Goal: Task Accomplishment & Management: Manage account settings

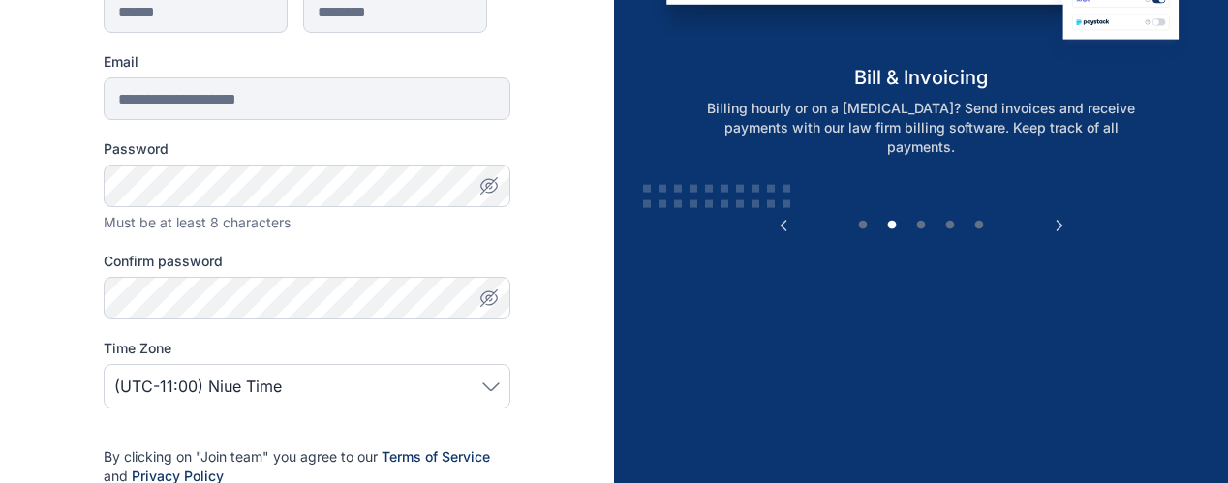
scroll to position [347, 0]
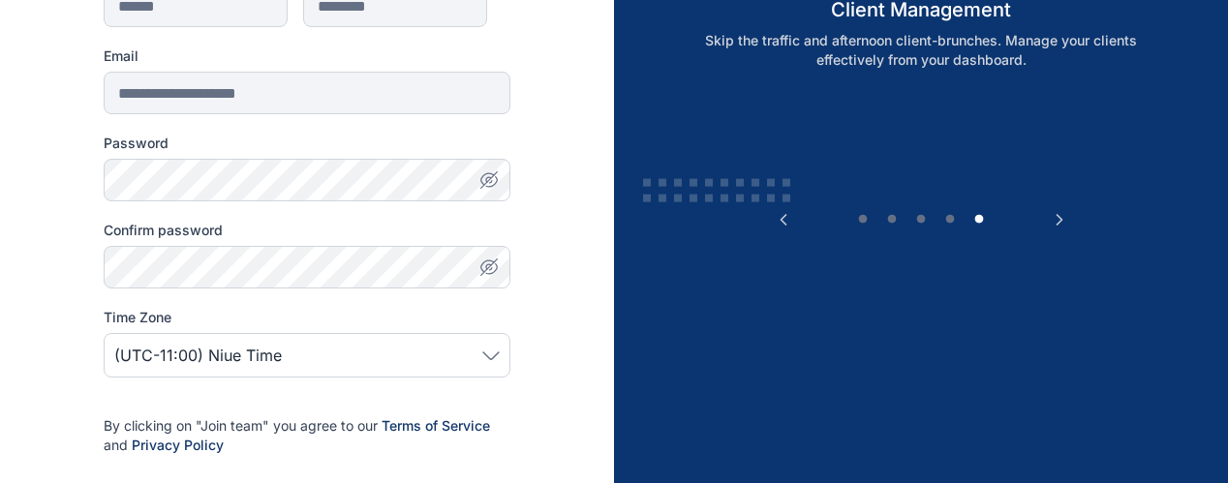
click at [490, 175] on icon "button" at bounding box center [488, 179] width 19 height 19
click at [409, 334] on div "(UTC-11:00) Niue Time" at bounding box center [307, 355] width 407 height 45
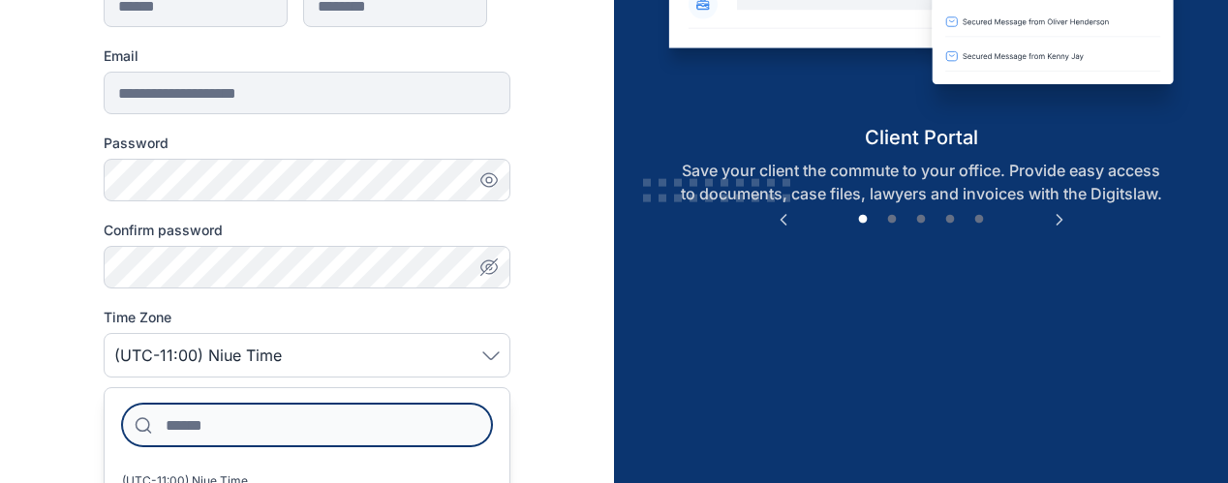
click at [380, 422] on input at bounding box center [307, 425] width 370 height 43
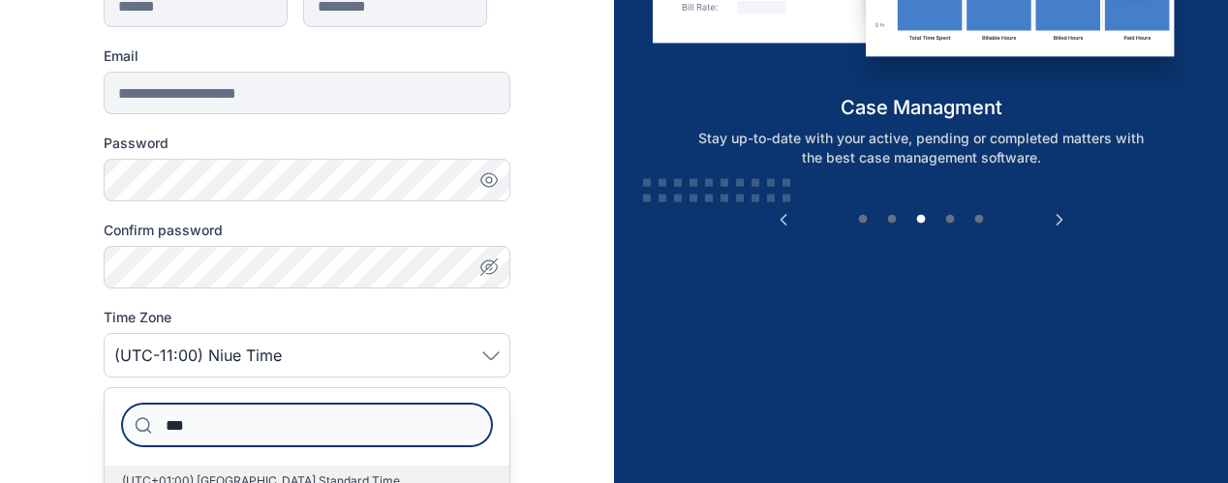
type input "***"
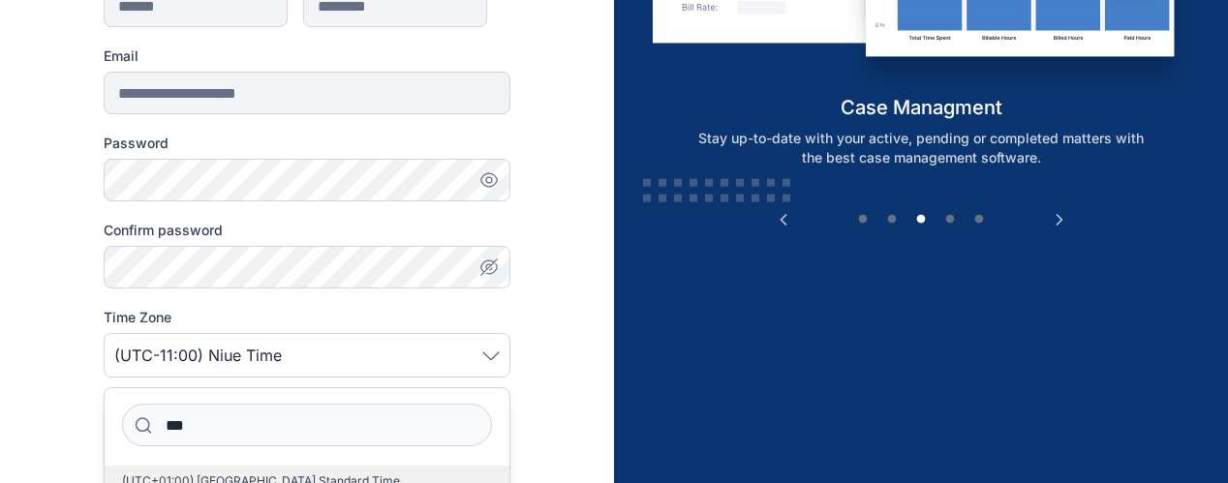
click at [374, 477] on span "(UTC+01:00) West Africa Standard Time (Lagos)" at bounding box center [299, 489] width 354 height 31
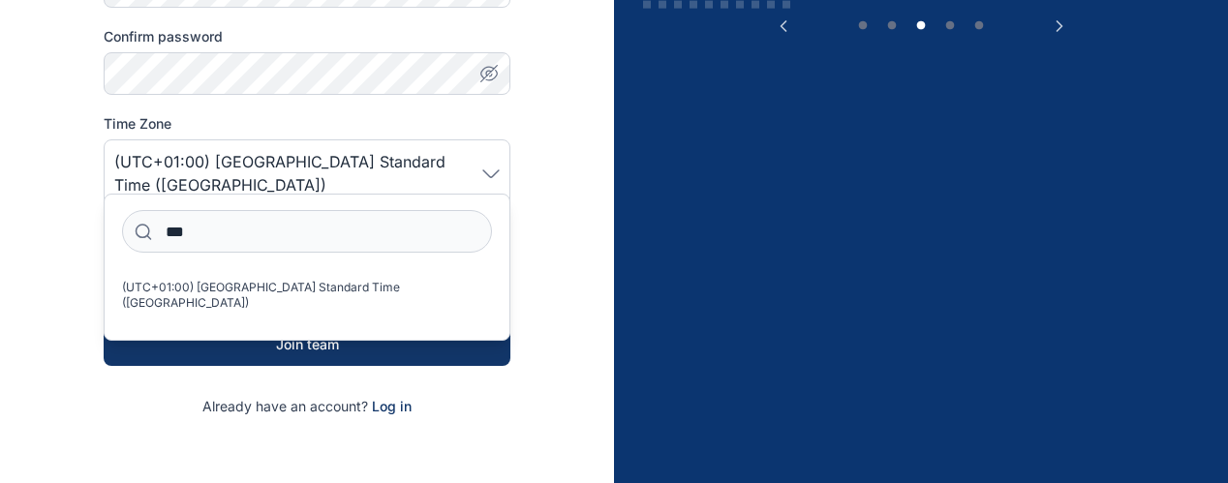
scroll to position [678, 0]
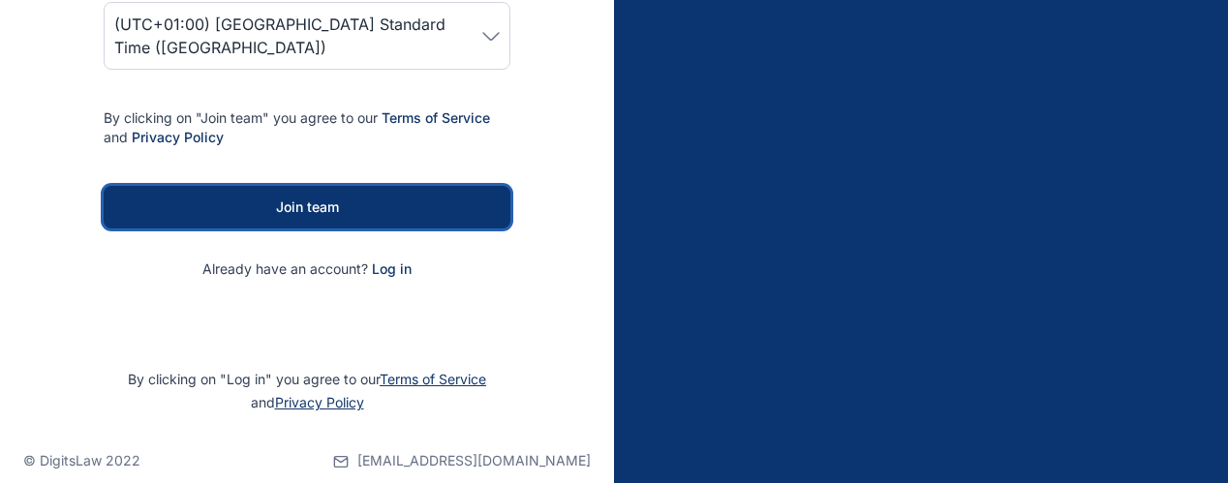
click at [477, 198] on div "Join team" at bounding box center [307, 207] width 345 height 19
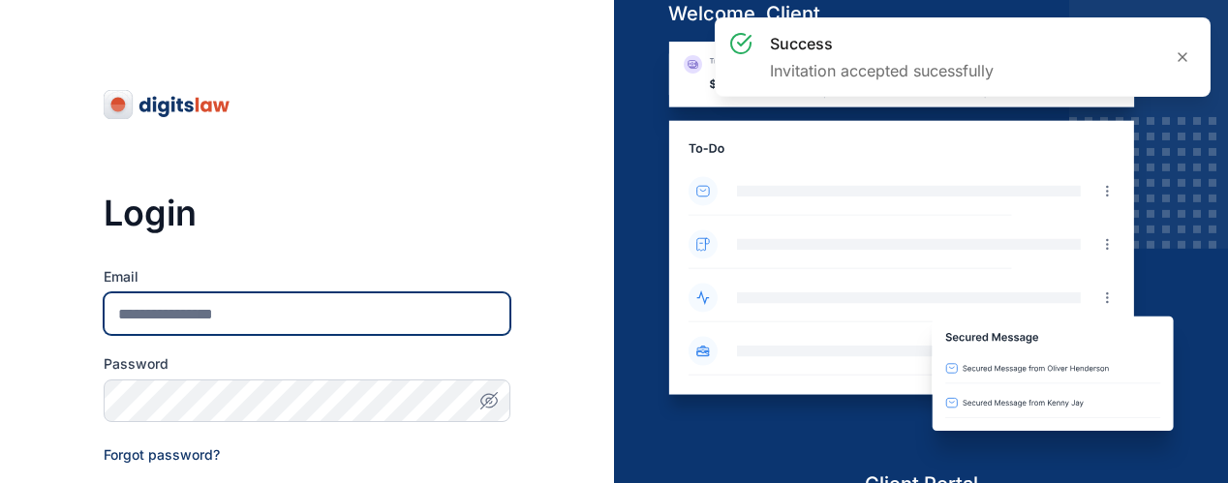
click at [369, 306] on input "Email" at bounding box center [307, 313] width 407 height 43
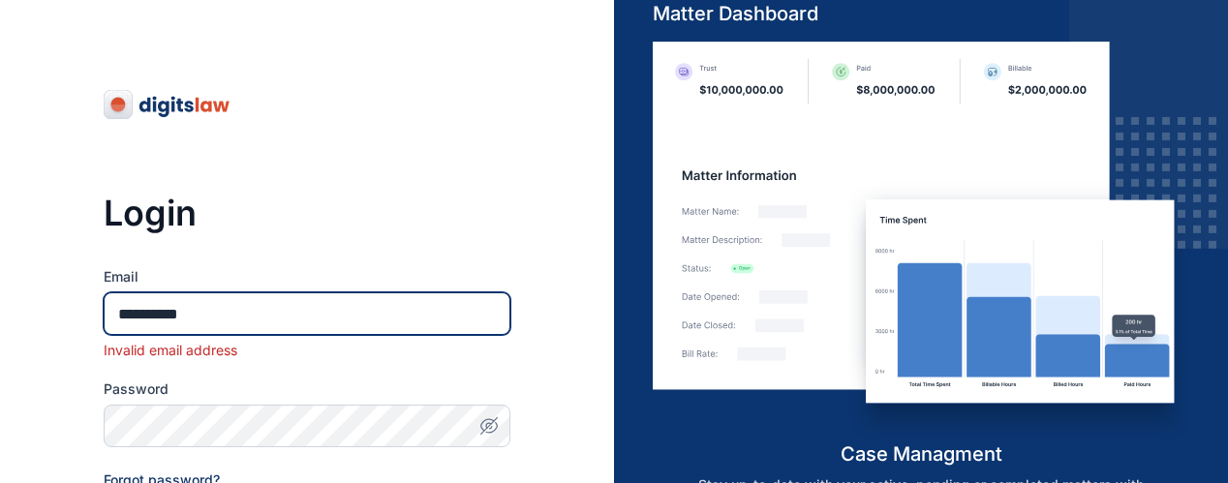
type input "**********"
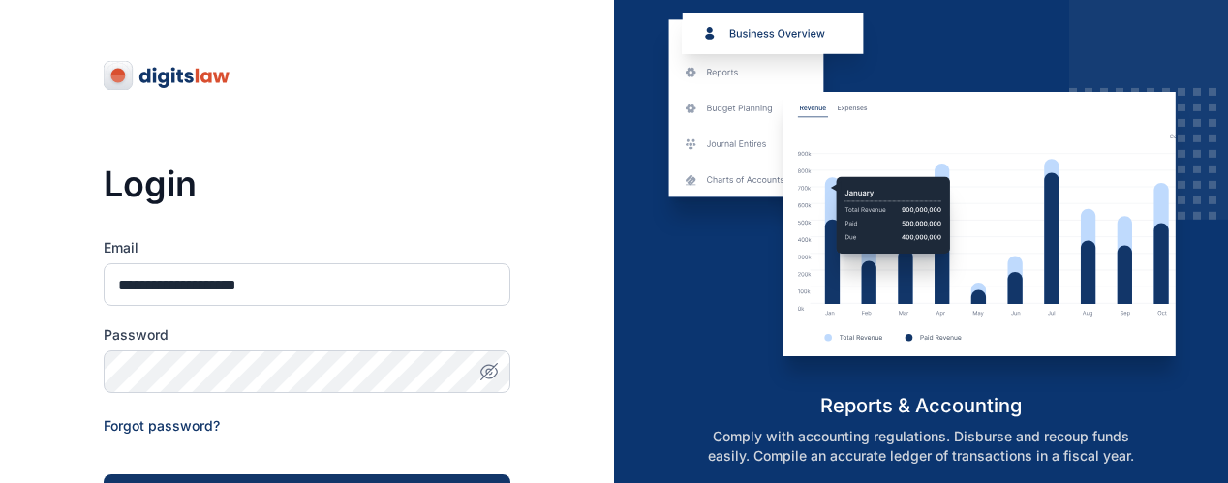
scroll to position [31, 0]
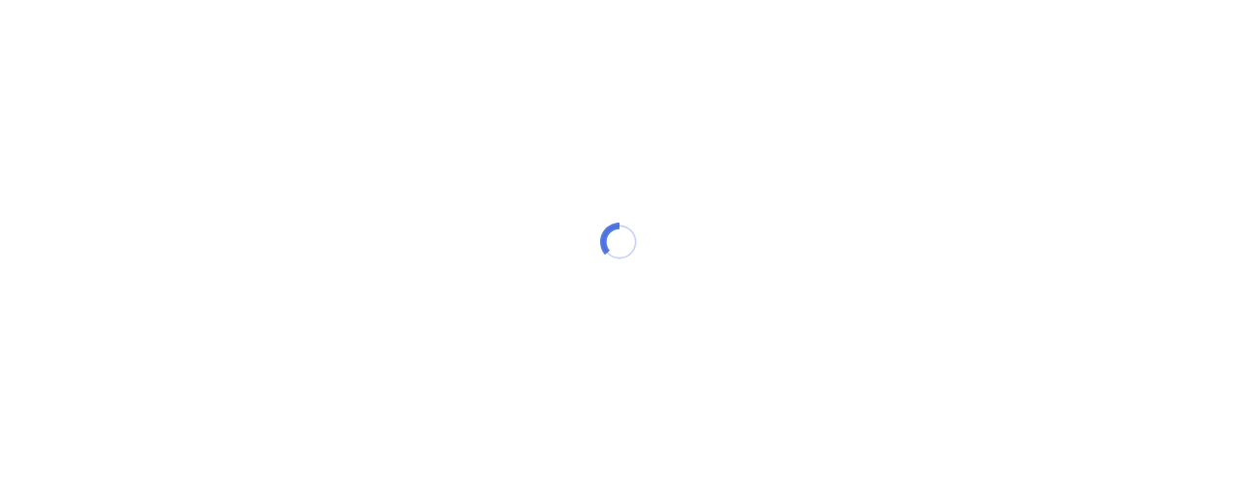
click at [1239, 99] on div at bounding box center [619, 241] width 1239 height 483
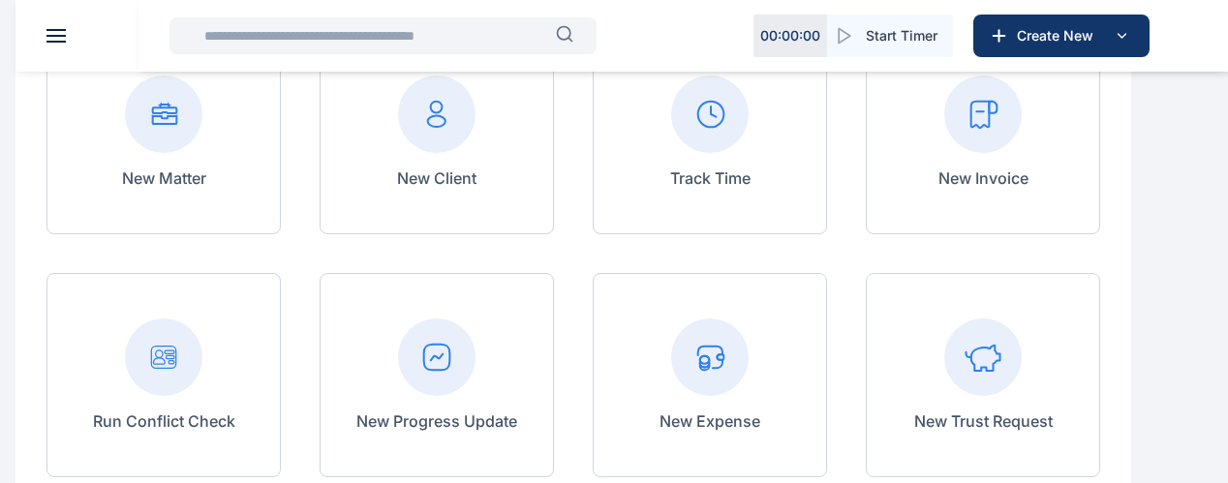
scroll to position [240, 0]
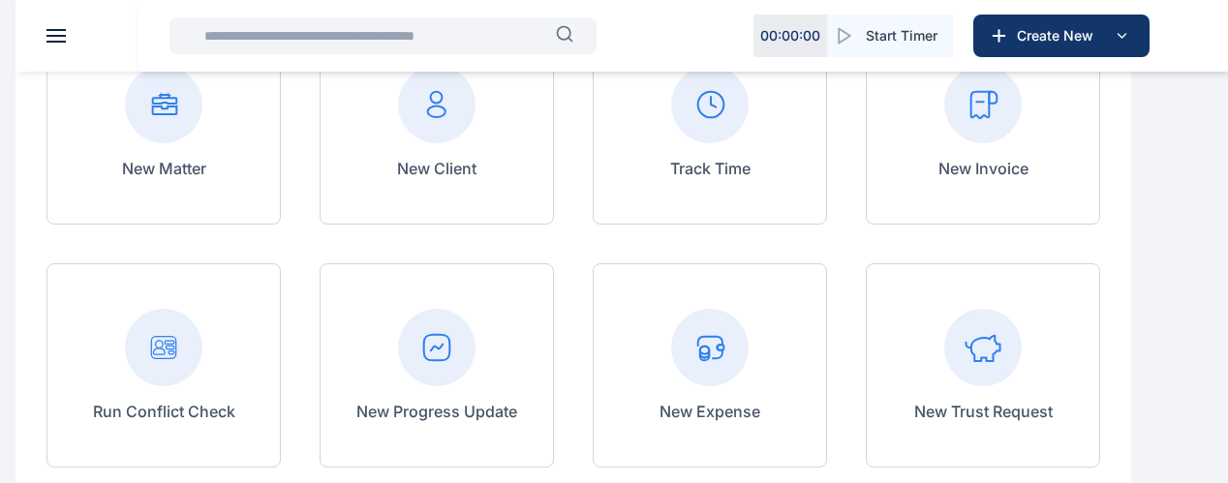
click at [202, 135] on rect at bounding box center [163, 104] width 77 height 77
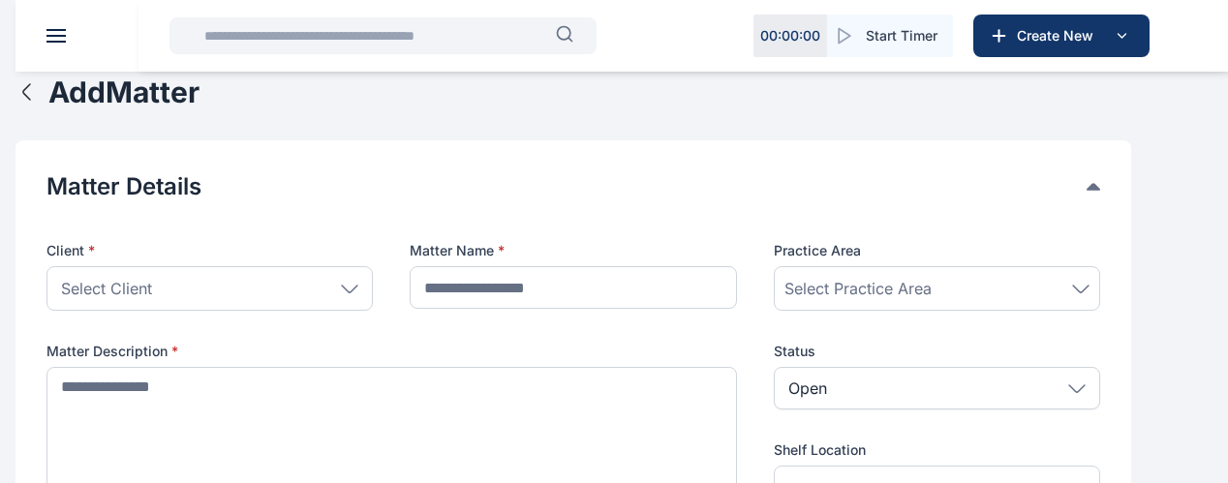
click at [373, 299] on div "Select Client" at bounding box center [209, 288] width 326 height 45
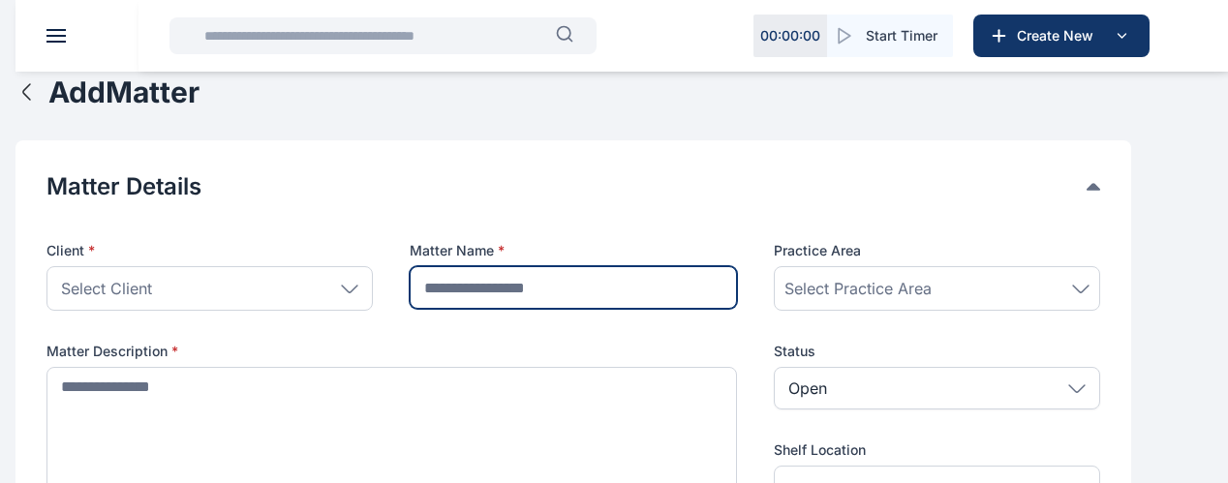
click at [561, 309] on input "text" at bounding box center [573, 287] width 326 height 43
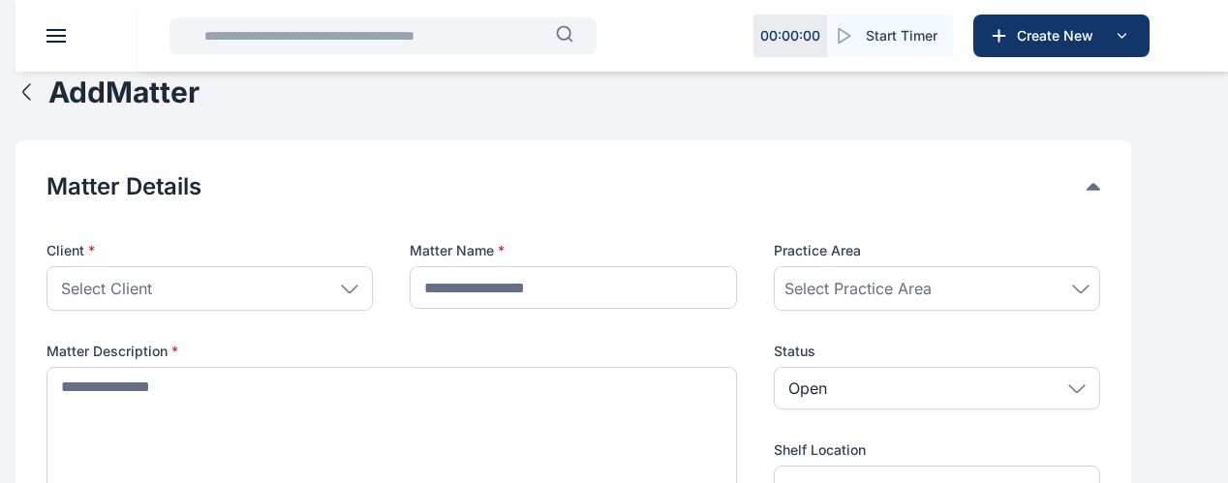
click at [875, 300] on span "Select Practice Area" at bounding box center [857, 288] width 147 height 23
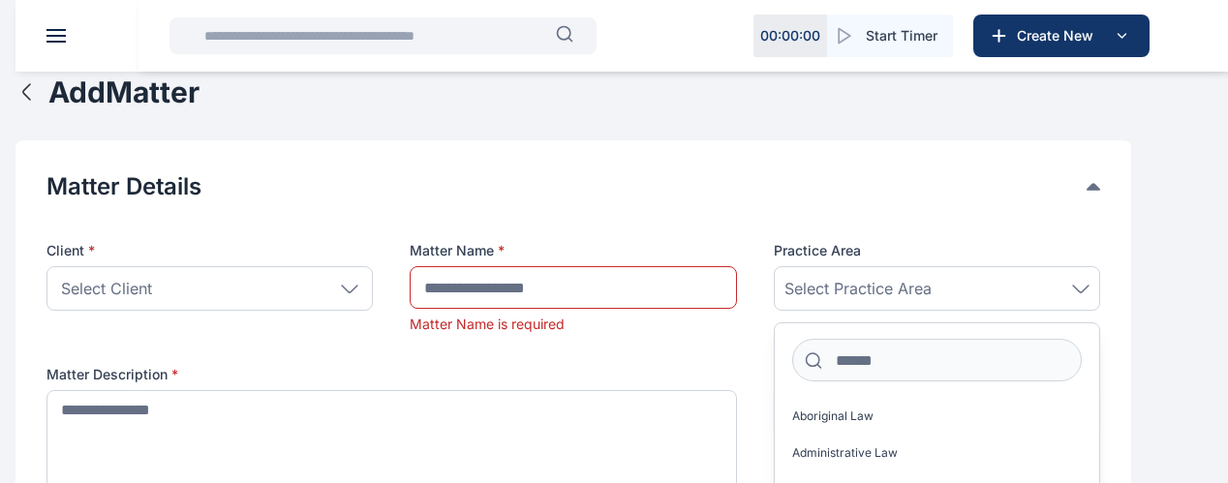
click at [937, 221] on div at bounding box center [573, 217] width 1054 height 31
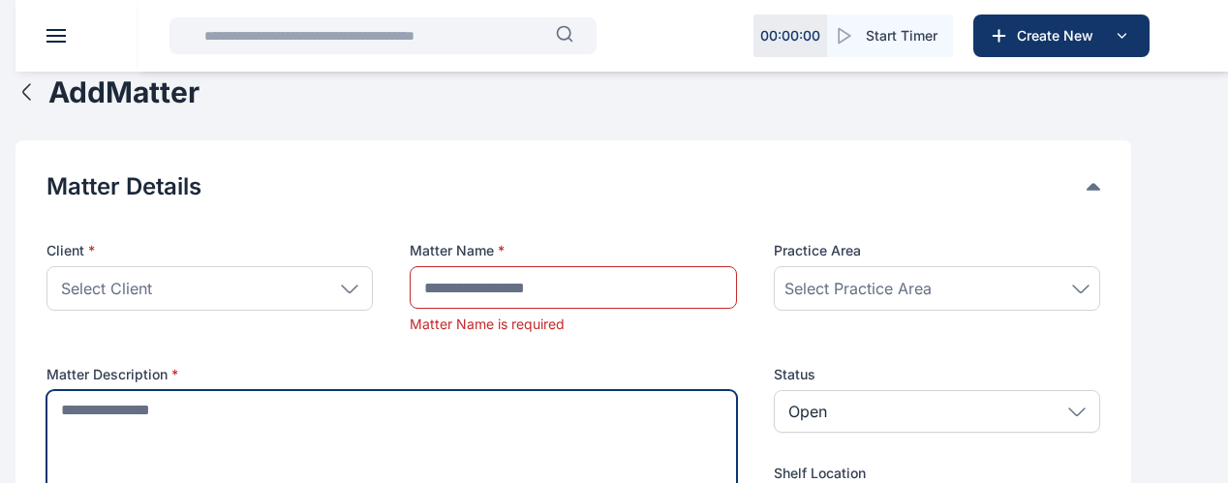
click at [458, 435] on textarea at bounding box center [391, 457] width 690 height 134
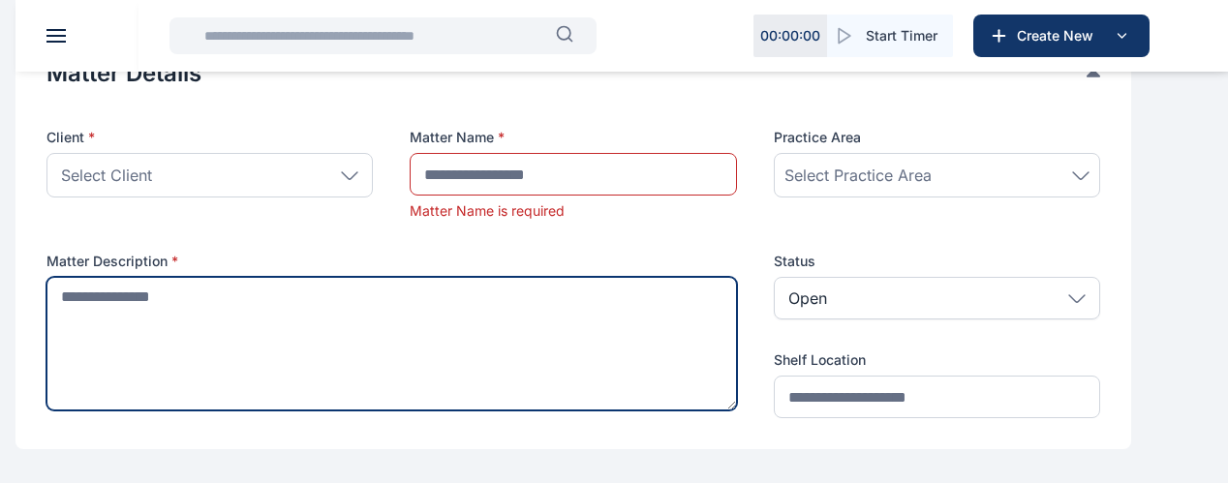
scroll to position [138, 0]
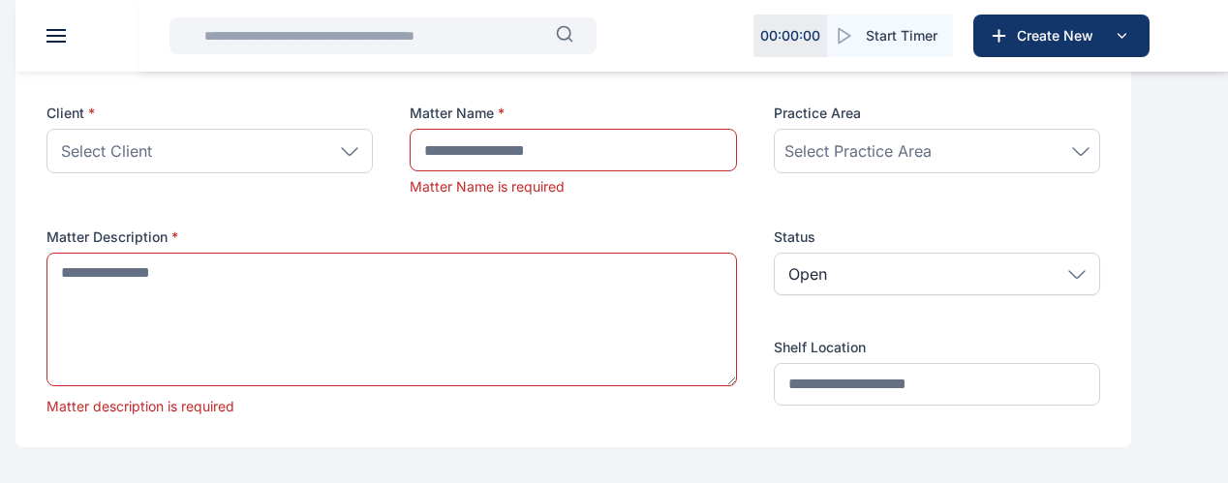
click at [827, 286] on p "Open" at bounding box center [807, 273] width 39 height 23
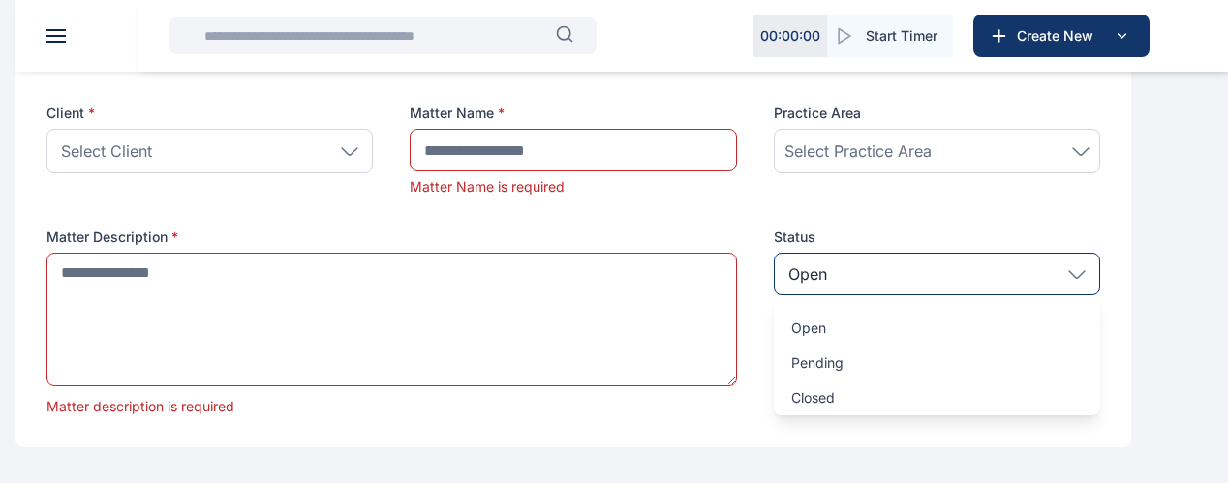
click at [827, 286] on p "Open" at bounding box center [807, 273] width 39 height 23
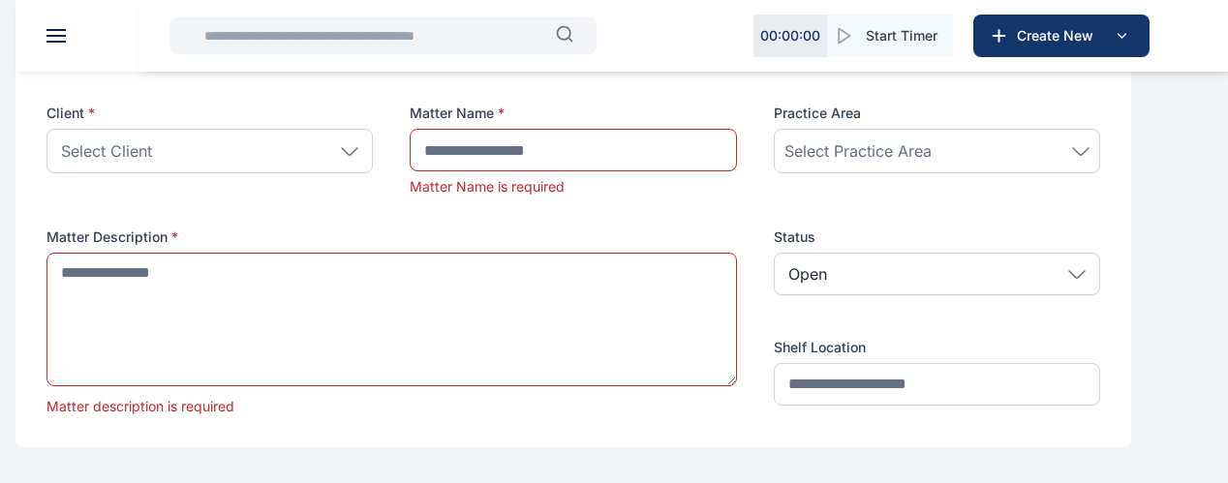
click at [827, 286] on p "Open" at bounding box center [807, 273] width 39 height 23
click at [886, 229] on div "Client * Select Client Individual Company THE STATE (Nasarawa) C O P Add New Cl…" at bounding box center [573, 260] width 1054 height 313
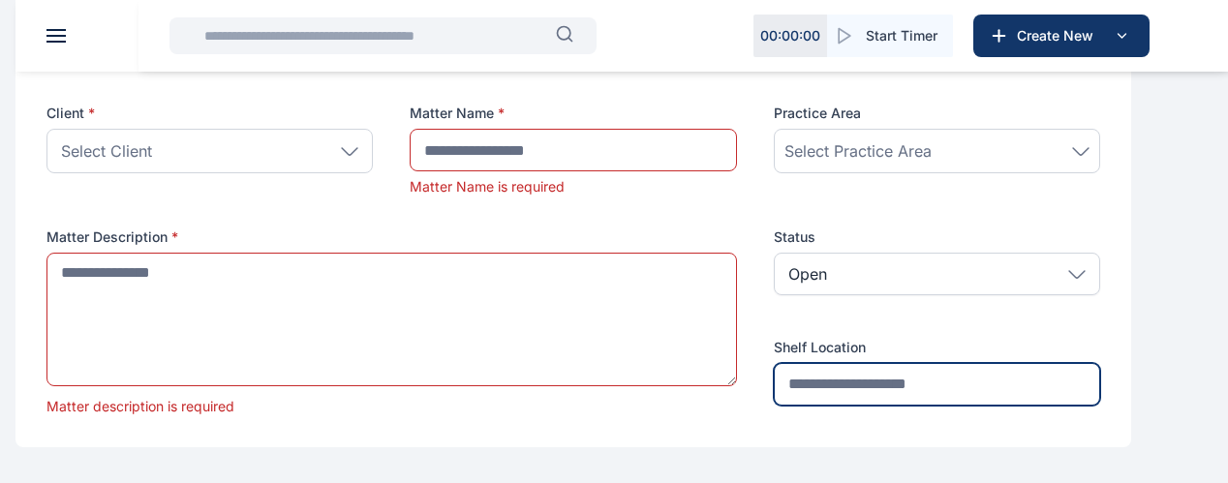
click at [899, 404] on input "text" at bounding box center [937, 384] width 326 height 43
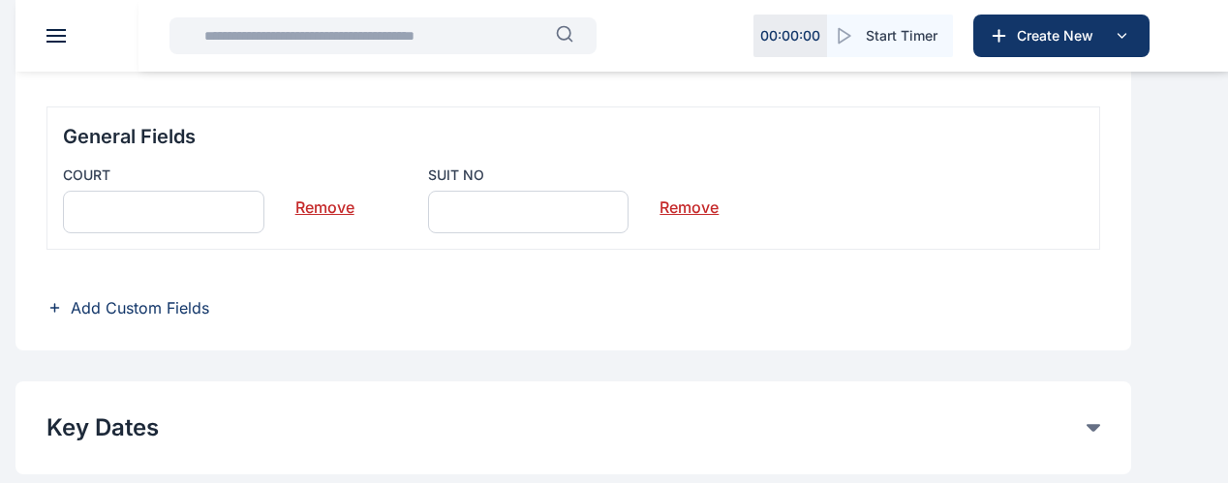
scroll to position [626, 0]
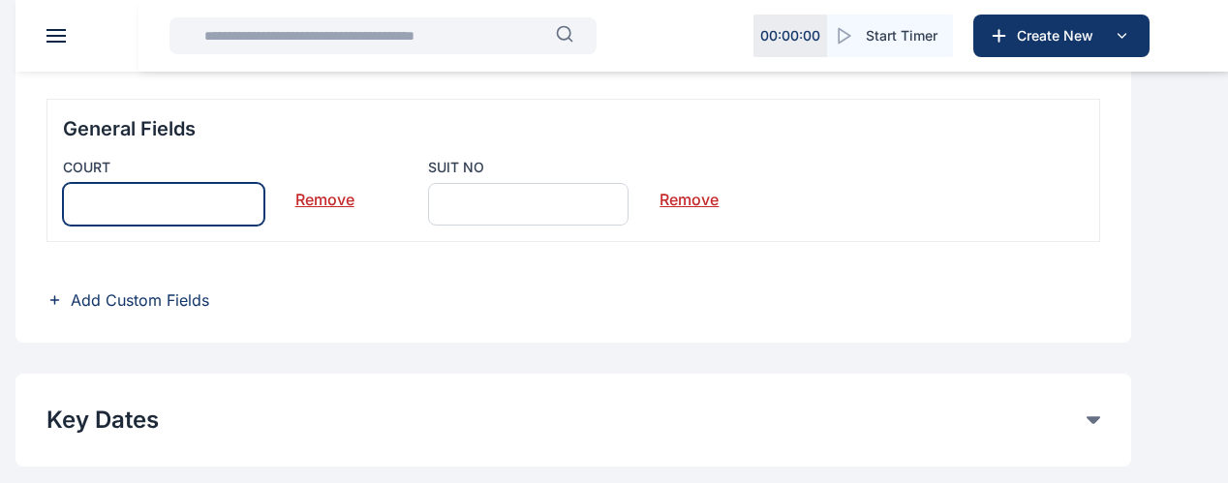
click at [264, 211] on input "text" at bounding box center [163, 204] width 201 height 43
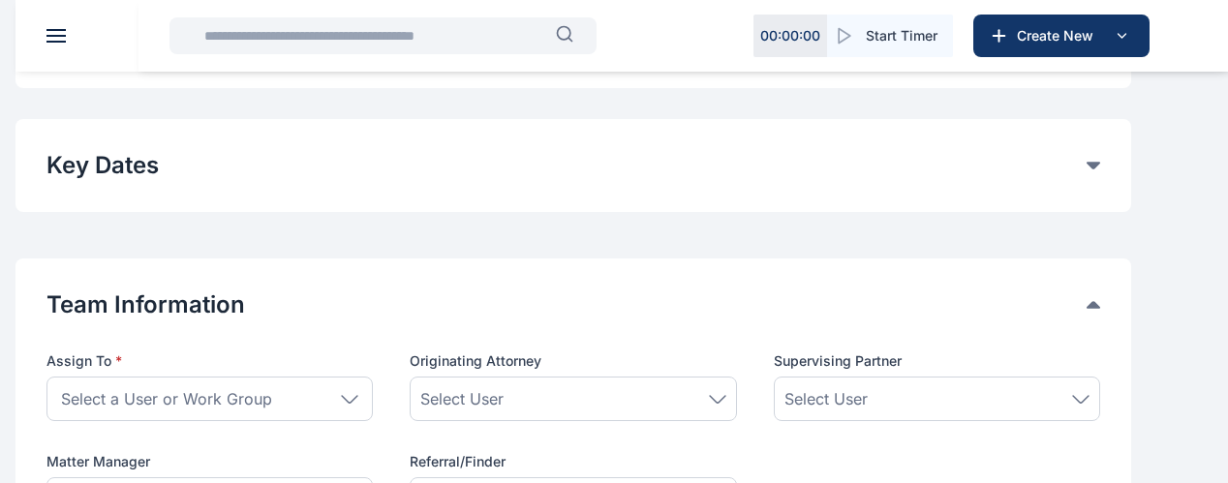
scroll to position [881, 0]
click at [1086, 180] on button "Key Dates" at bounding box center [566, 164] width 1040 height 31
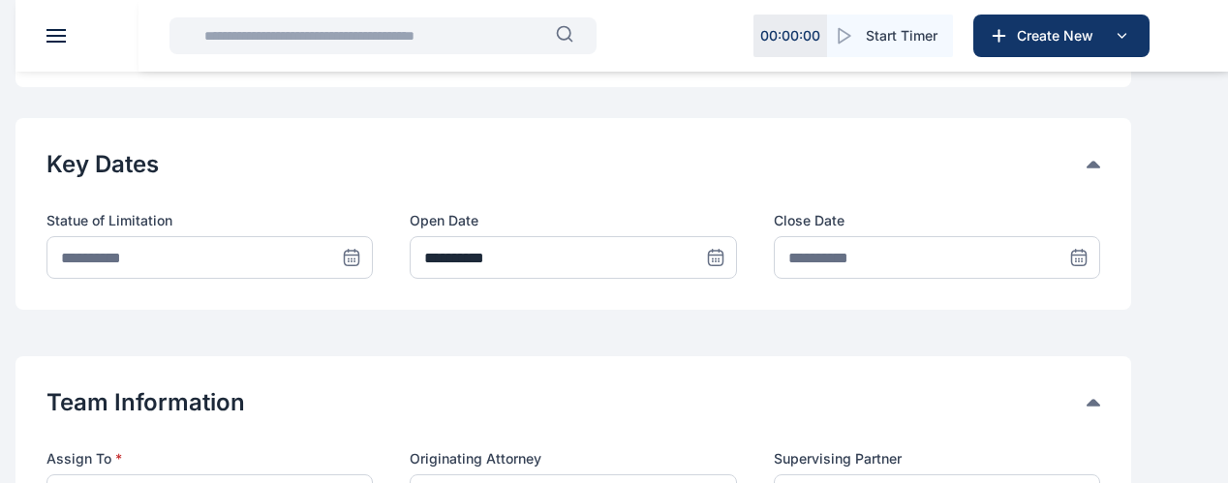
click at [1086, 180] on button "Key Dates" at bounding box center [566, 164] width 1040 height 31
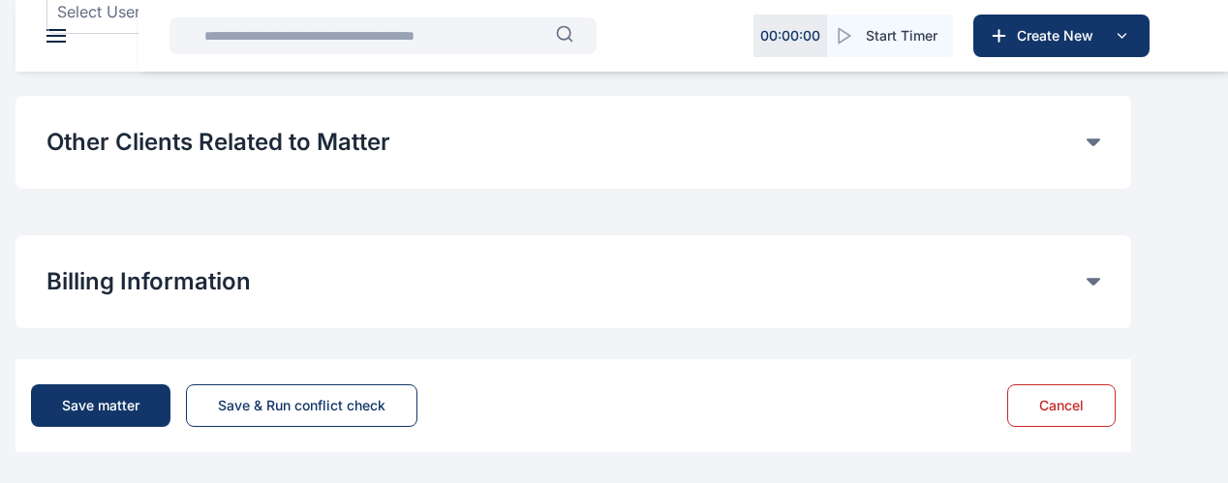
scroll to position [1384, 0]
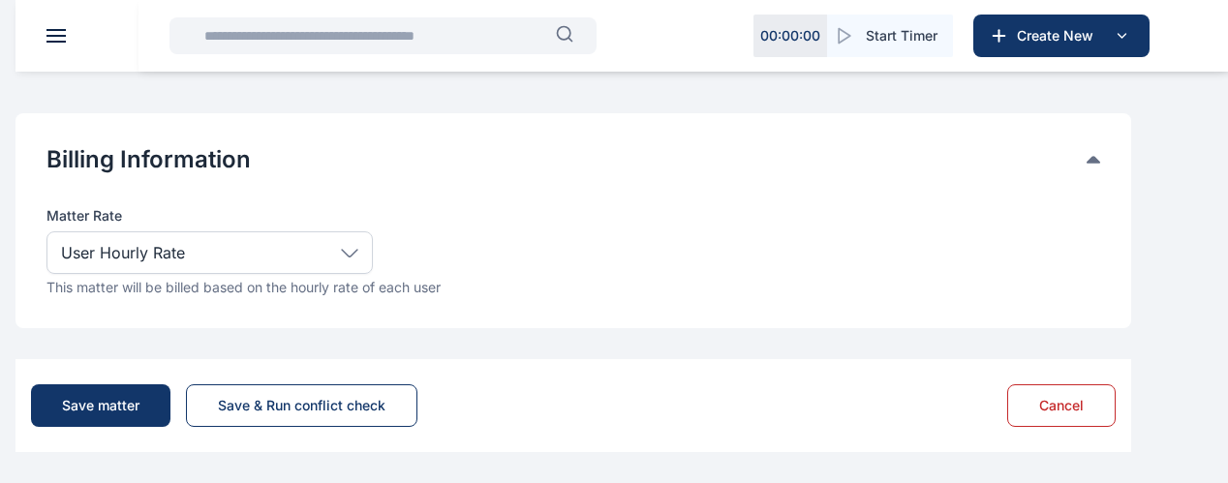
scroll to position [1506, 0]
click at [357, 253] on icon at bounding box center [349, 252] width 15 height 7
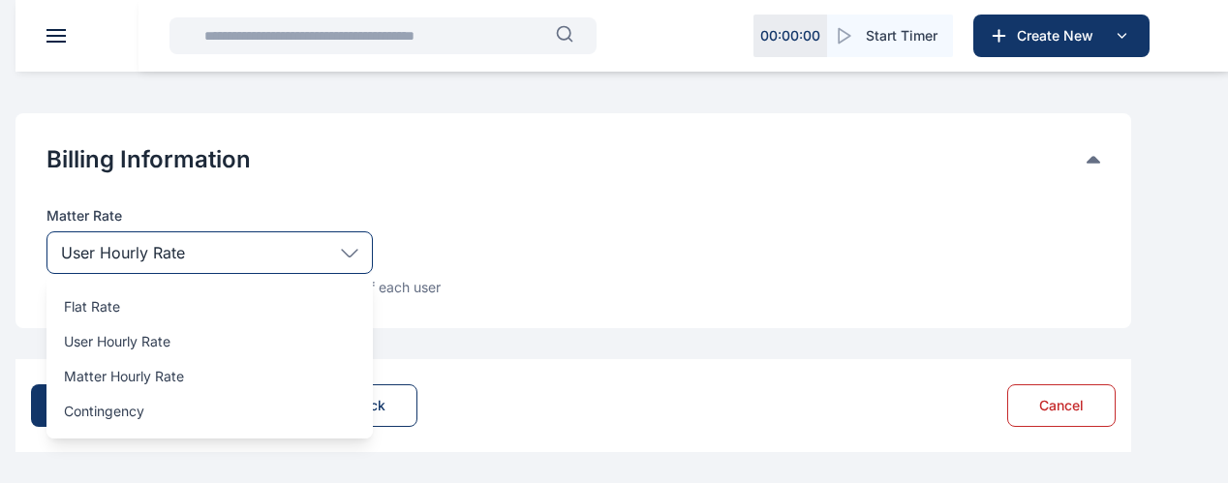
click at [610, 201] on div "Billing Information Matter Rate User Hourly Rate Flat Rate User Hourly Rate Mat…" at bounding box center [573, 220] width 1054 height 153
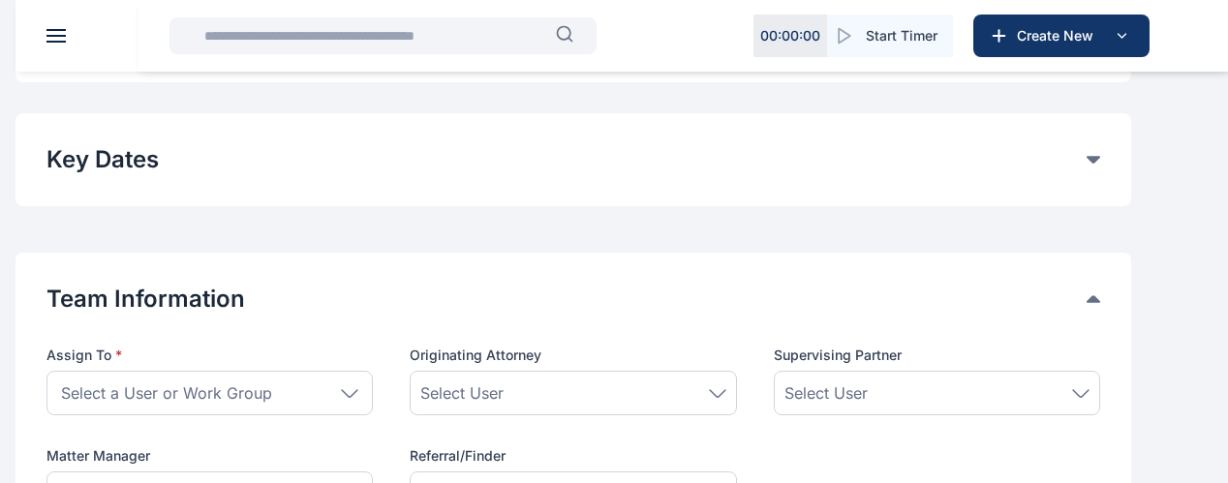
scroll to position [847, 0]
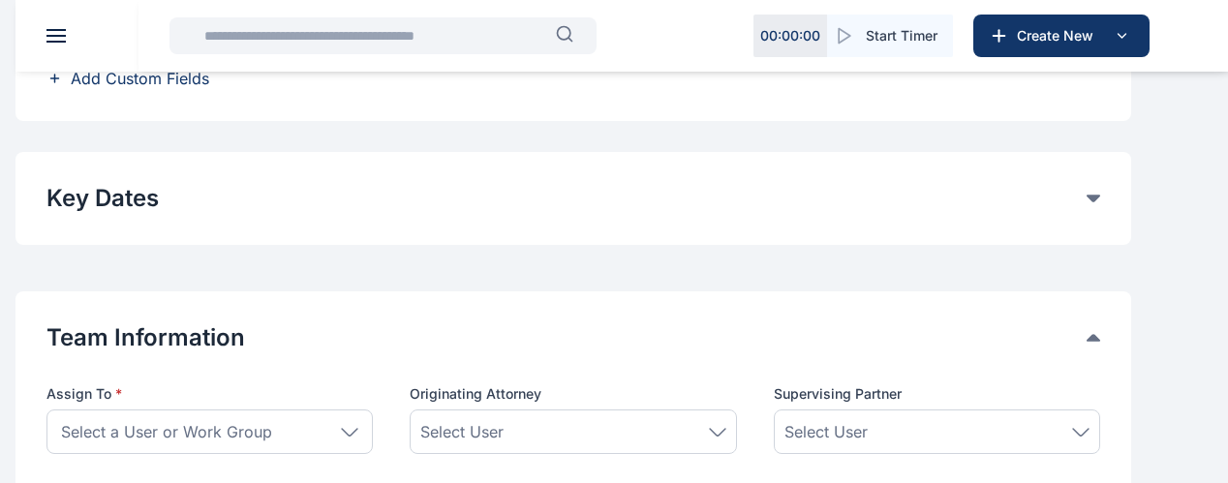
click at [0, 0] on span at bounding box center [0, 0] width 0 height 0
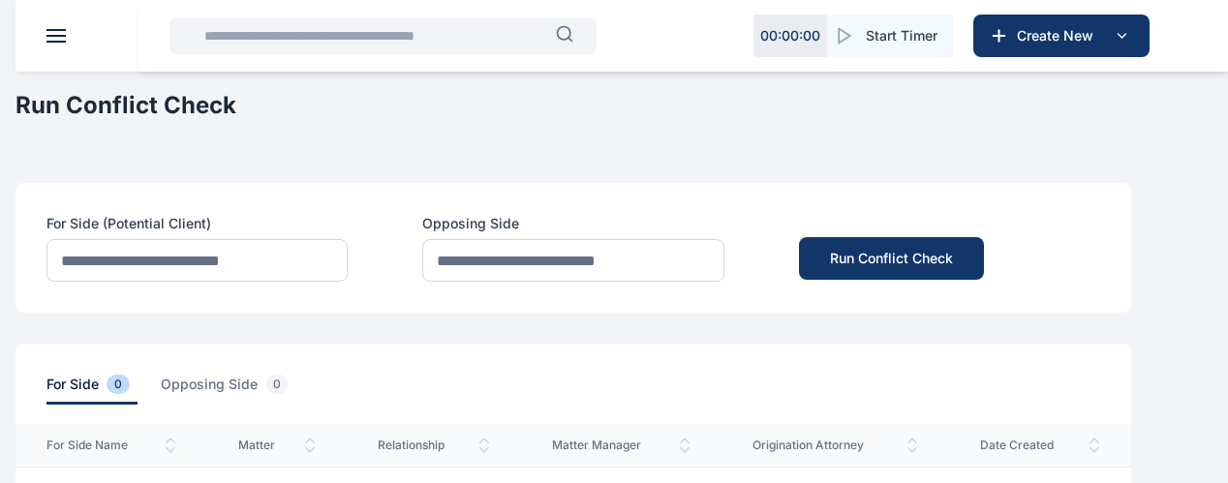
click at [0, 0] on span at bounding box center [0, 0] width 0 height 0
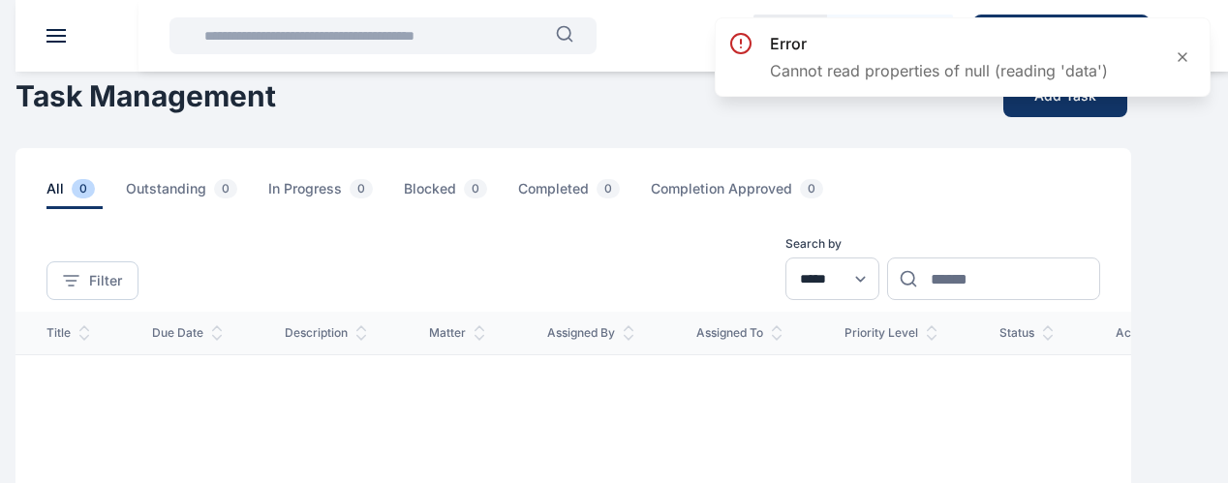
click at [0, 0] on span at bounding box center [0, 0] width 0 height 0
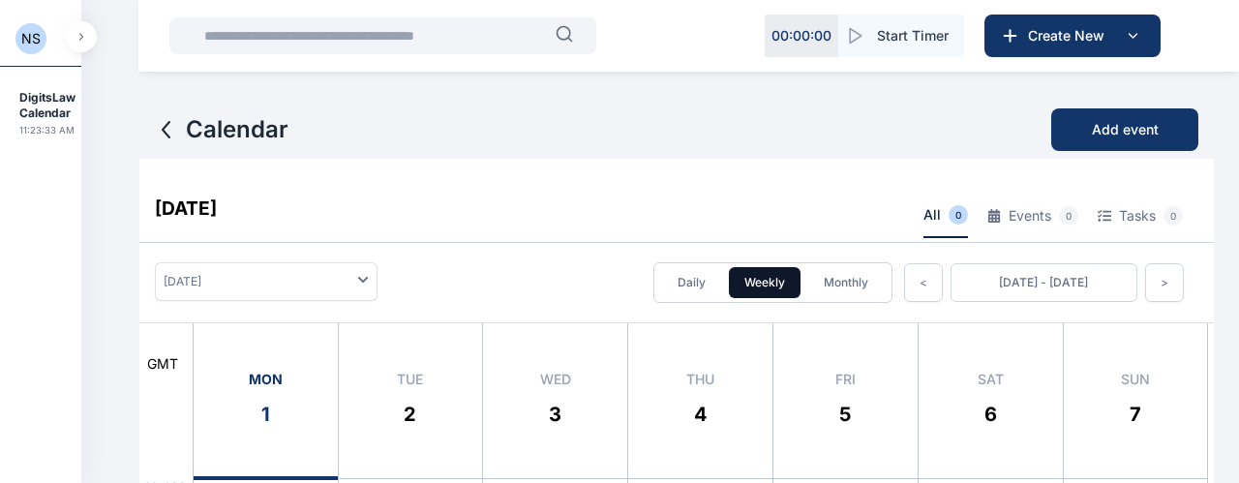
click at [20, 40] on span "NS" at bounding box center [30, 38] width 31 height 31
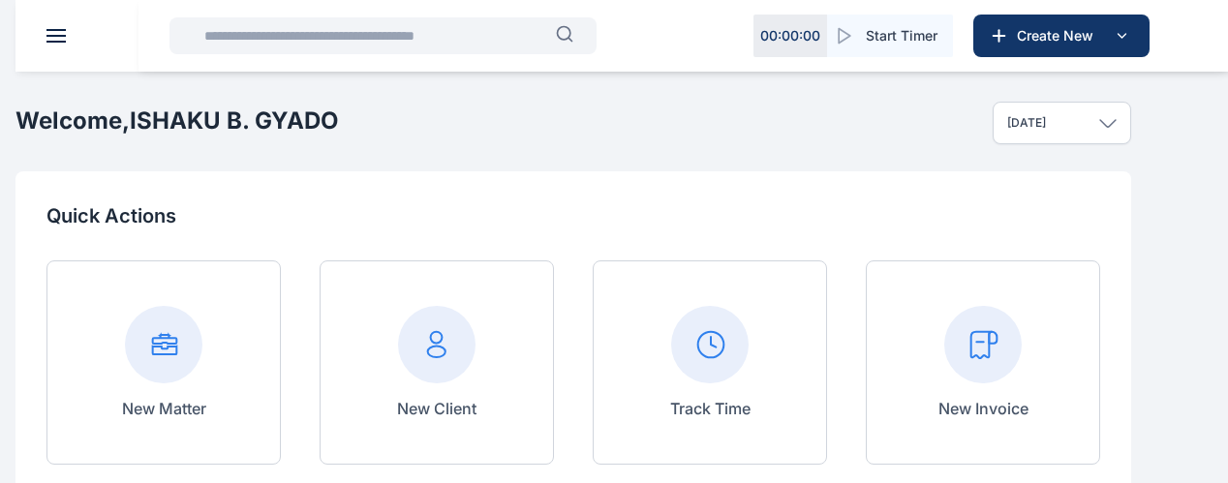
scroll to position [321, 0]
click at [0, 0] on span at bounding box center [0, 0] width 0 height 0
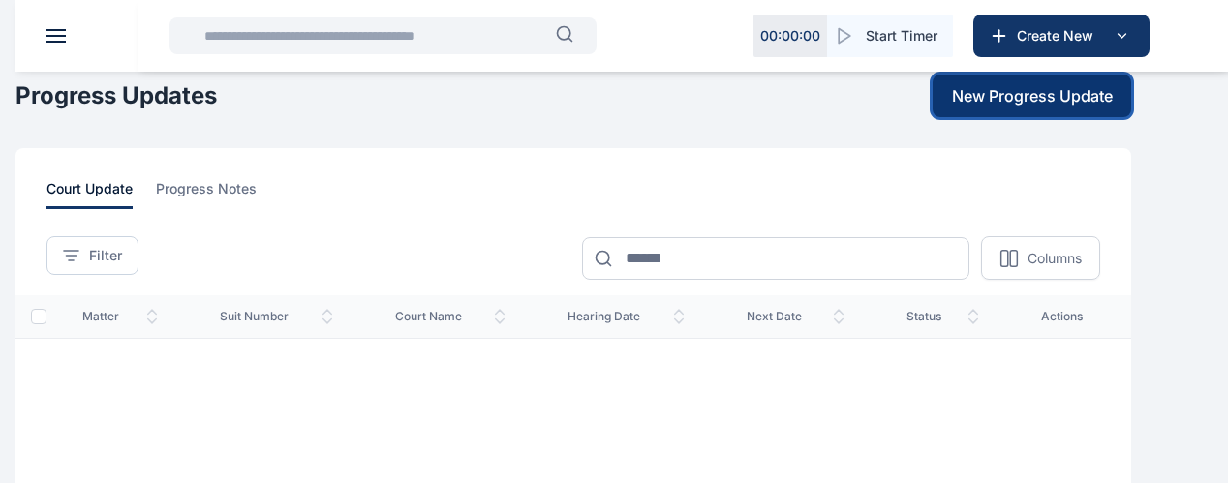
click at [1040, 107] on span "New Progress Update" at bounding box center [1032, 95] width 161 height 23
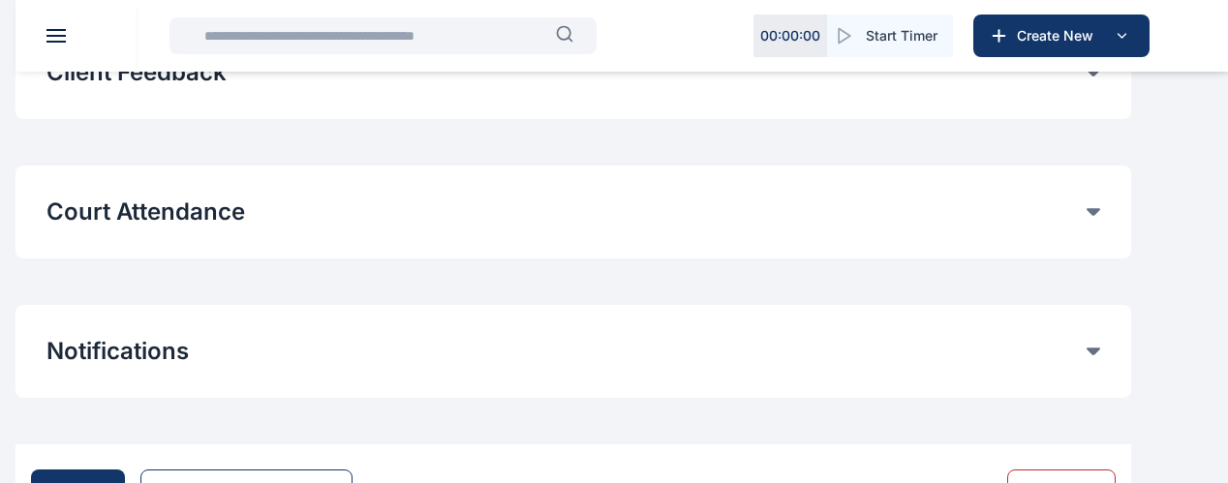
scroll to position [1298, 0]
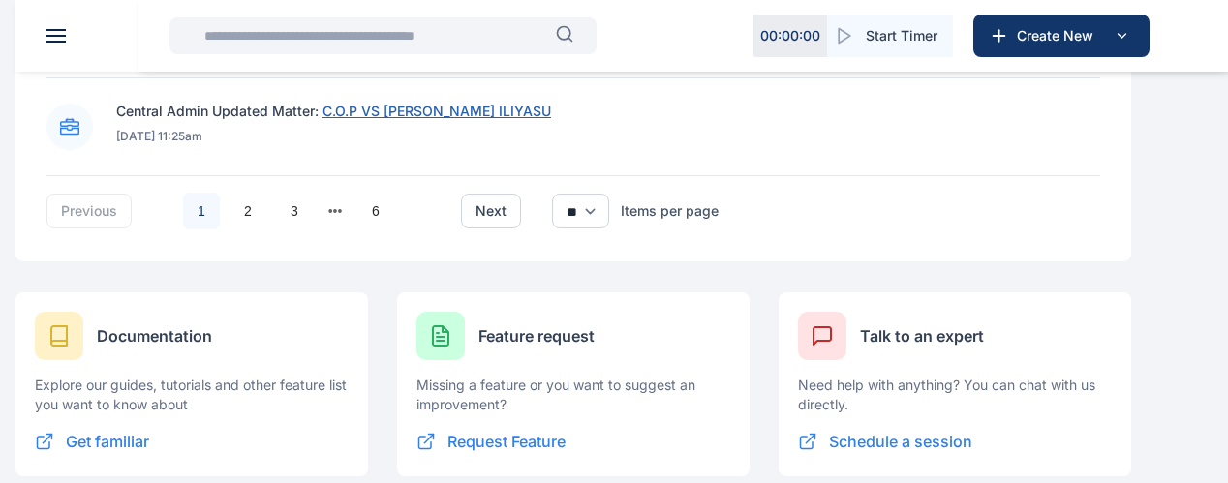
scroll to position [1678, 0]
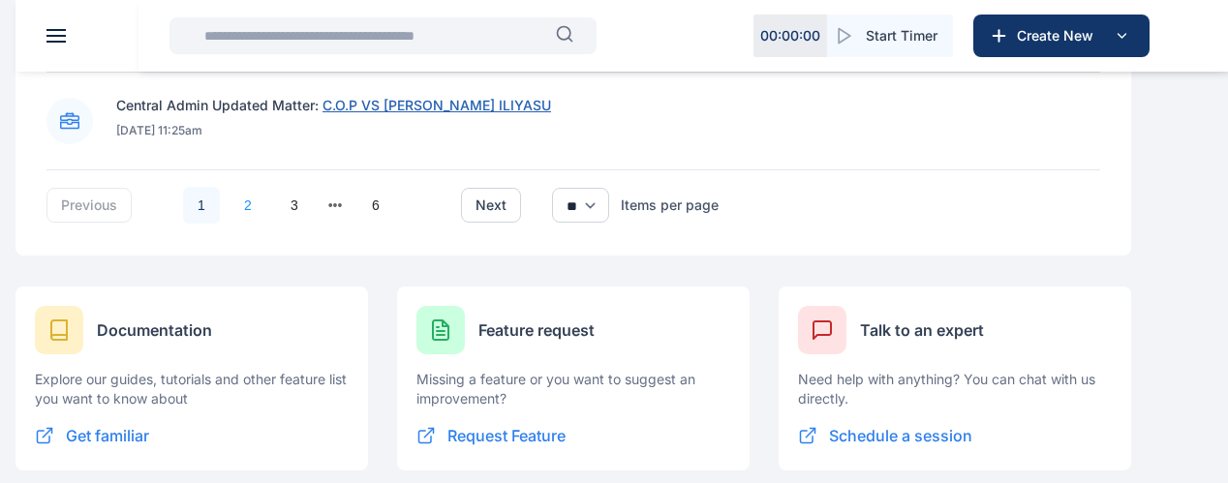
click at [266, 221] on link "2" at bounding box center [247, 205] width 37 height 37
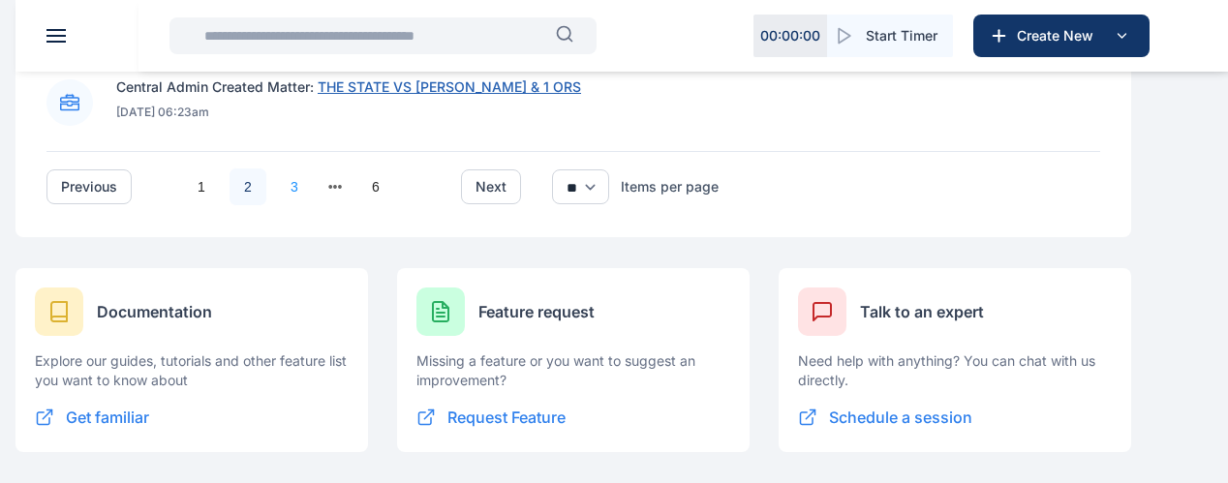
click at [313, 202] on link "3" at bounding box center [294, 186] width 37 height 37
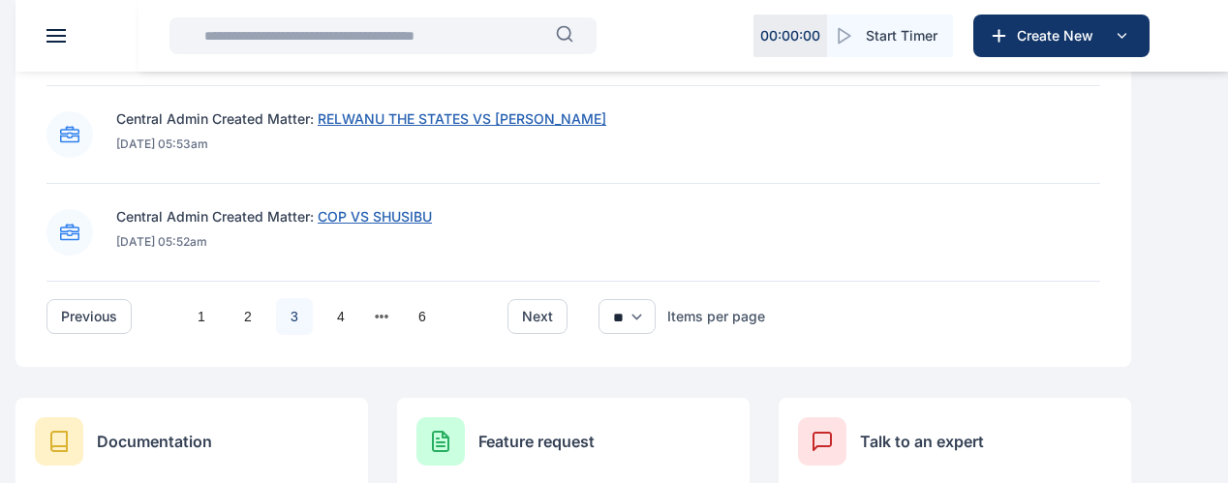
scroll to position [1573, 0]
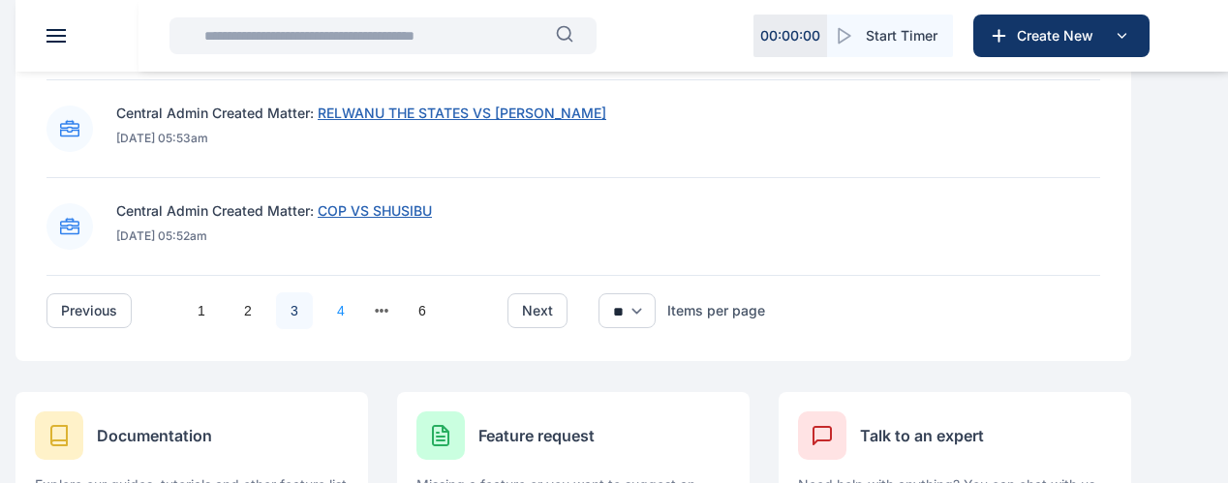
click at [359, 325] on link "4" at bounding box center [340, 310] width 37 height 37
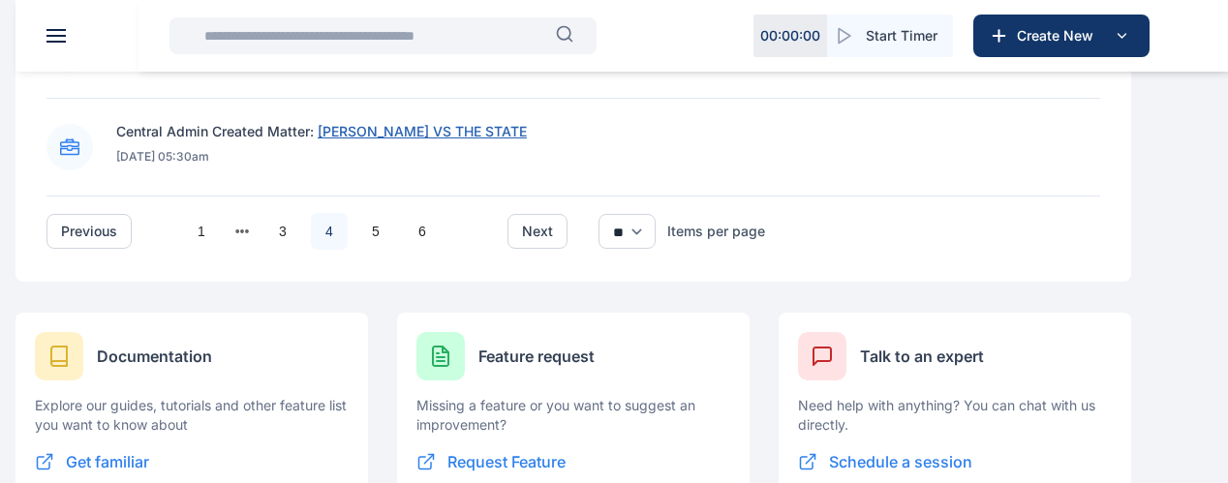
scroll to position [1702, 0]
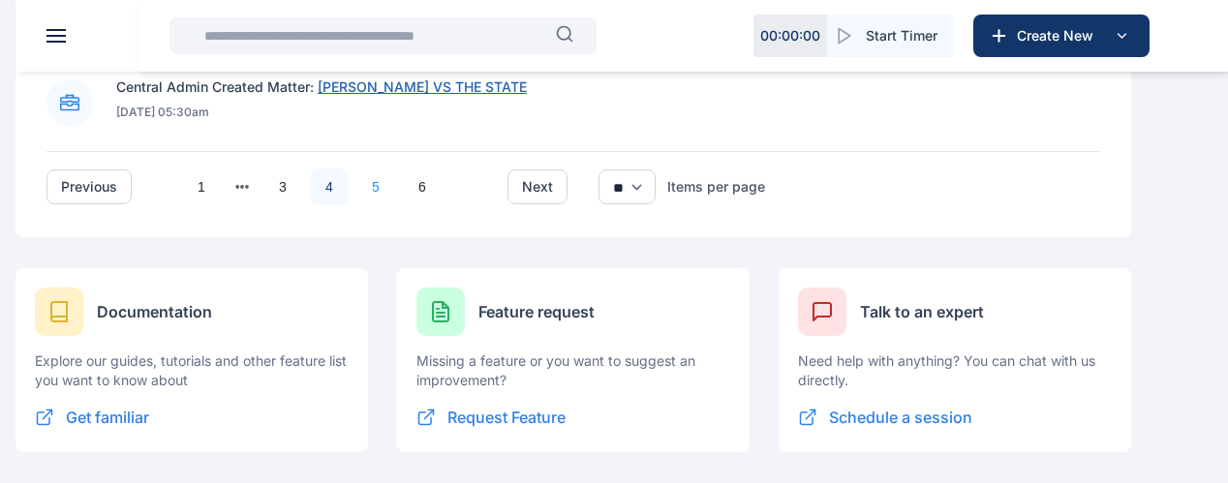
click at [394, 205] on link "5" at bounding box center [375, 186] width 37 height 37
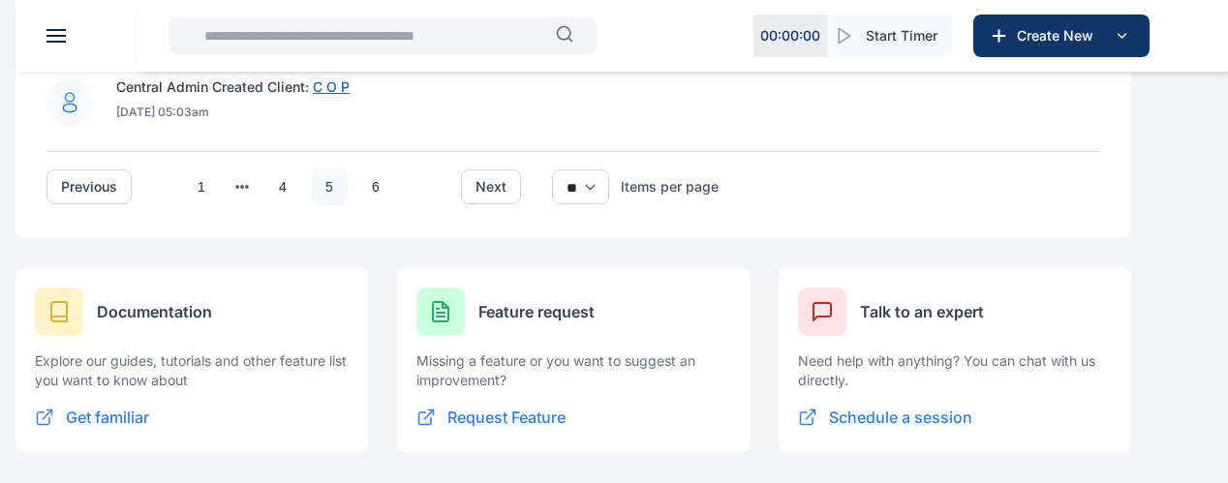
scroll to position [1711, 0]
click at [394, 197] on link "6" at bounding box center [375, 186] width 37 height 37
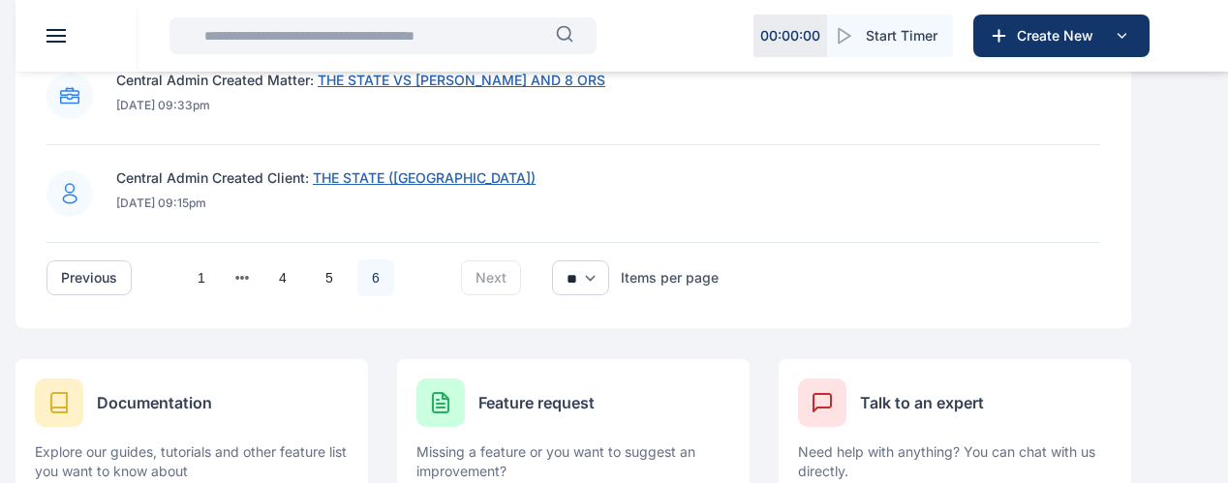
scroll to position [1290, 0]
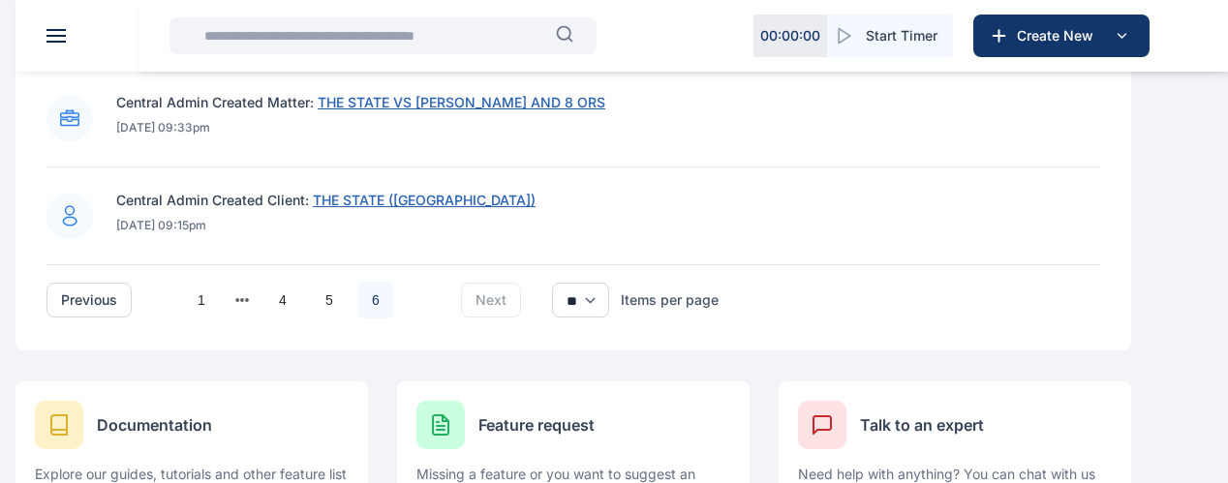
click at [394, 315] on link "6" at bounding box center [375, 300] width 37 height 37
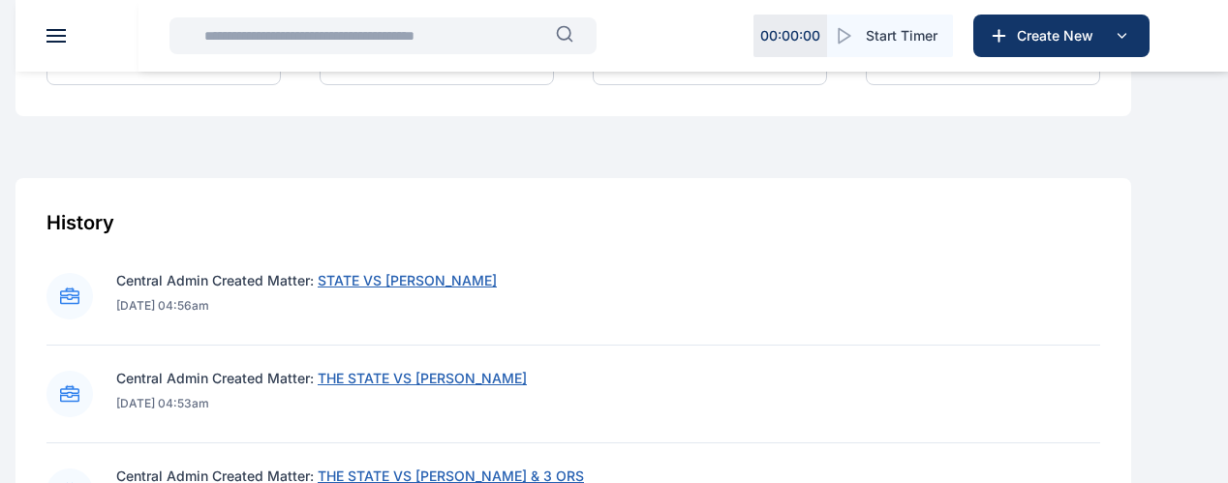
scroll to position [645, 0]
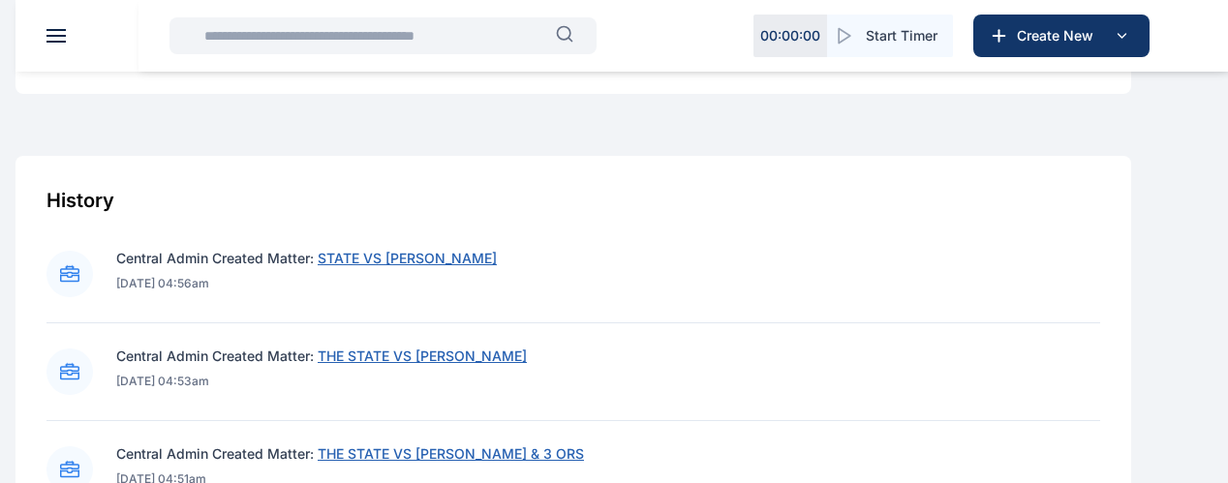
click at [0, 0] on span at bounding box center [0, 0] width 0 height 0
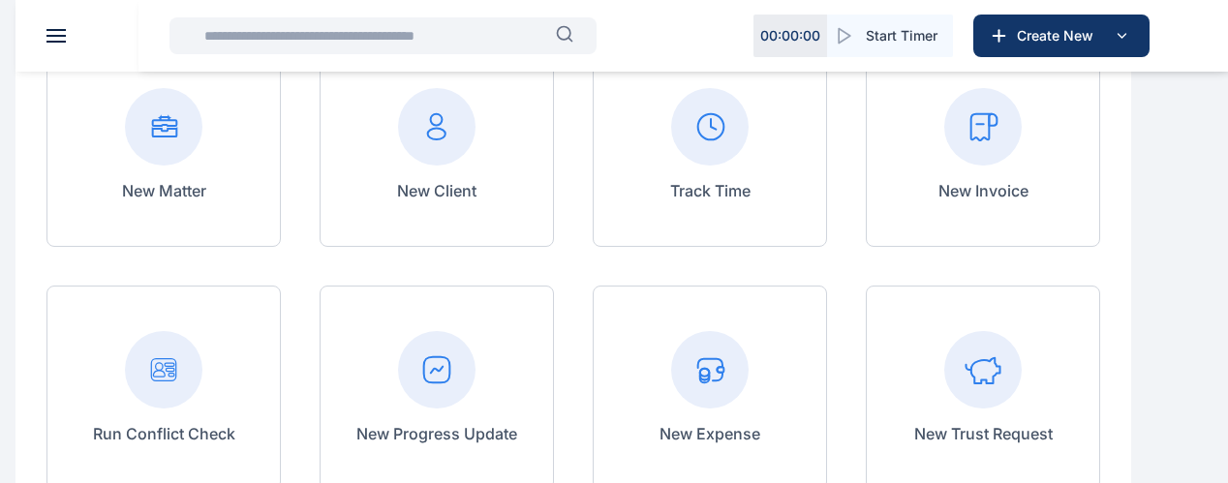
scroll to position [258, 0]
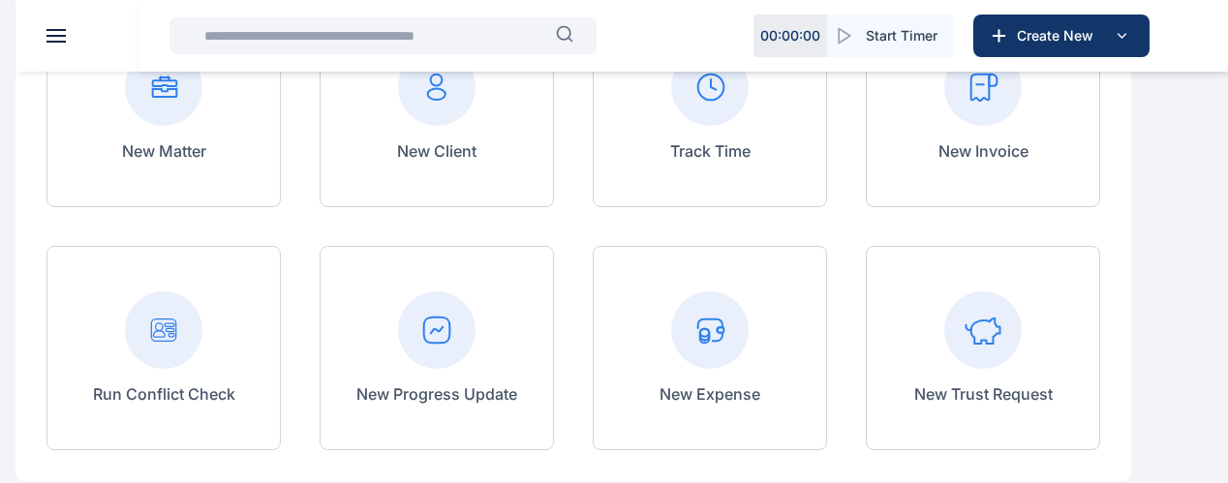
click at [202, 126] on rect at bounding box center [163, 86] width 77 height 77
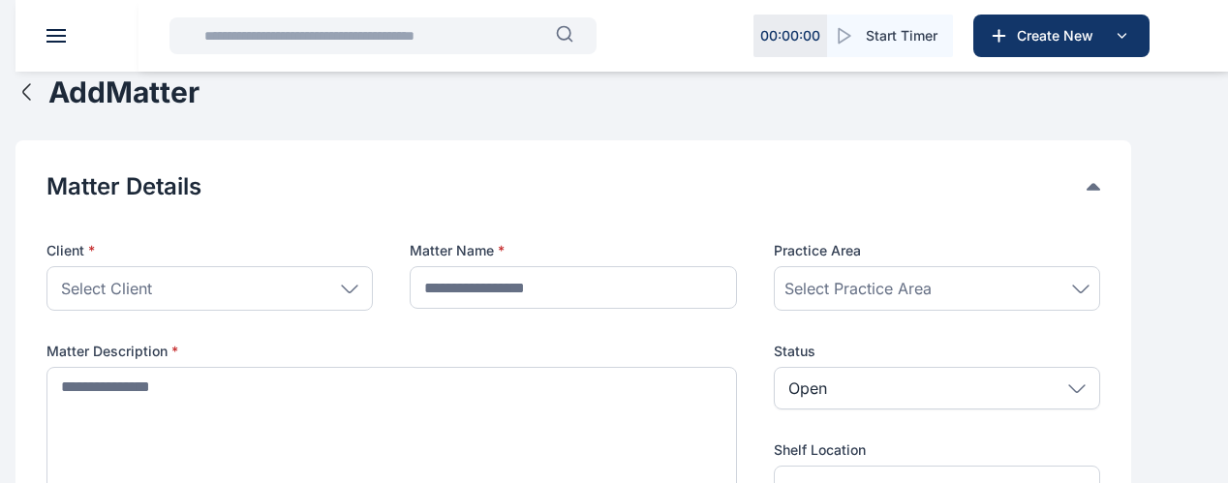
click at [370, 302] on div "Select Client" at bounding box center [209, 288] width 326 height 45
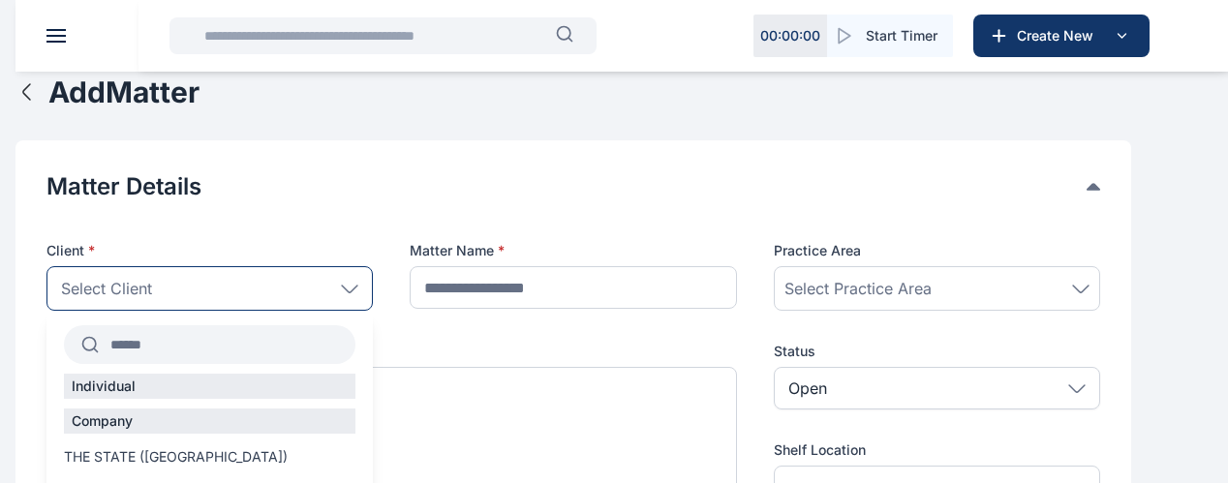
click at [373, 305] on div "Select Client" at bounding box center [209, 288] width 326 height 45
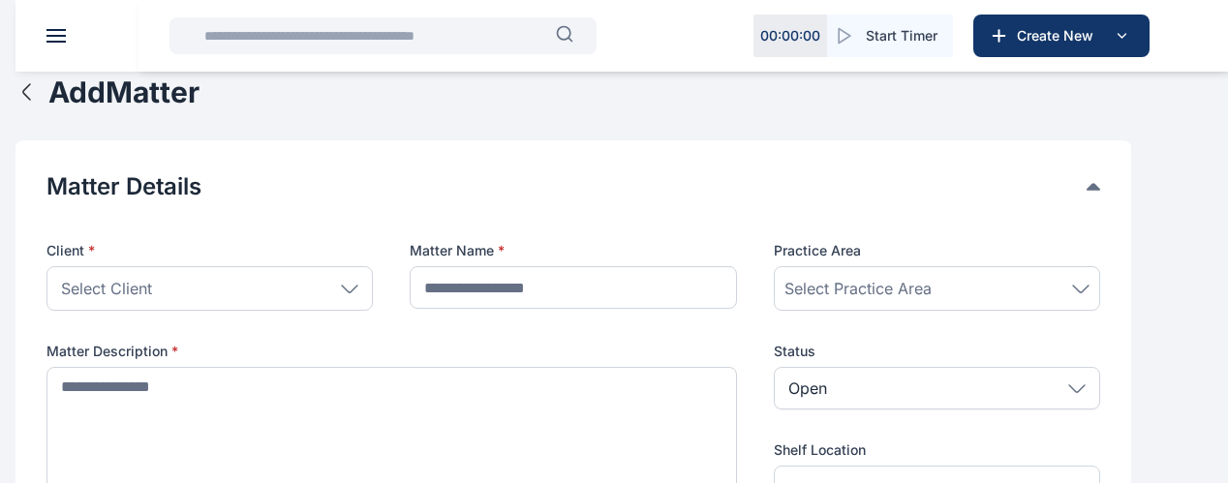
click at [328, 305] on div "Select Client" at bounding box center [209, 288] width 326 height 45
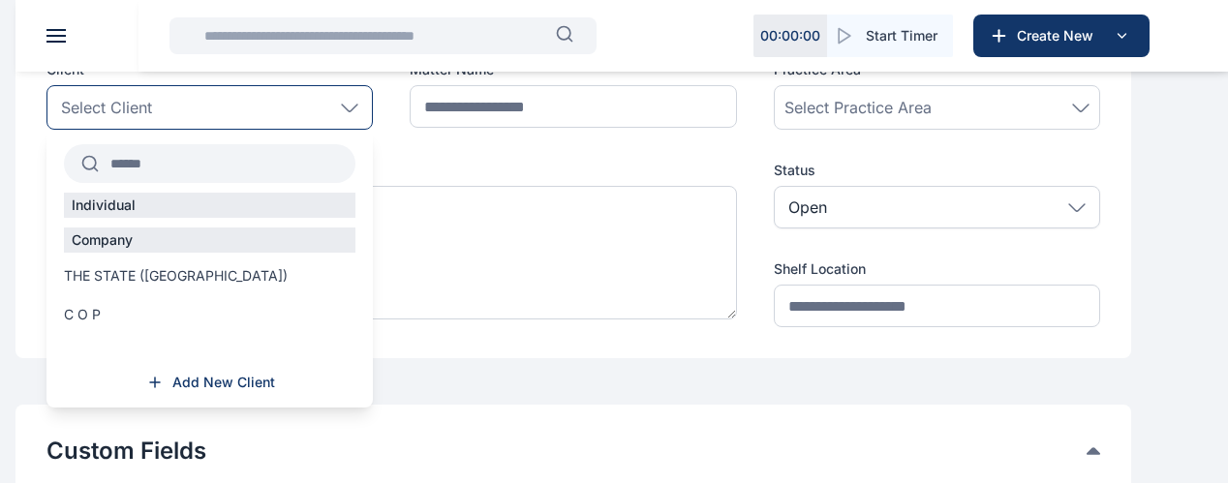
scroll to position [387, 0]
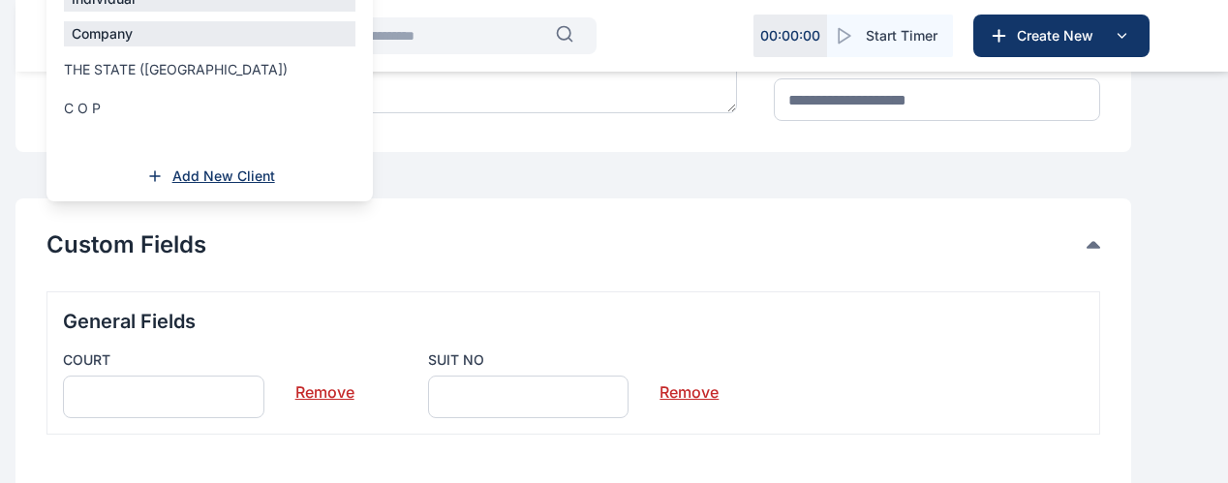
click at [275, 186] on span "Add New Client" at bounding box center [223, 176] width 103 height 19
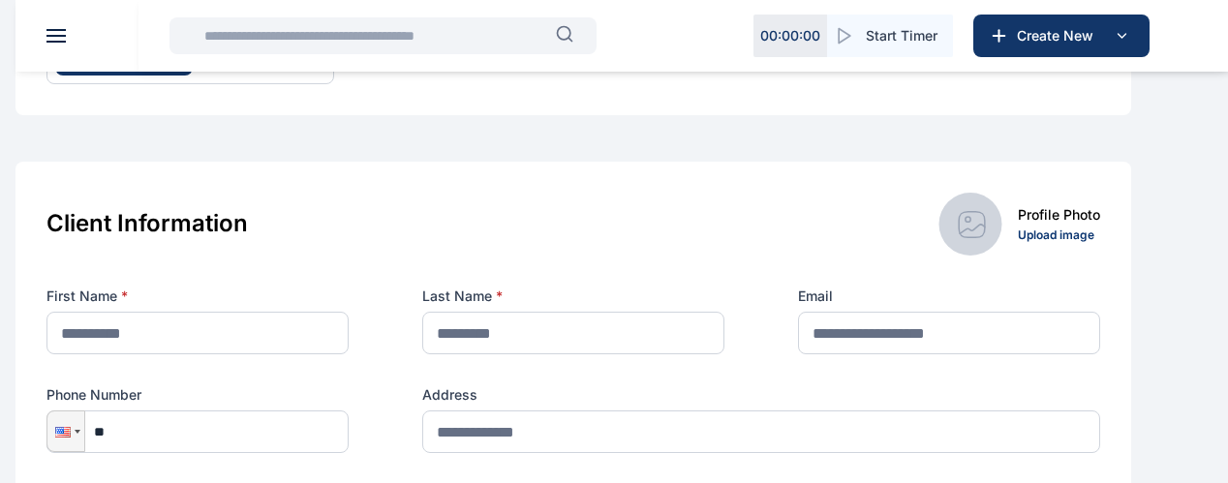
scroll to position [258, 0]
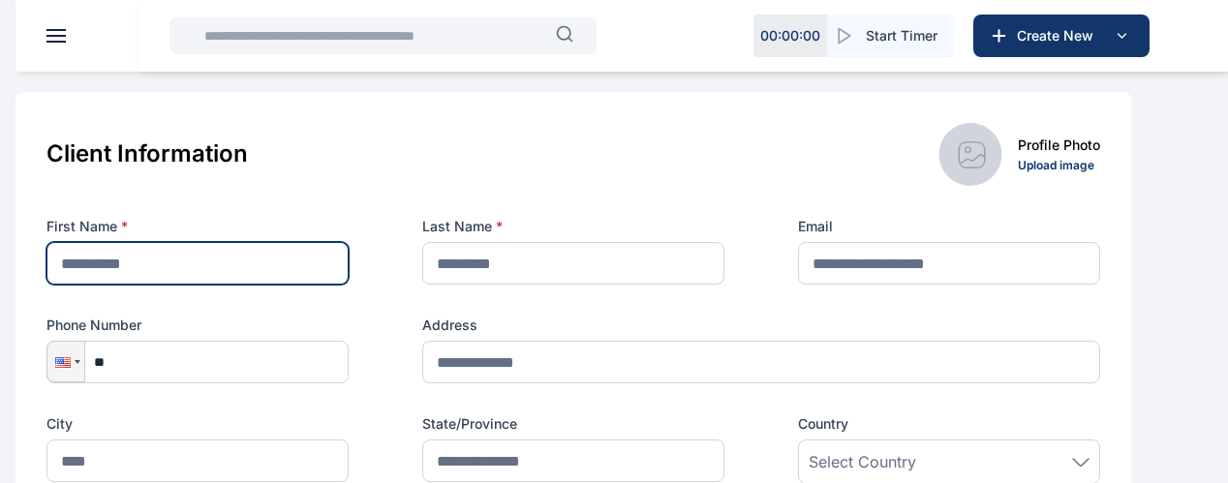
click at [348, 280] on input "text" at bounding box center [197, 263] width 302 height 43
type input "*"
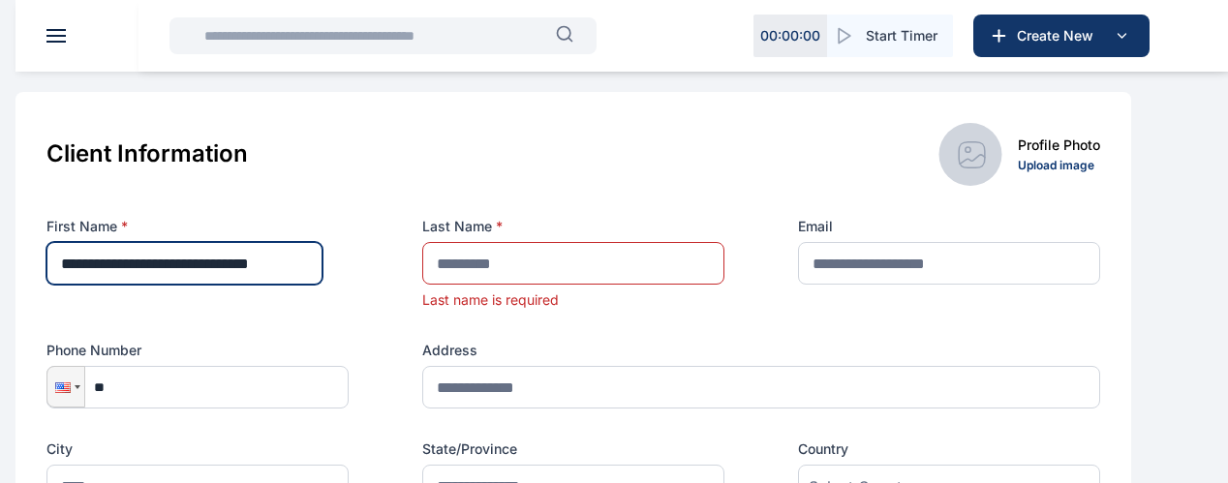
scroll to position [0, 61]
type input "**********"
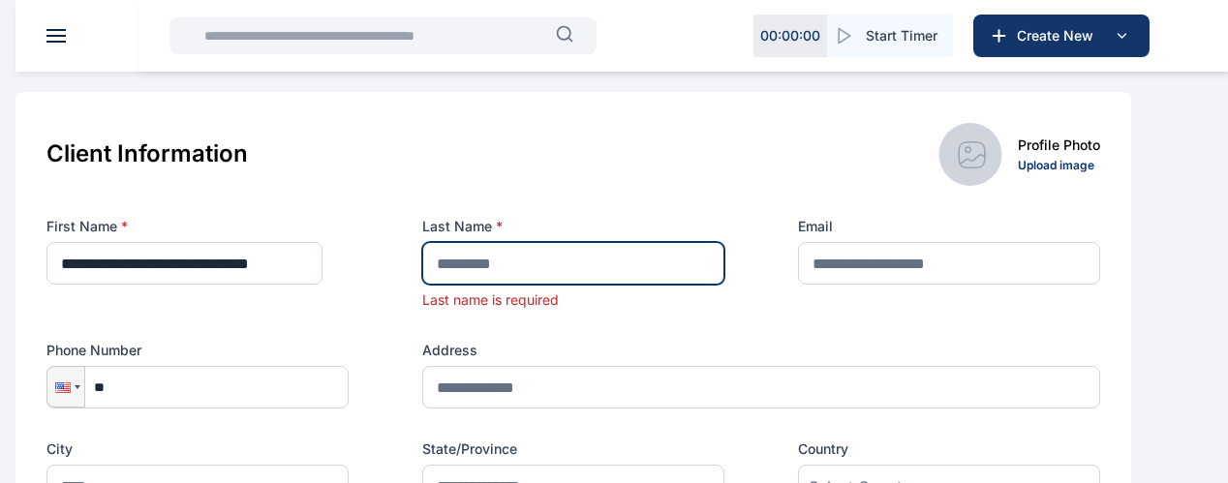
scroll to position [0, 0]
click at [531, 285] on input "text" at bounding box center [573, 263] width 302 height 43
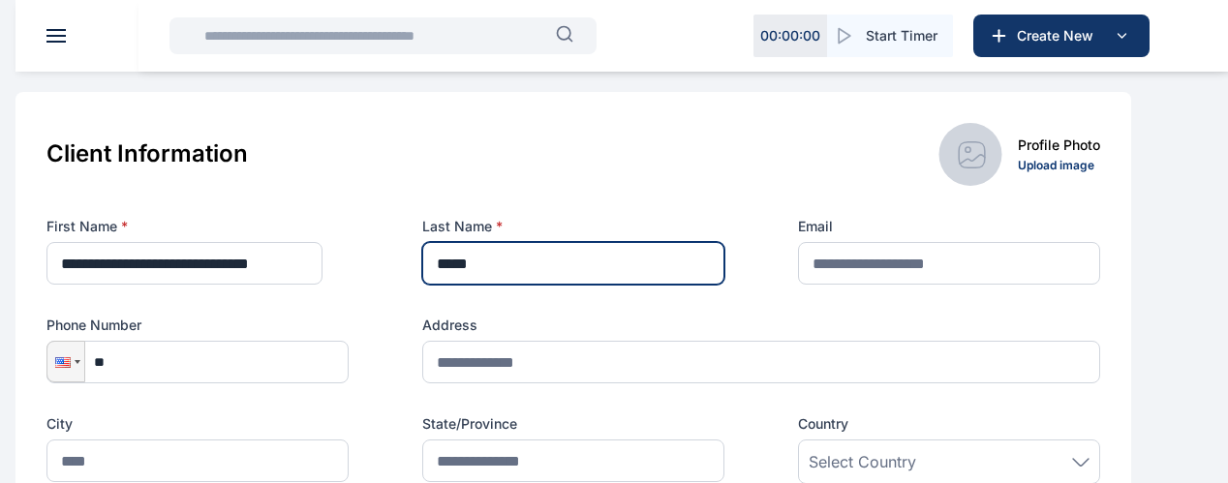
type input "*****"
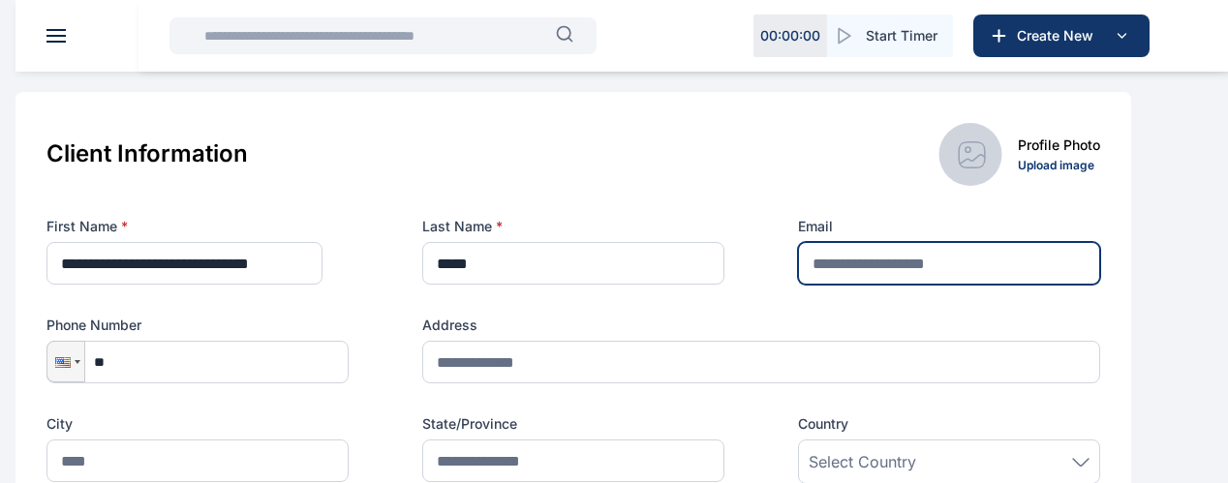
click at [915, 278] on input "text" at bounding box center [949, 263] width 302 height 43
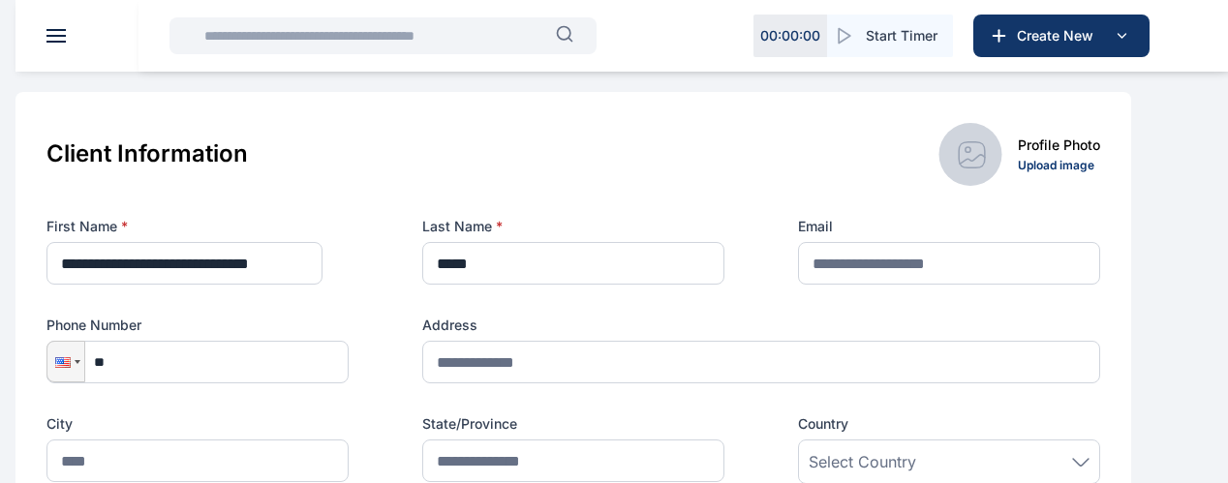
click at [921, 314] on div "**********" at bounding box center [573, 350] width 1054 height 267
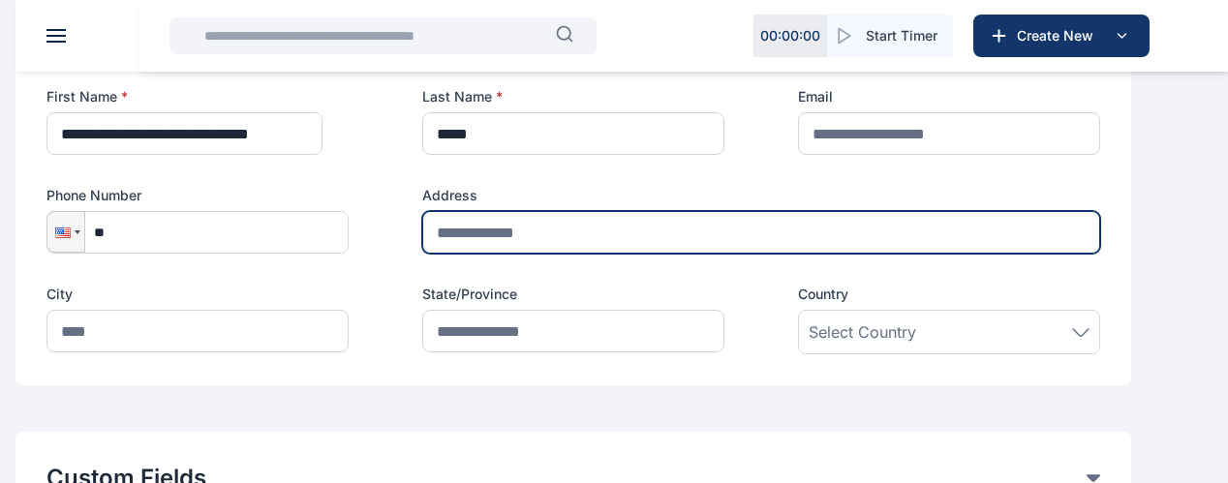
click at [546, 254] on input "text" at bounding box center [761, 232] width 678 height 43
type input "**********"
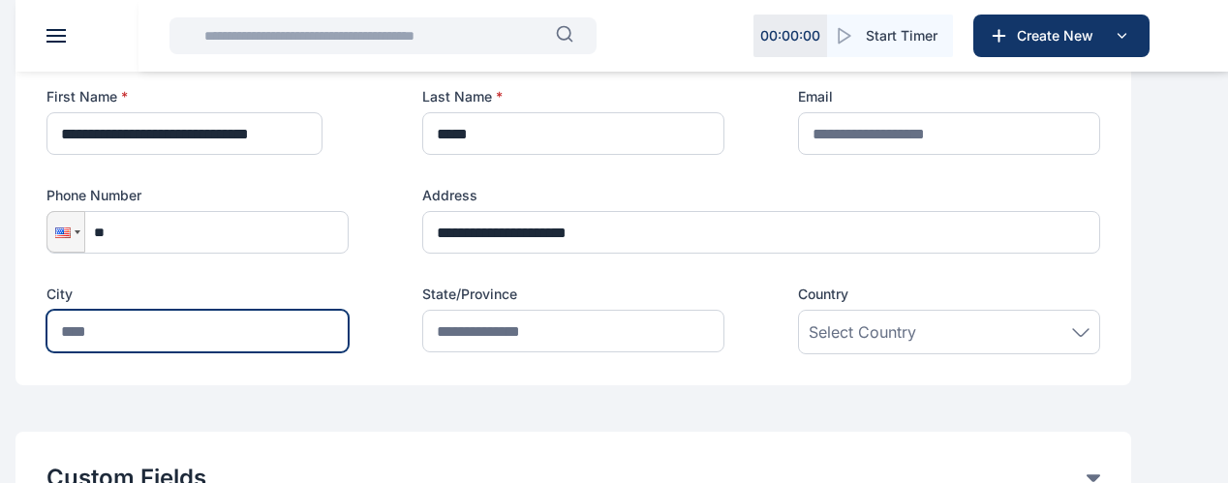
click at [265, 350] on input "text" at bounding box center [197, 331] width 302 height 43
type input "*****"
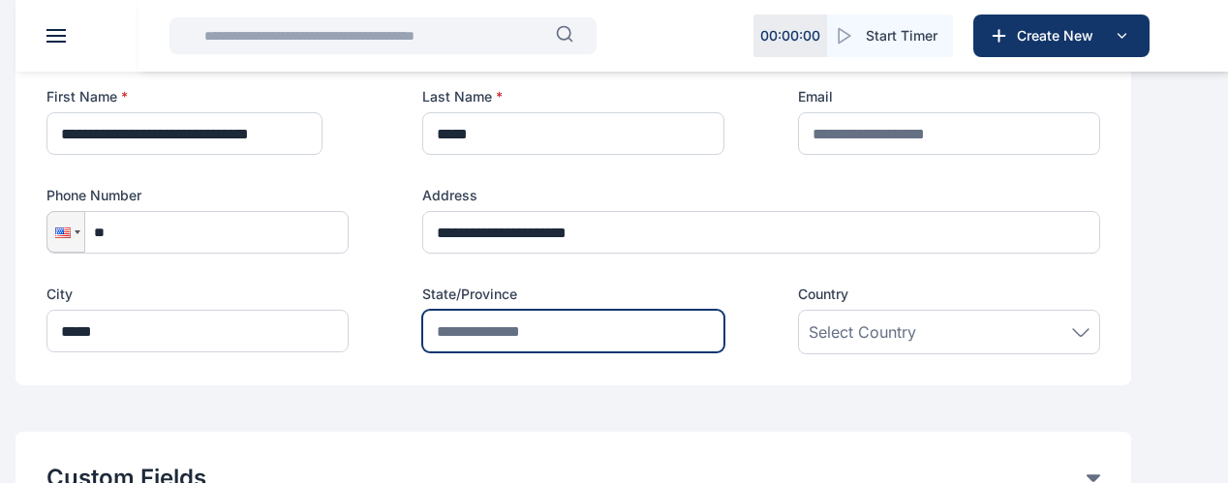
click at [535, 351] on input "text" at bounding box center [573, 331] width 302 height 43
type input "********"
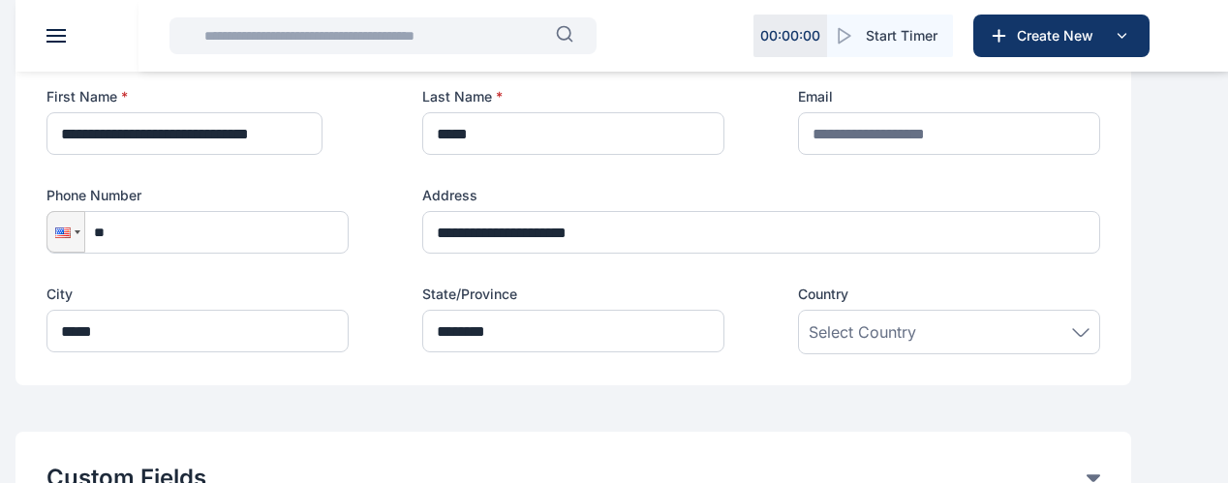
click at [989, 344] on div "Select Country" at bounding box center [949, 332] width 281 height 23
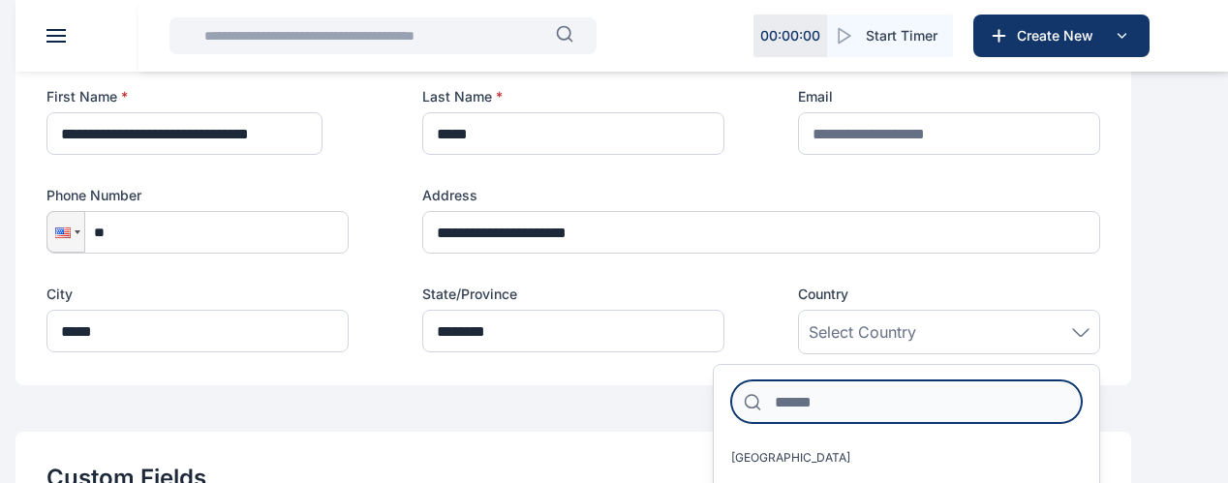
click at [944, 412] on input at bounding box center [906, 402] width 351 height 43
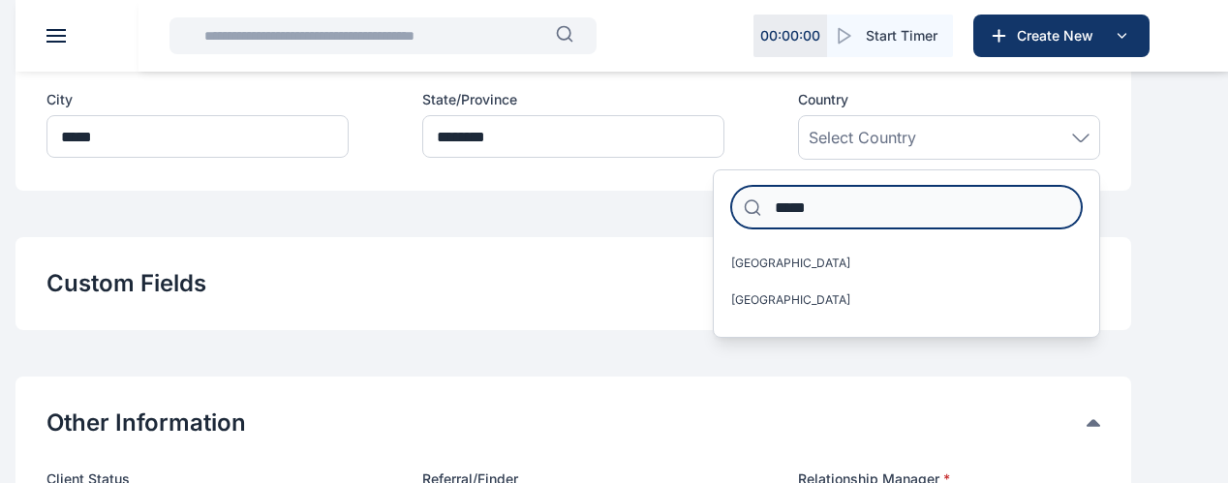
scroll to position [775, 0]
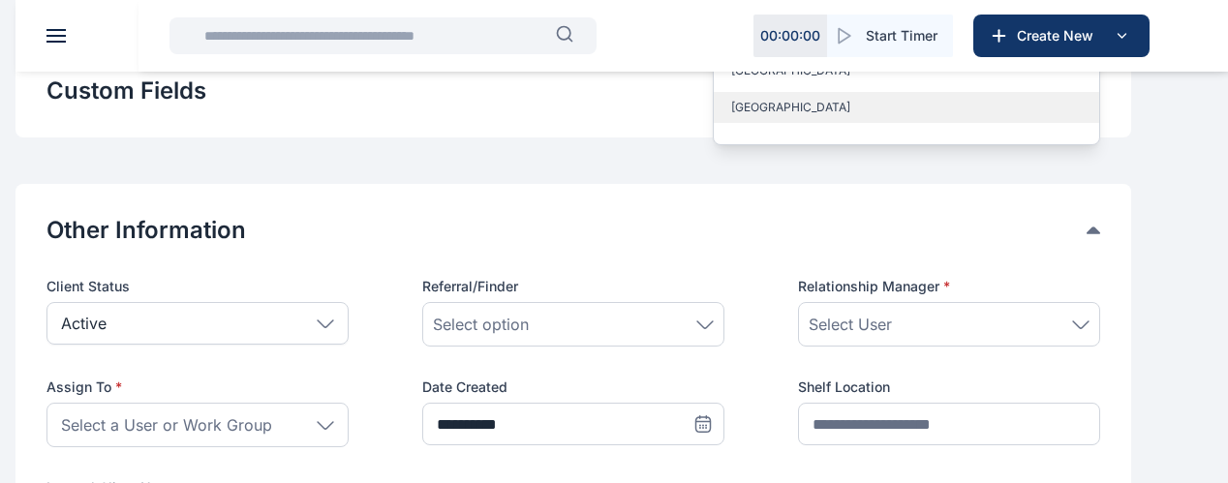
type input "*****"
click at [814, 123] on label "Nigeria" at bounding box center [906, 107] width 385 height 31
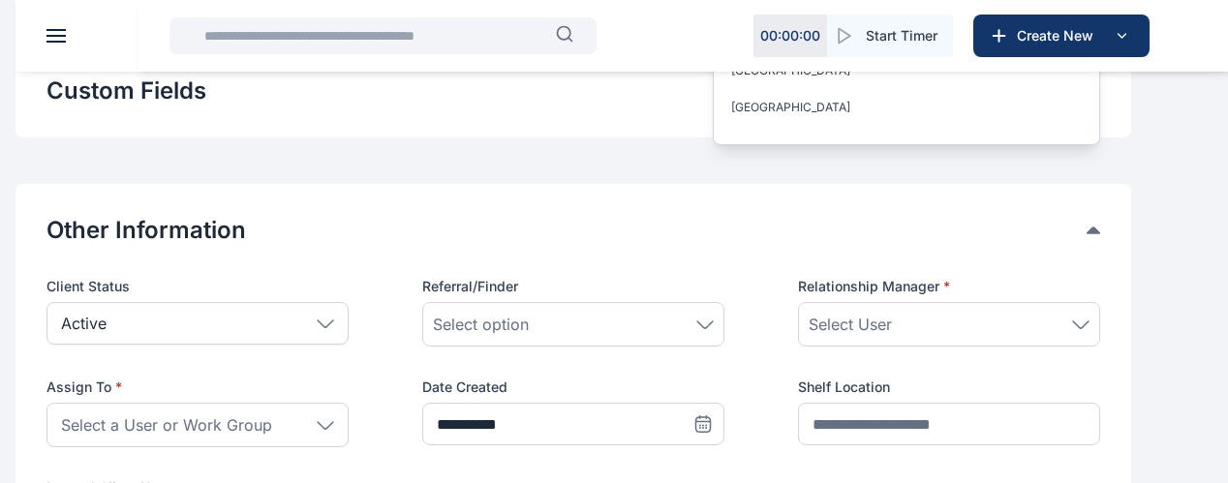
click at [586, 187] on div "**********" at bounding box center [573, 161] width 1116 height 1722
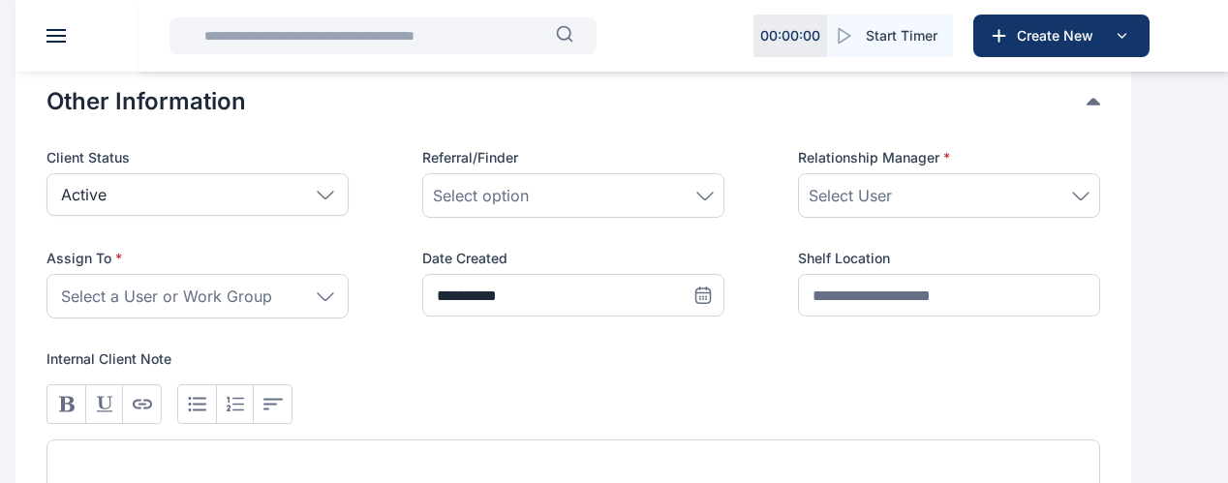
click at [973, 207] on div "Select User" at bounding box center [949, 195] width 281 height 23
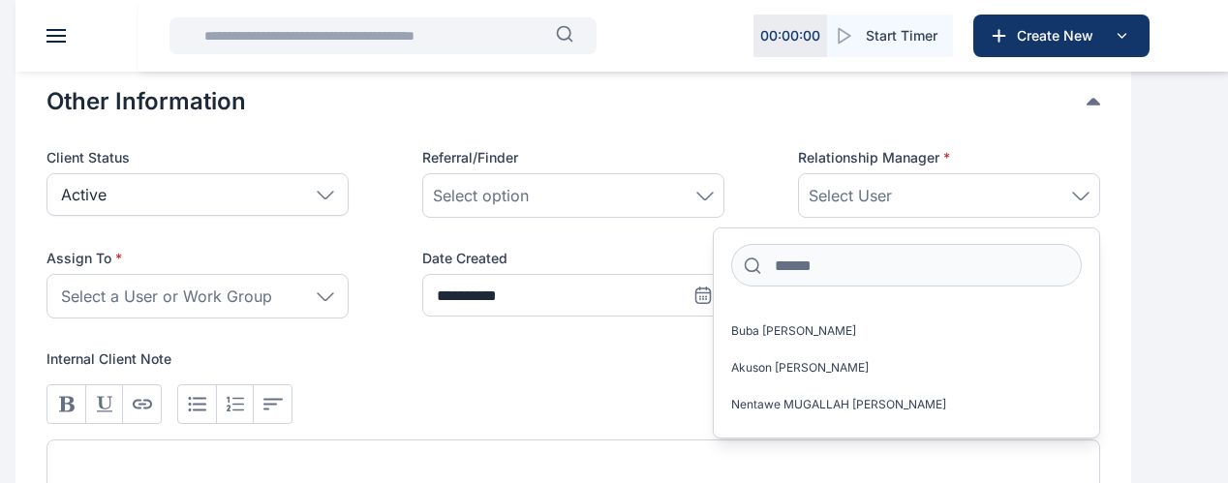
scroll to position [1135, 0]
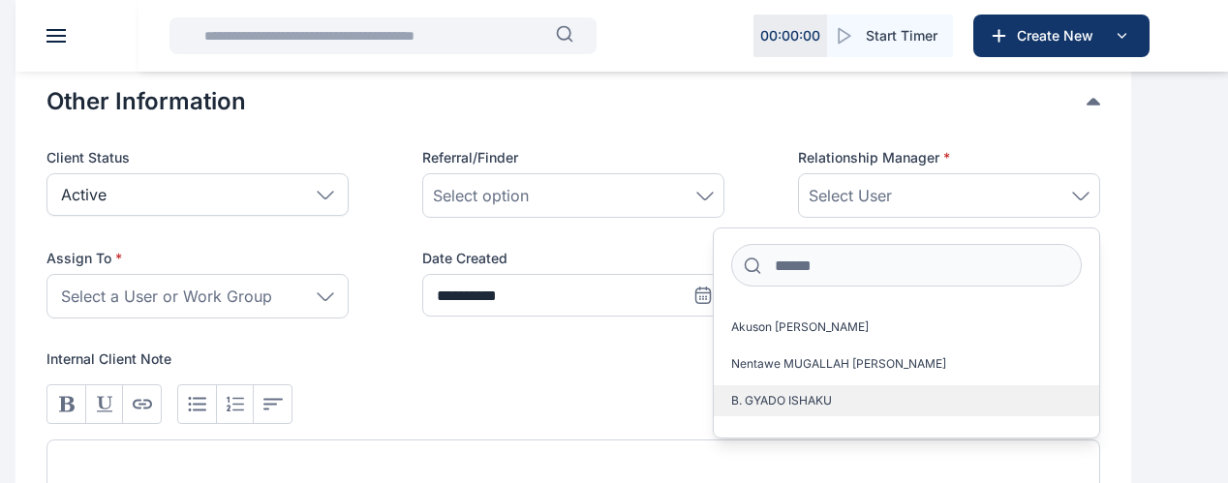
click at [892, 406] on label "B. GYADO ISHAKU" at bounding box center [906, 400] width 385 height 31
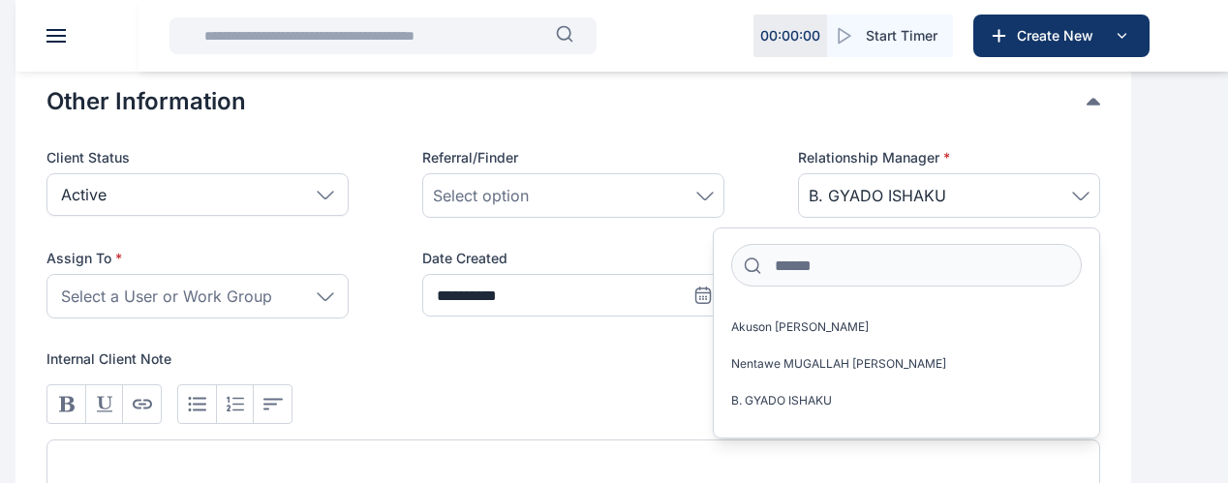
click at [662, 207] on div "Select option" at bounding box center [573, 195] width 281 height 23
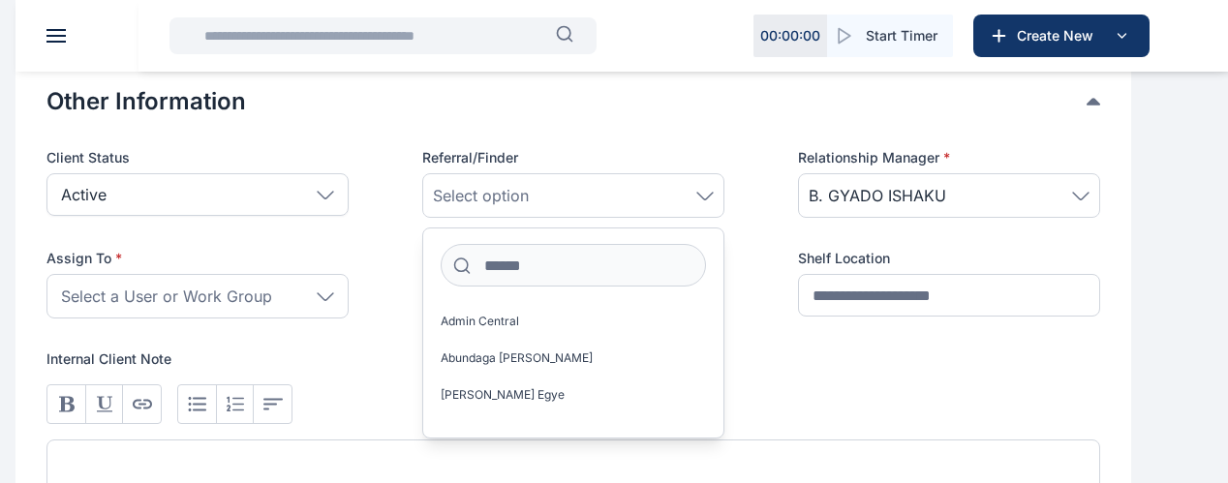
click at [344, 216] on div "Active" at bounding box center [197, 194] width 302 height 43
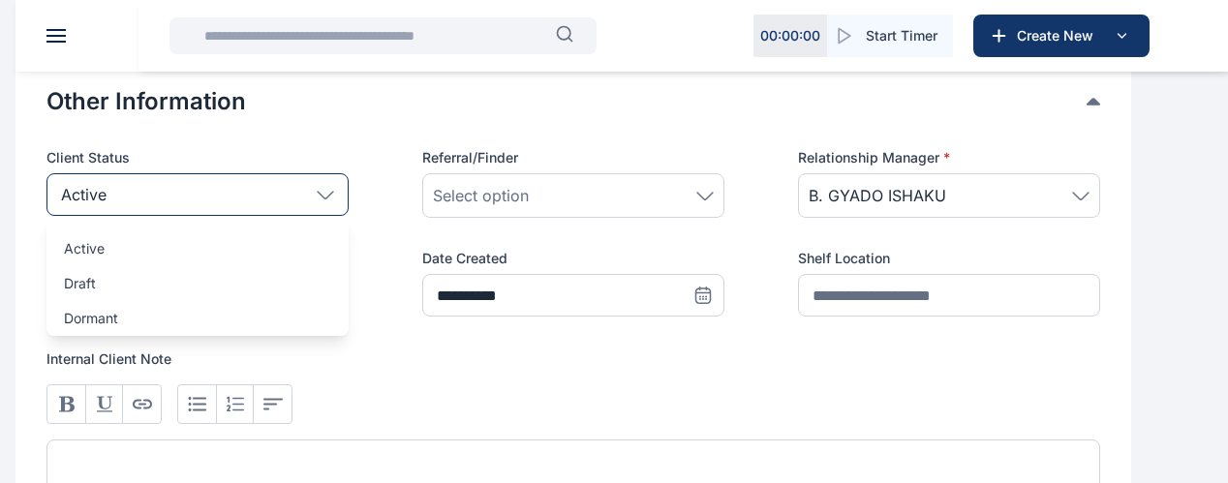
click at [345, 216] on div "Active" at bounding box center [197, 194] width 302 height 43
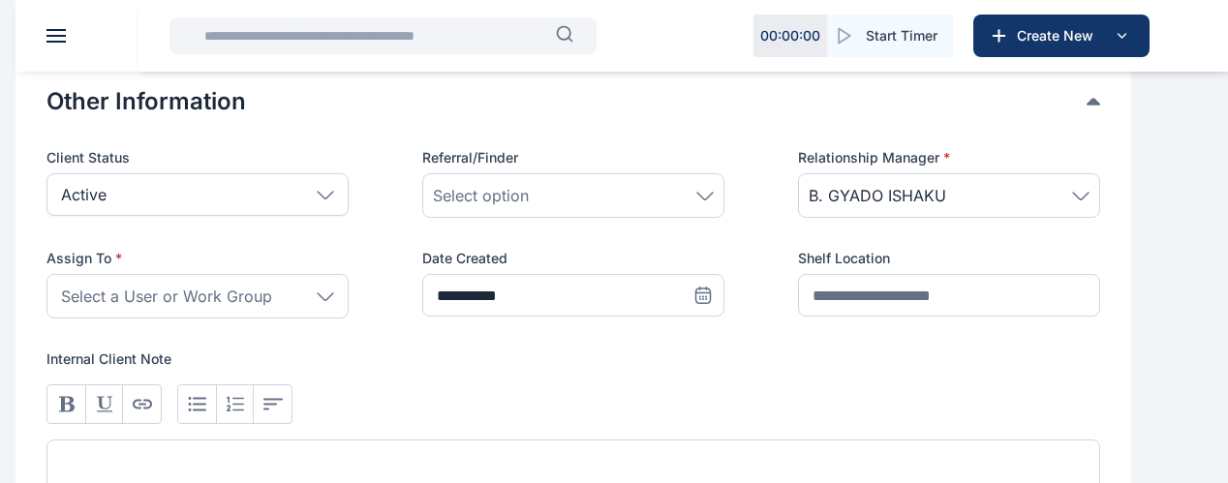
click at [345, 216] on div "Active" at bounding box center [197, 194] width 302 height 43
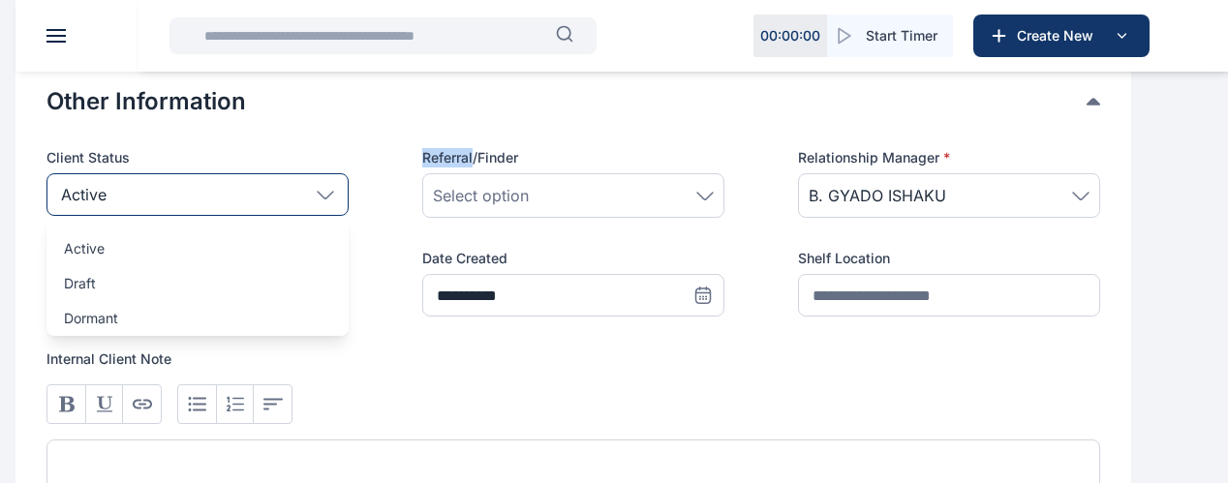
click at [345, 216] on div "Active" at bounding box center [197, 194] width 302 height 43
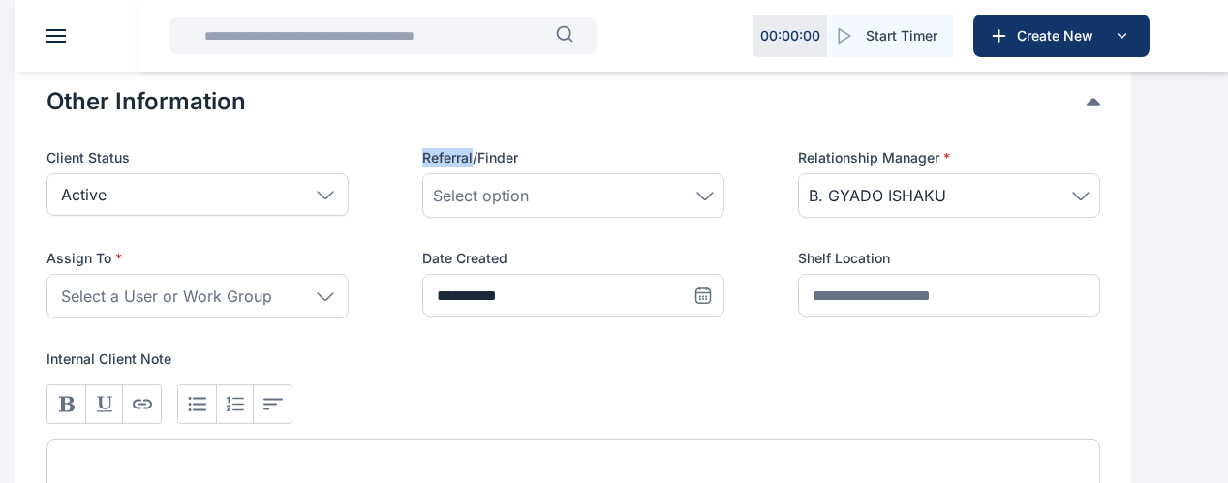
click at [272, 307] on span "Select a User or Work Group" at bounding box center [166, 296] width 211 height 23
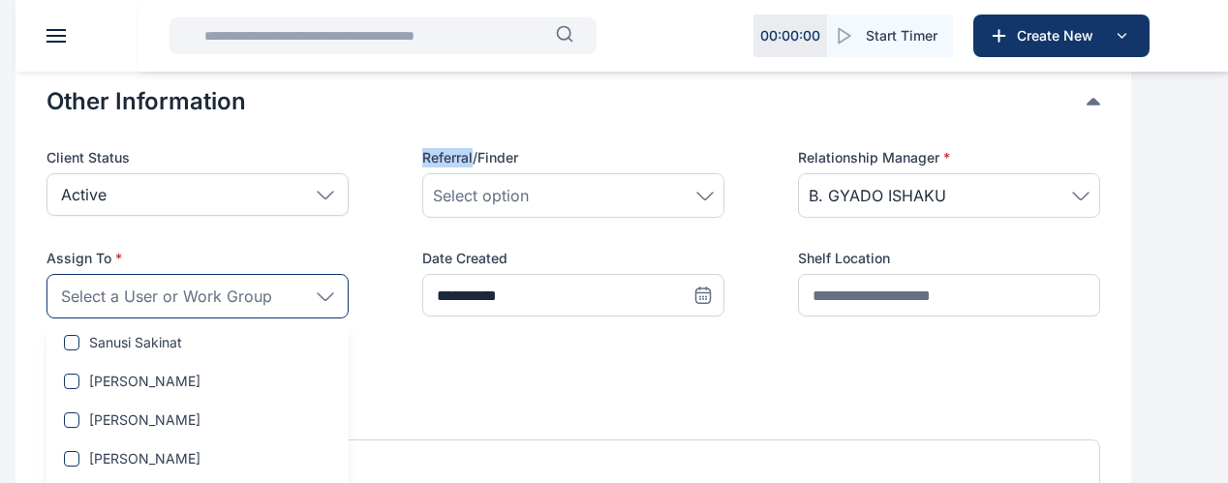
scroll to position [1678, 0]
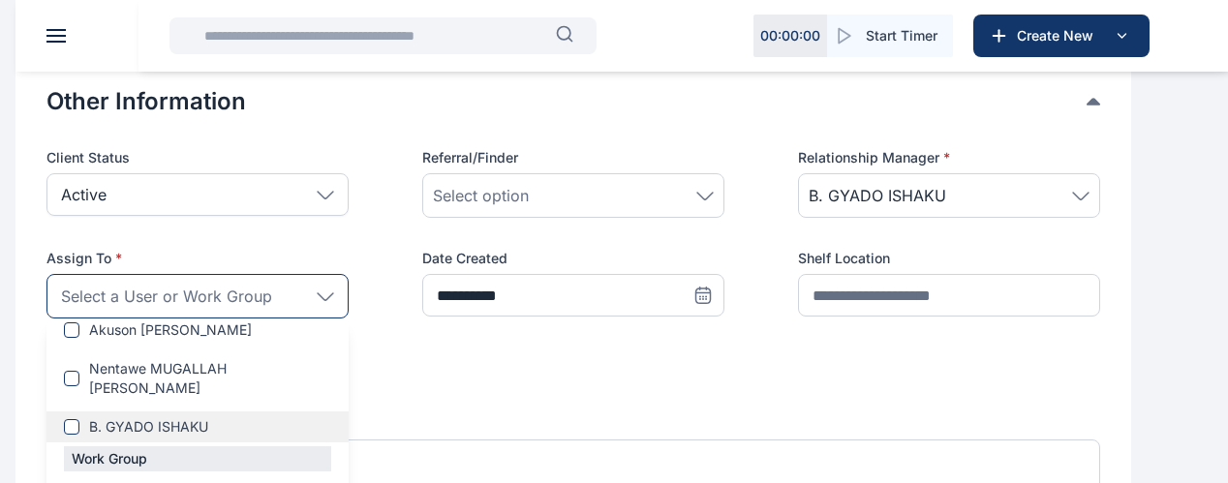
click at [349, 419] on label "B. GYADO ISHAKU" at bounding box center [197, 426] width 302 height 19
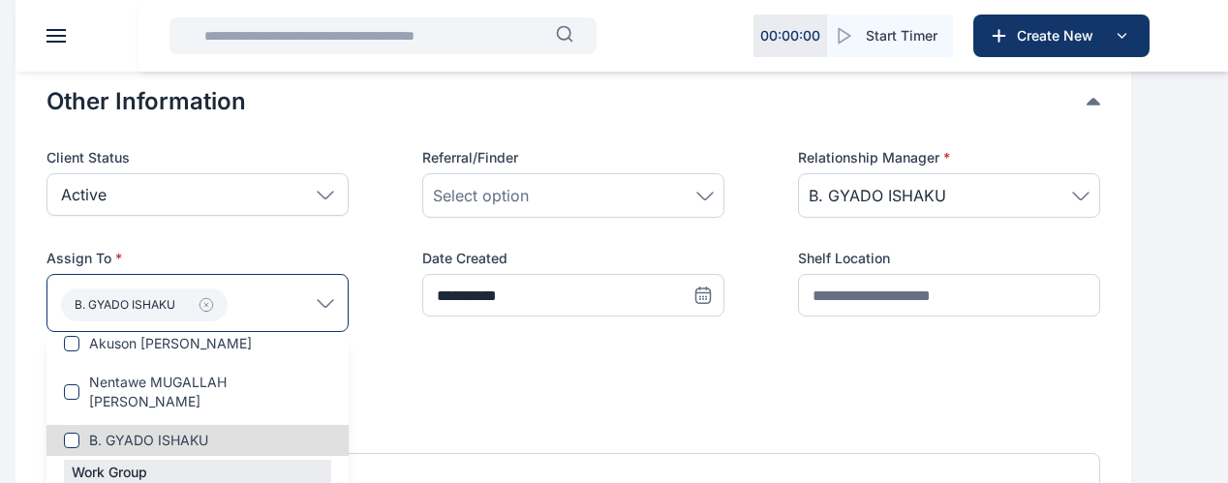
click at [595, 357] on div "**********" at bounding box center [573, 372] width 1054 height 448
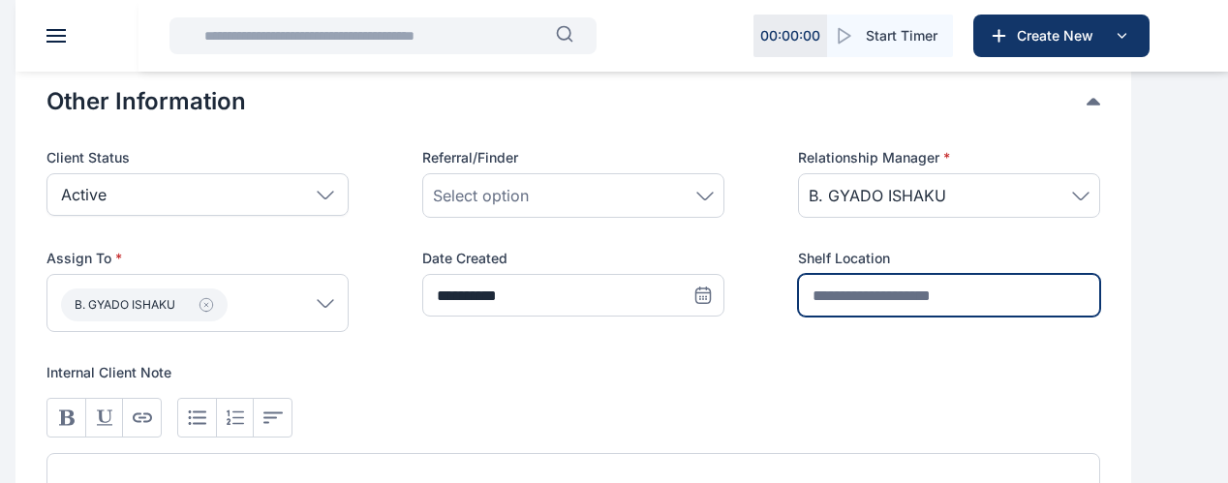
click at [905, 308] on input "text" at bounding box center [949, 295] width 302 height 43
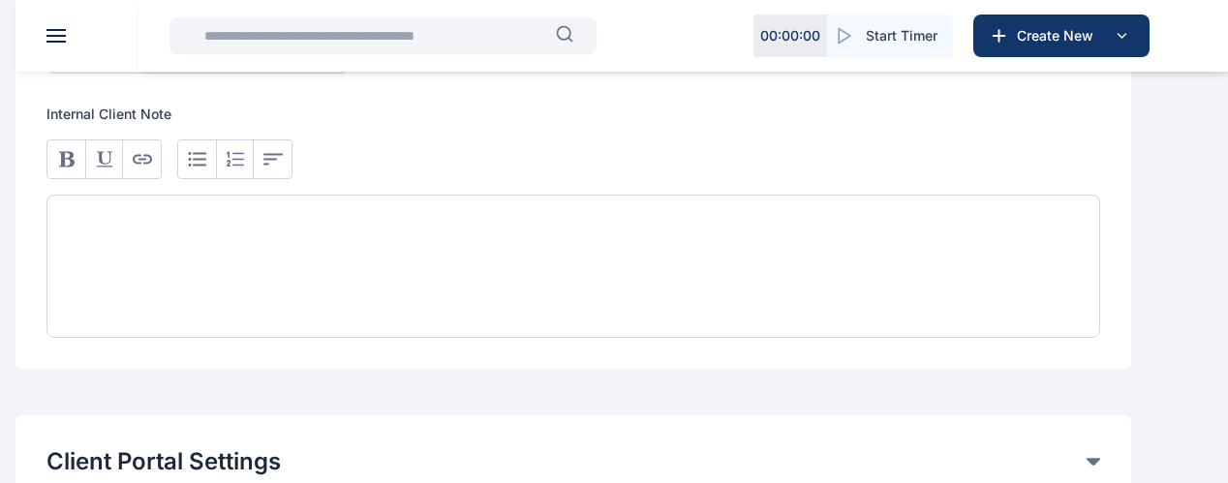
scroll to position [1372, 0]
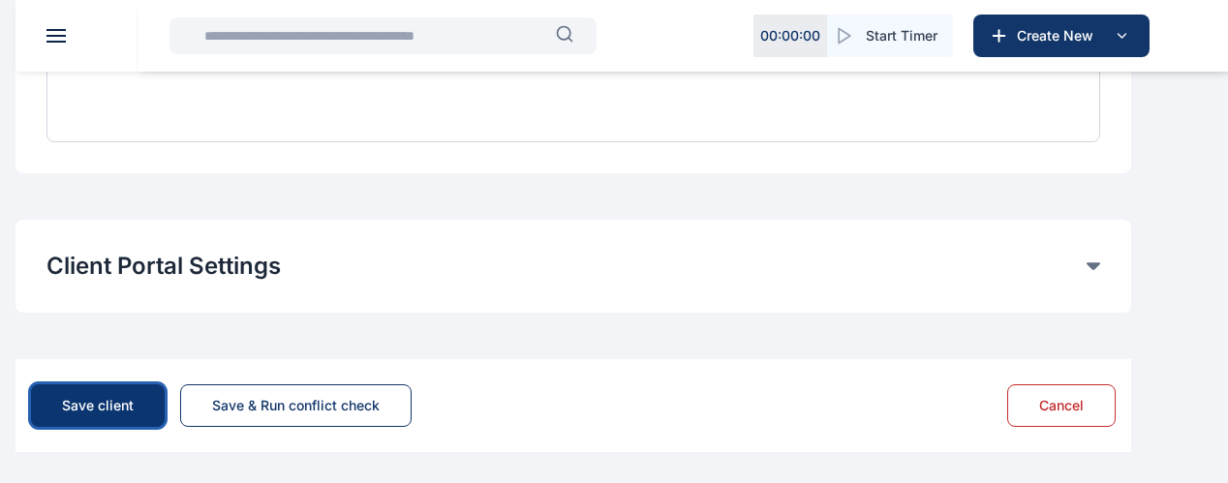
click at [165, 417] on button "Save client" at bounding box center [98, 405] width 134 height 43
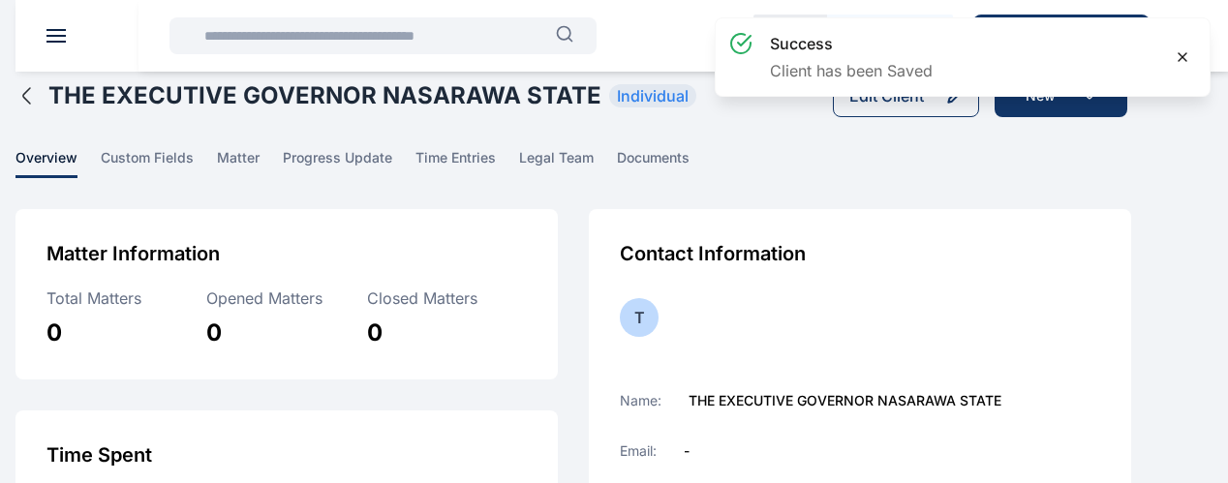
click at [1177, 57] on icon at bounding box center [1182, 56] width 15 height 15
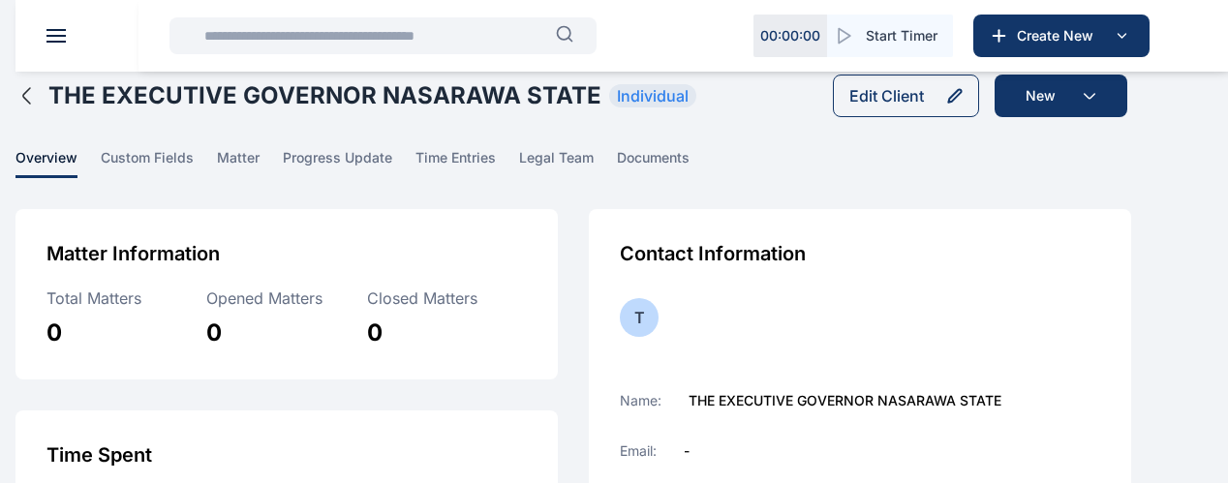
click at [39, 107] on icon "button" at bounding box center [26, 95] width 23 height 23
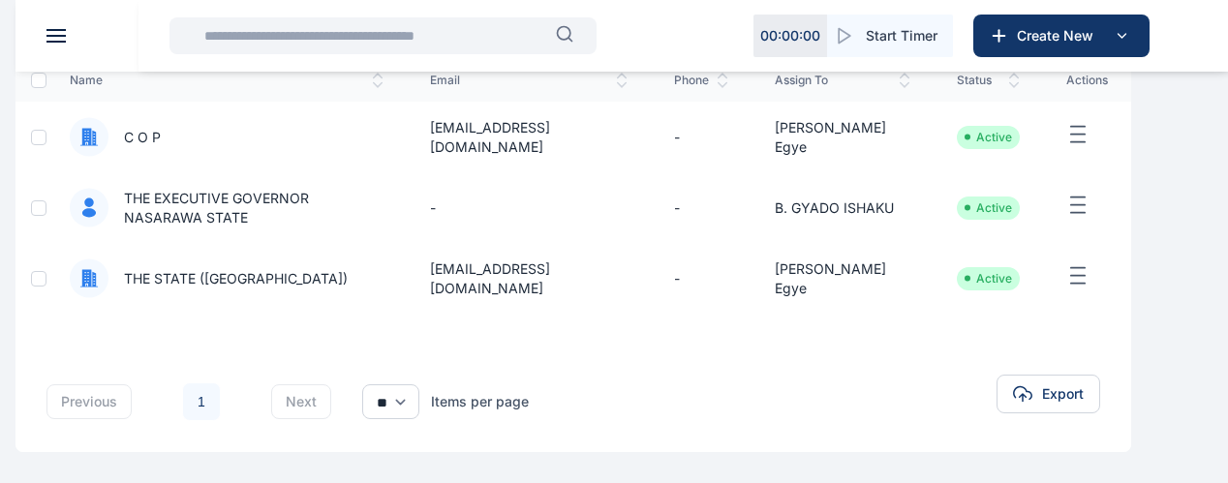
scroll to position [190, 0]
click at [331, 218] on span "THE EXECUTIVE GOVERNOR NASARAWA STATE" at bounding box center [245, 208] width 275 height 39
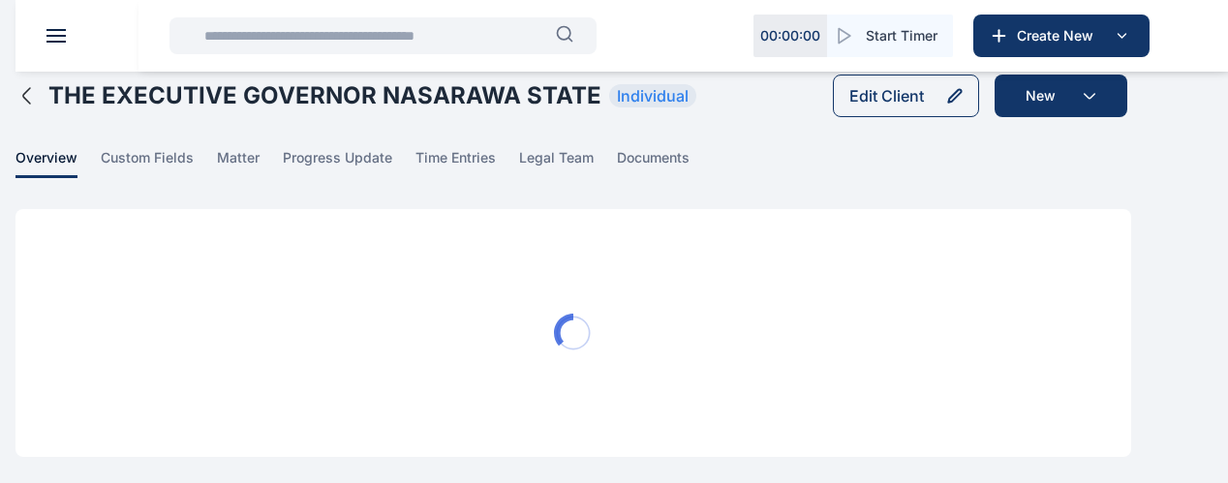
click at [39, 107] on icon "button" at bounding box center [26, 95] width 23 height 23
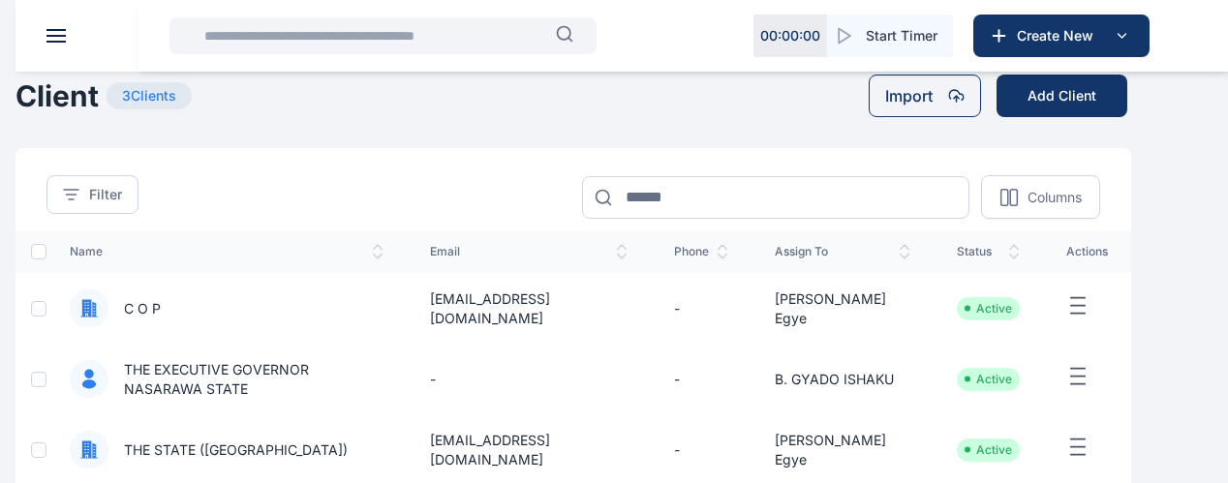
click at [46, 387] on div at bounding box center [38, 379] width 15 height 15
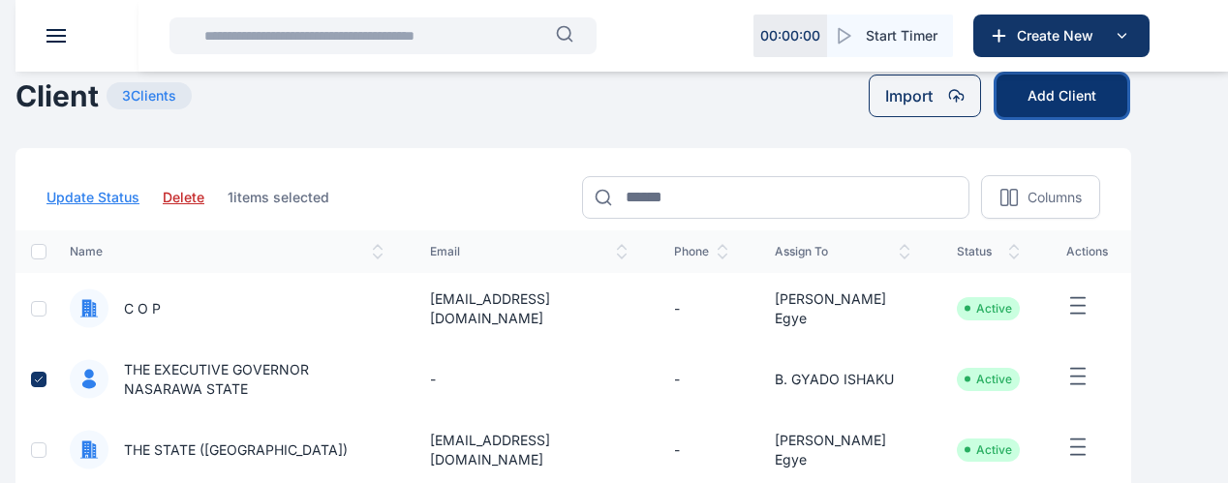
click at [1073, 117] on button "Add Client" at bounding box center [1061, 96] width 131 height 43
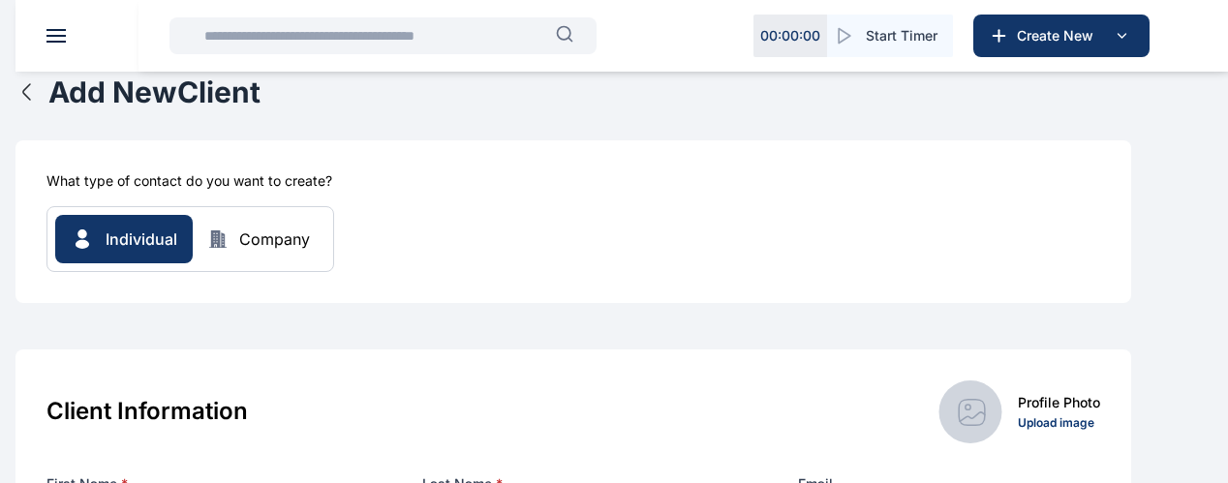
click at [30, 100] on icon "button" at bounding box center [26, 91] width 7 height 15
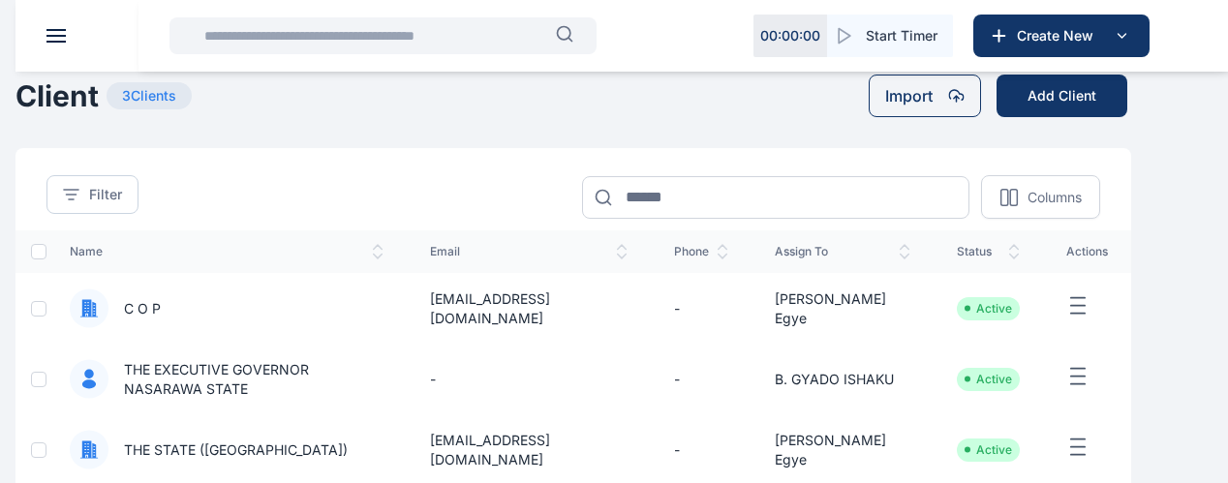
click at [0, 0] on span at bounding box center [0, 0] width 0 height 0
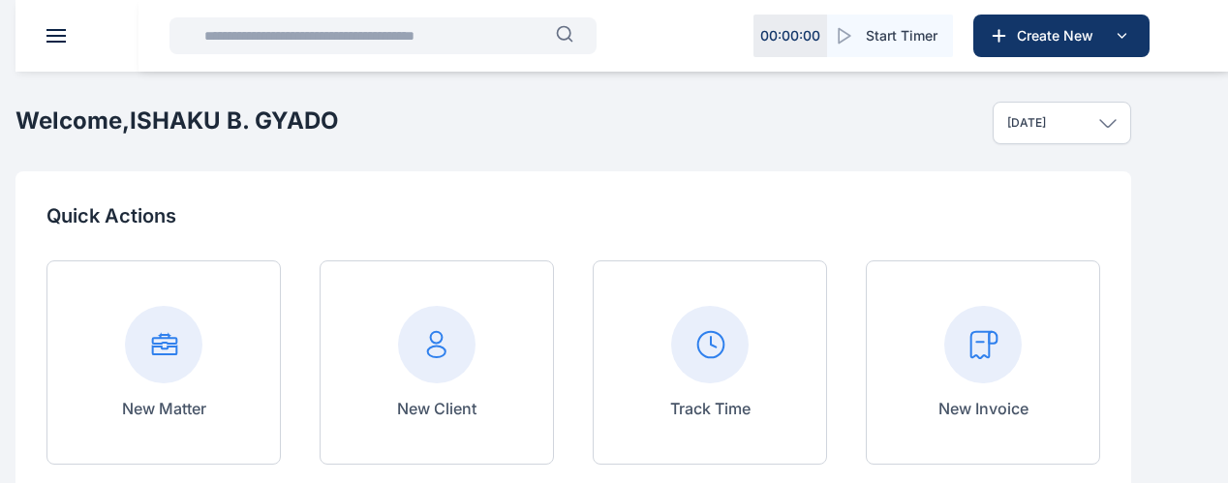
click at [202, 355] on rect at bounding box center [163, 344] width 77 height 77
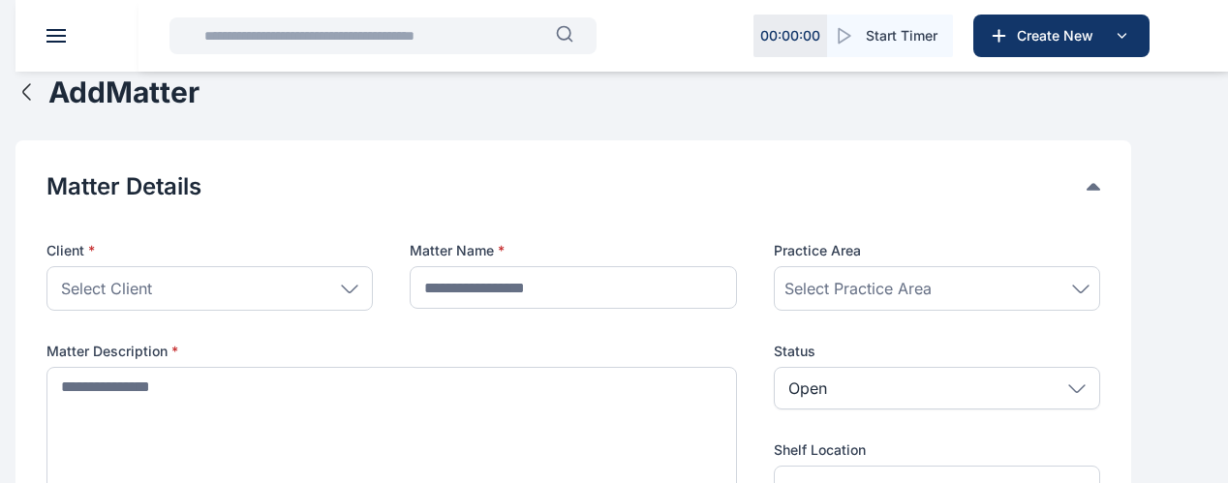
click at [297, 311] on div "Select Client" at bounding box center [209, 288] width 326 height 45
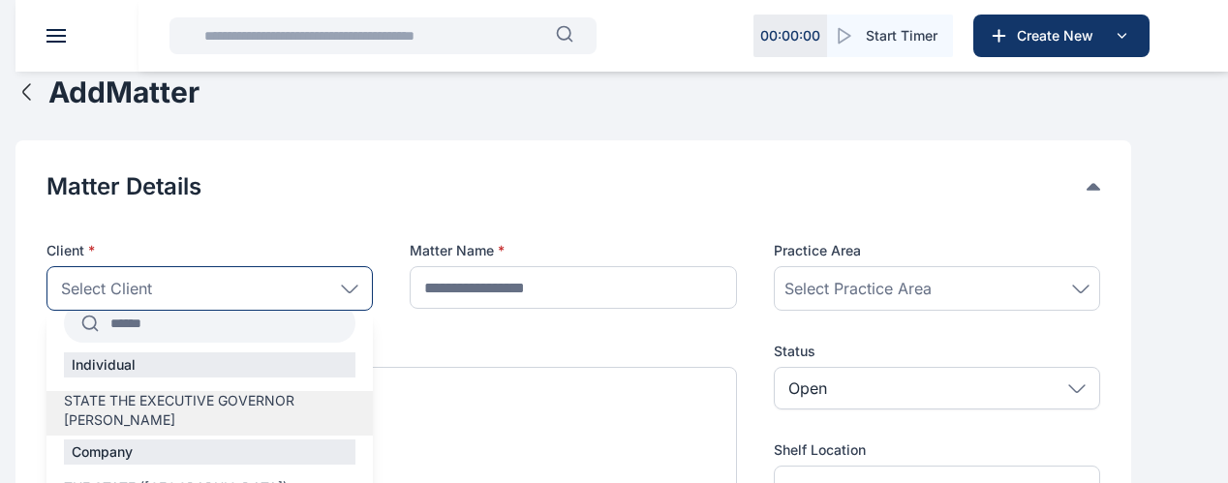
scroll to position [40, 0]
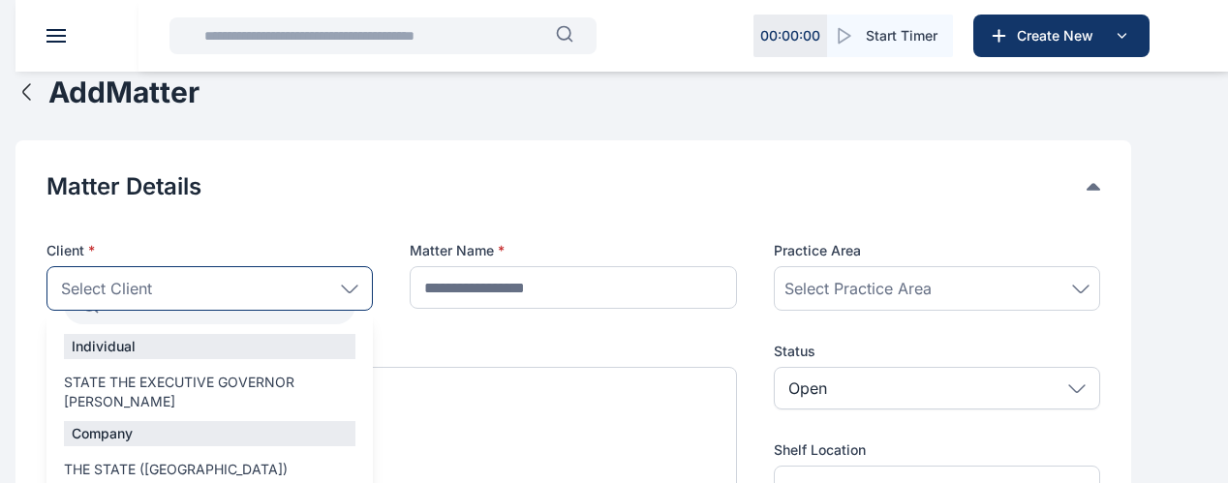
click at [265, 412] on span "STATE THE EXECUTIVE GOVERNOR NASARAWA" at bounding box center [209, 392] width 291 height 39
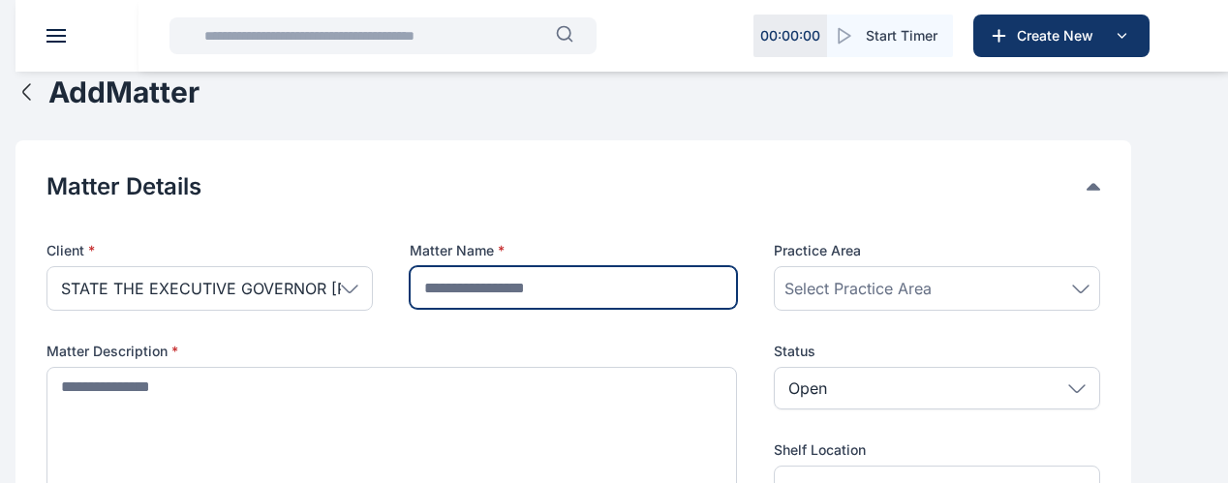
click at [568, 309] on input "text" at bounding box center [573, 287] width 326 height 43
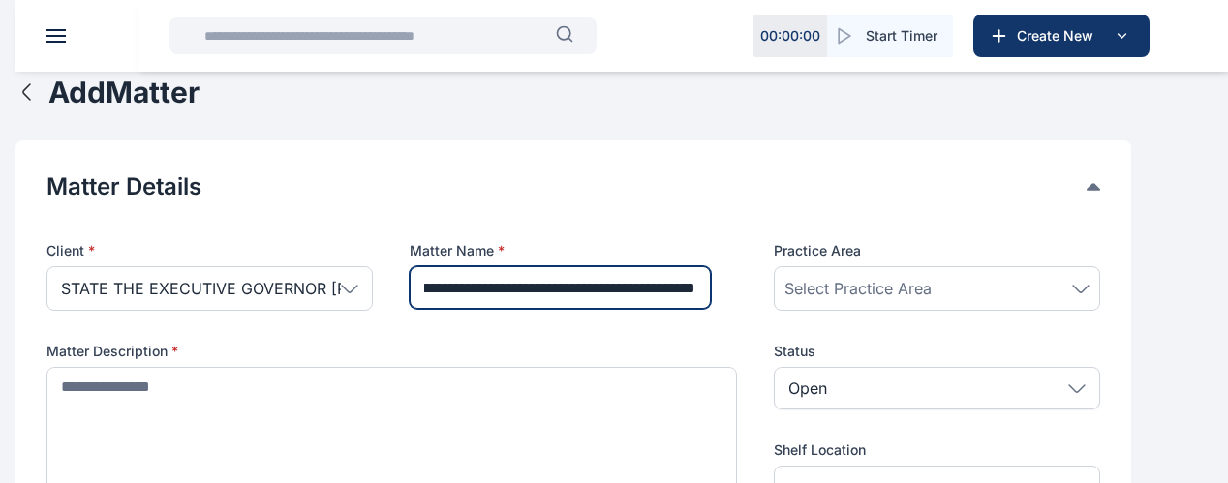
scroll to position [0, 252]
type input "**********"
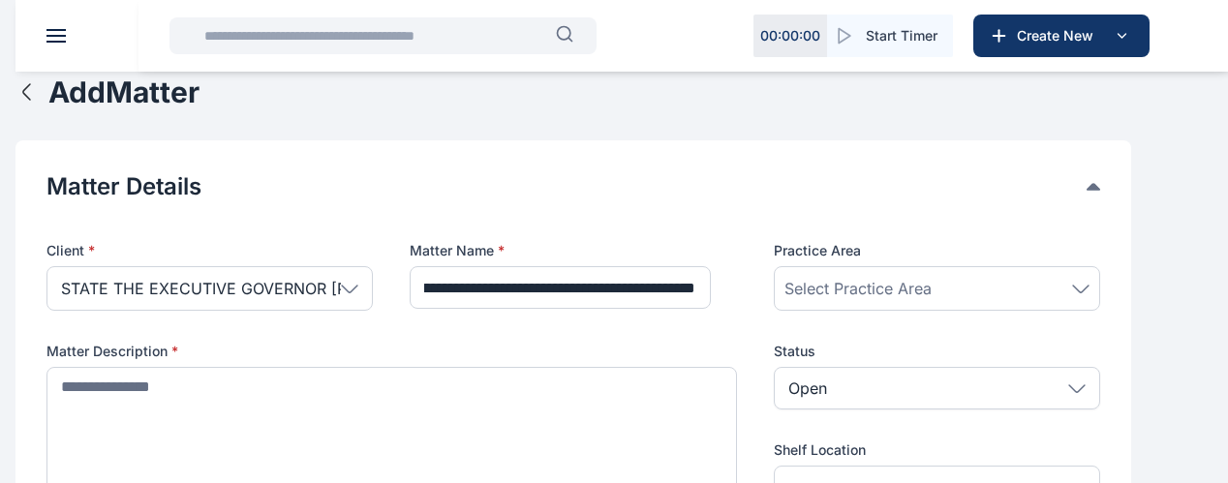
scroll to position [0, 0]
click at [885, 300] on span "Select Practice Area" at bounding box center [857, 288] width 147 height 23
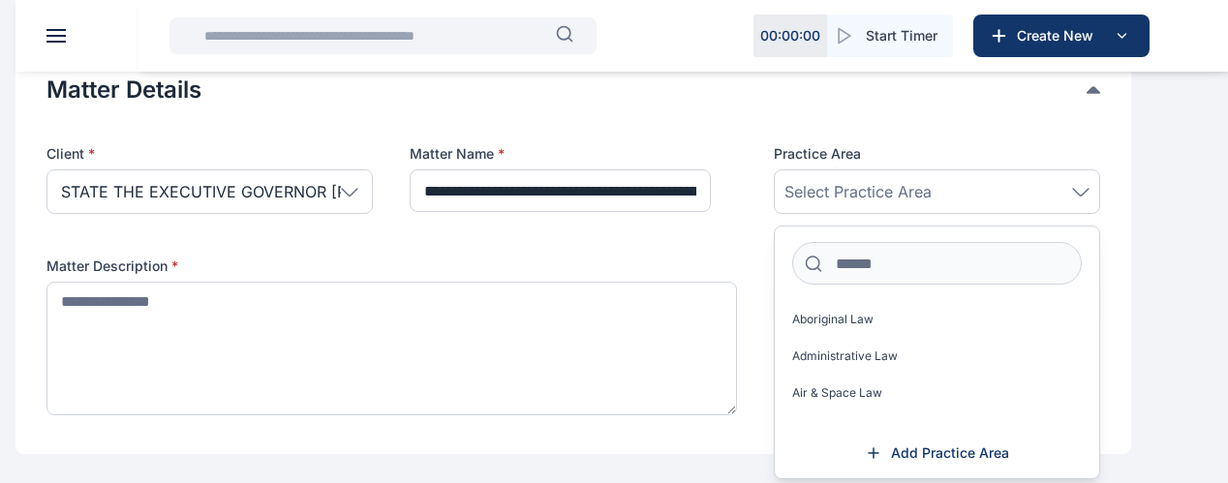
scroll to position [129, 0]
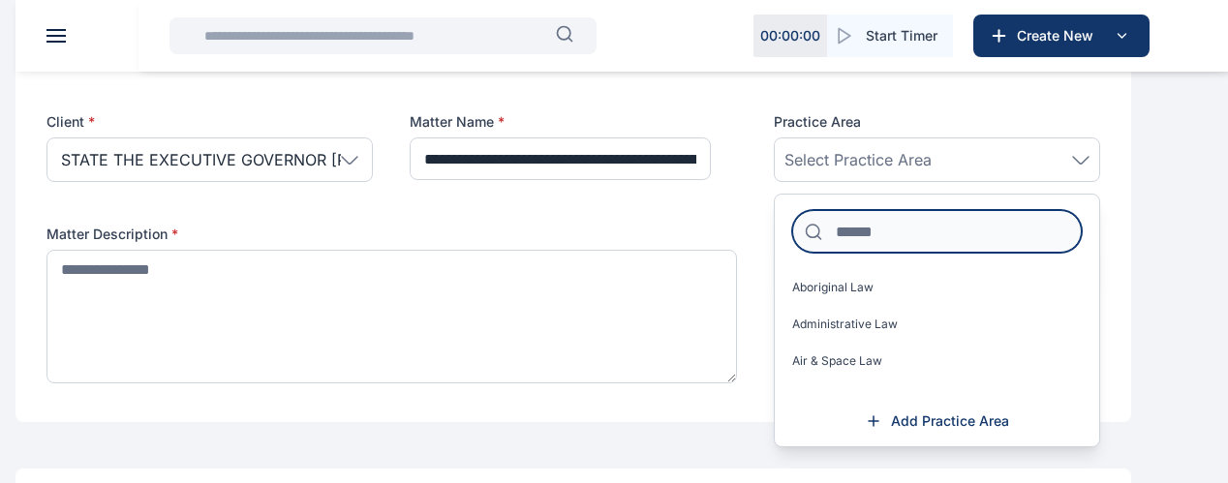
click at [984, 243] on input at bounding box center [937, 231] width 290 height 43
type input "*"
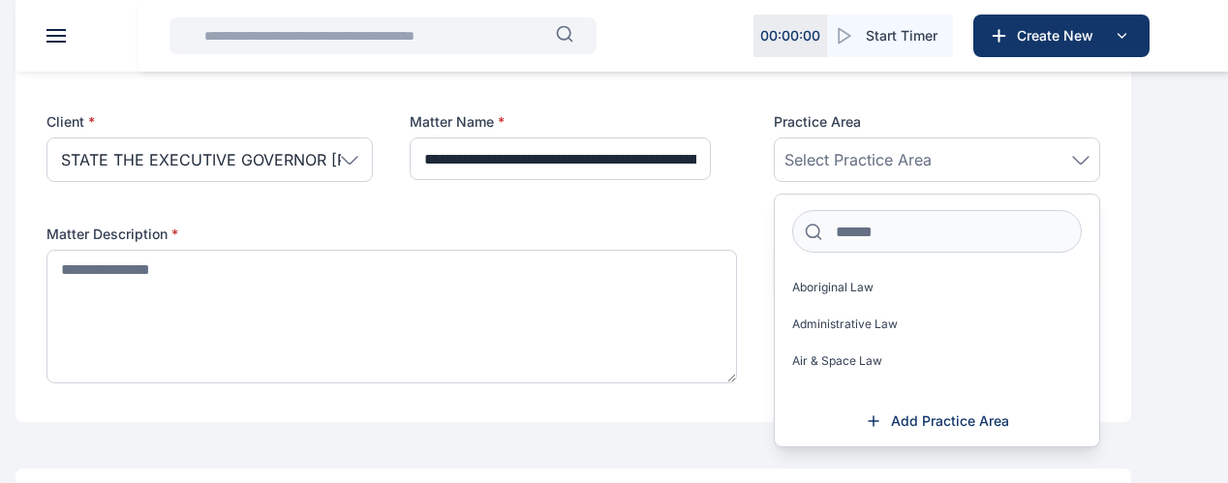
click at [987, 431] on span "Add Practice Area" at bounding box center [950, 421] width 118 height 19
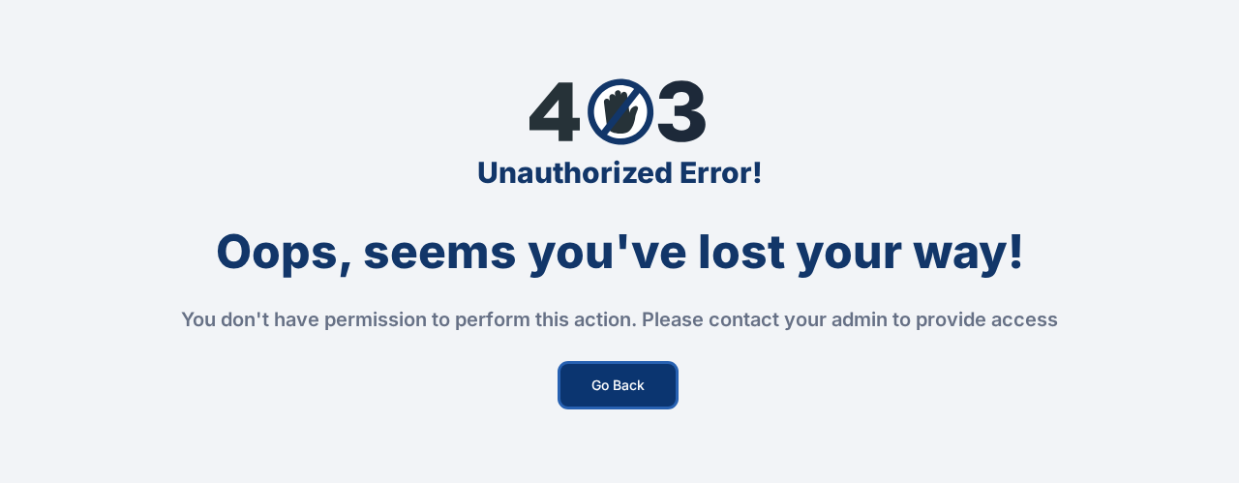
click at [619, 384] on button "Go Back" at bounding box center [618, 385] width 115 height 43
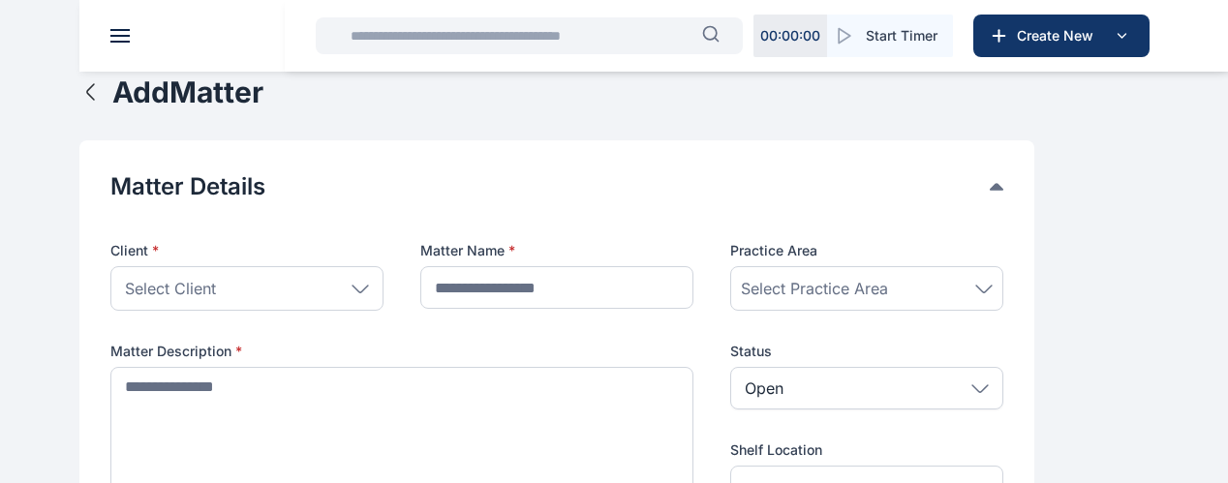
scroll to position [129, 0]
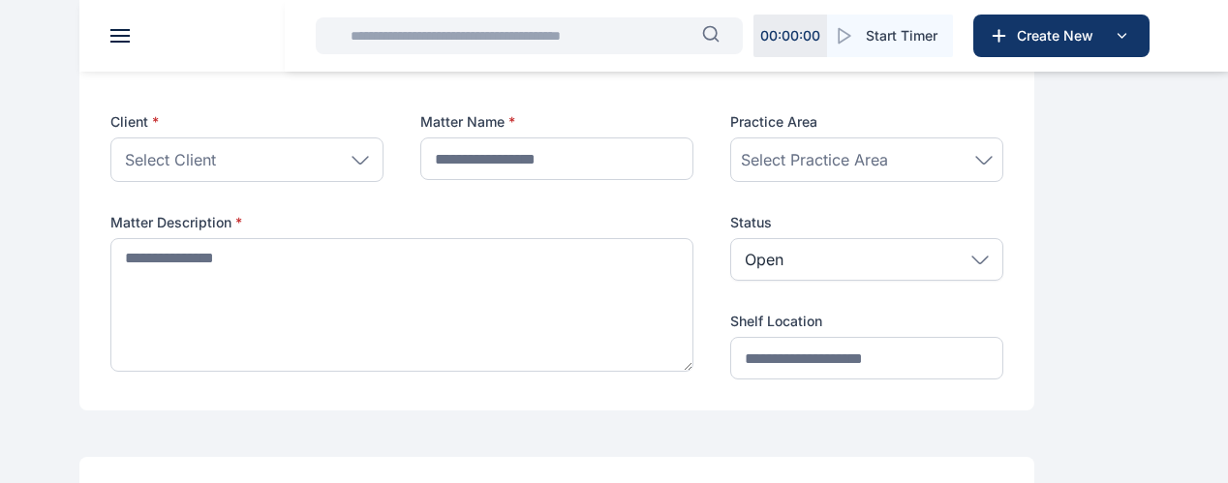
drag, startPoint x: 966, startPoint y: 177, endPoint x: 968, endPoint y: 202, distance: 25.3
click at [888, 171] on span "Select Practice Area" at bounding box center [814, 159] width 147 height 23
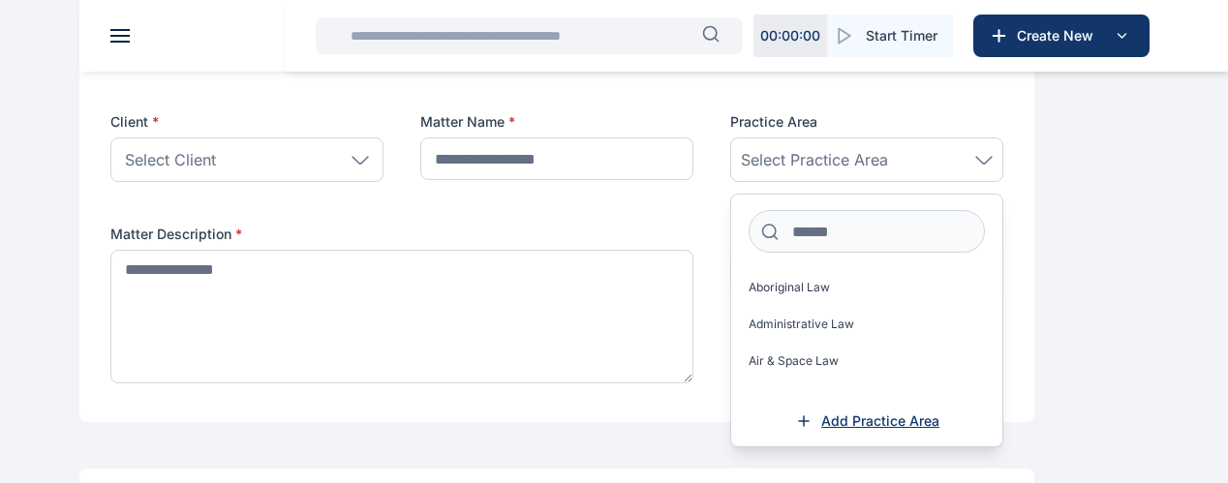
click at [939, 431] on span "Add Practice Area" at bounding box center [880, 421] width 118 height 19
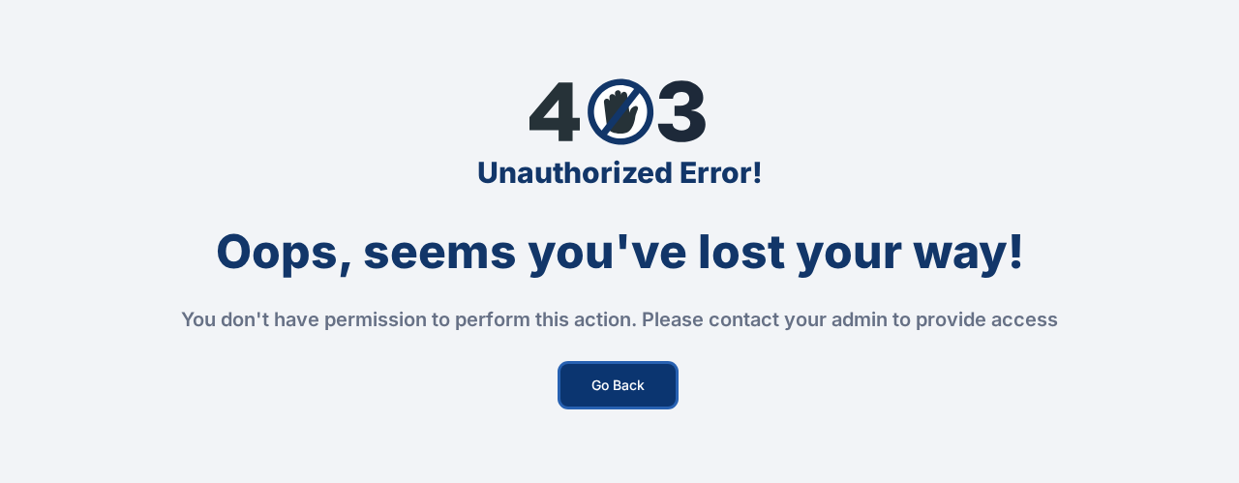
click at [663, 389] on button "Go Back" at bounding box center [618, 385] width 115 height 43
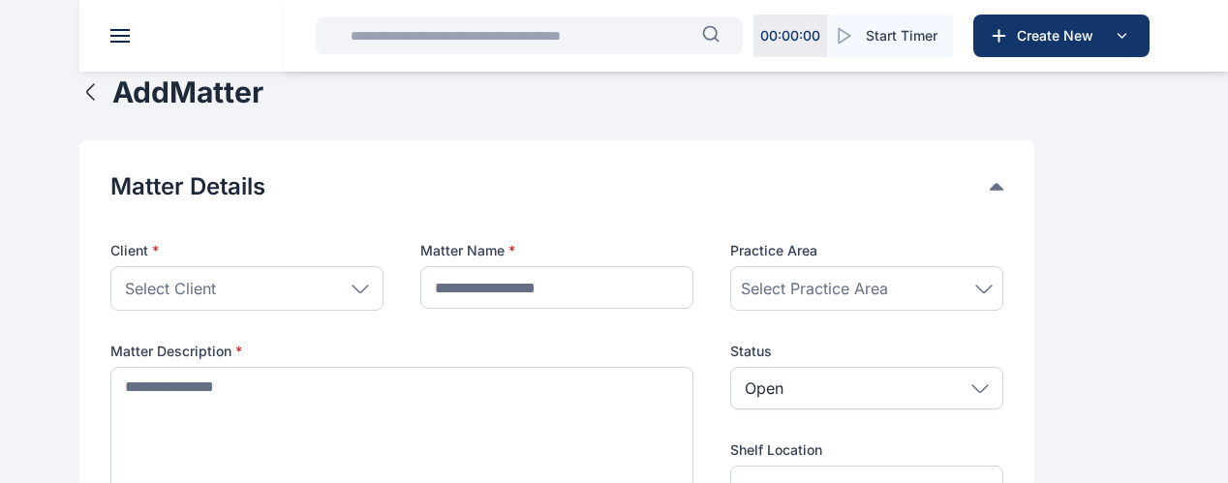
click at [939, 311] on div "Select Practice Area" at bounding box center [866, 288] width 273 height 45
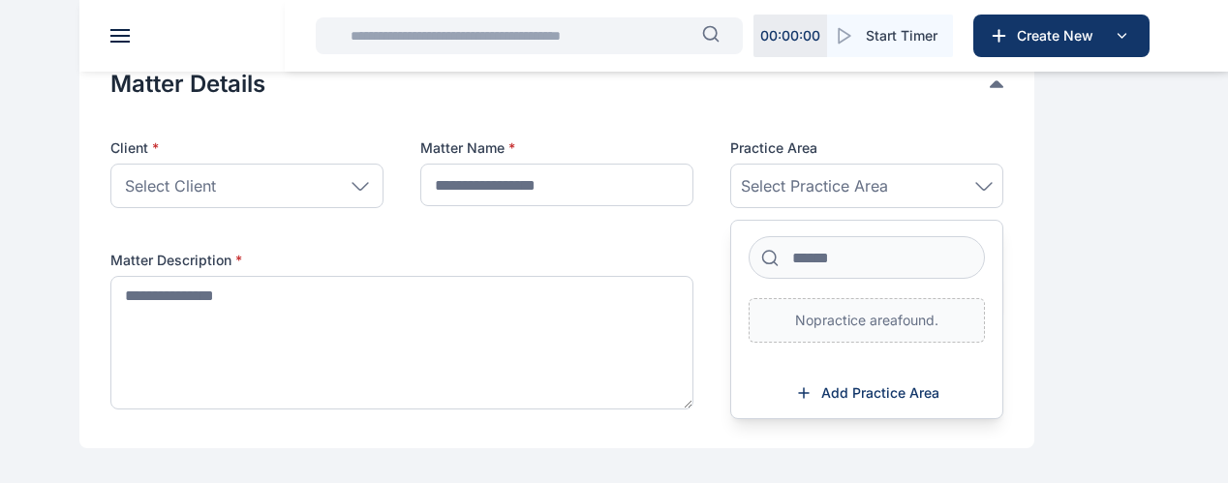
scroll to position [129, 0]
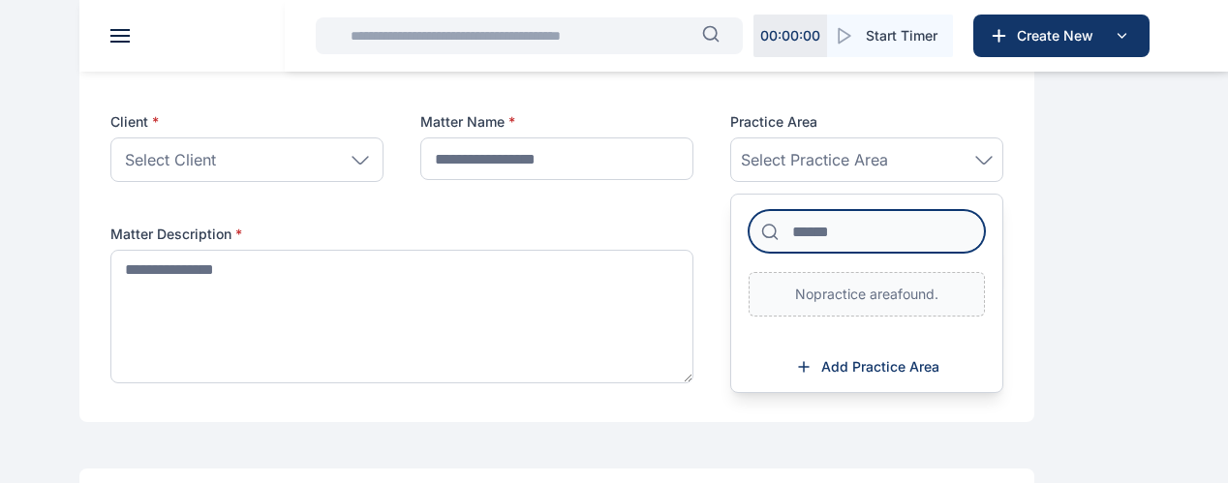
click at [985, 253] on input at bounding box center [867, 231] width 236 height 43
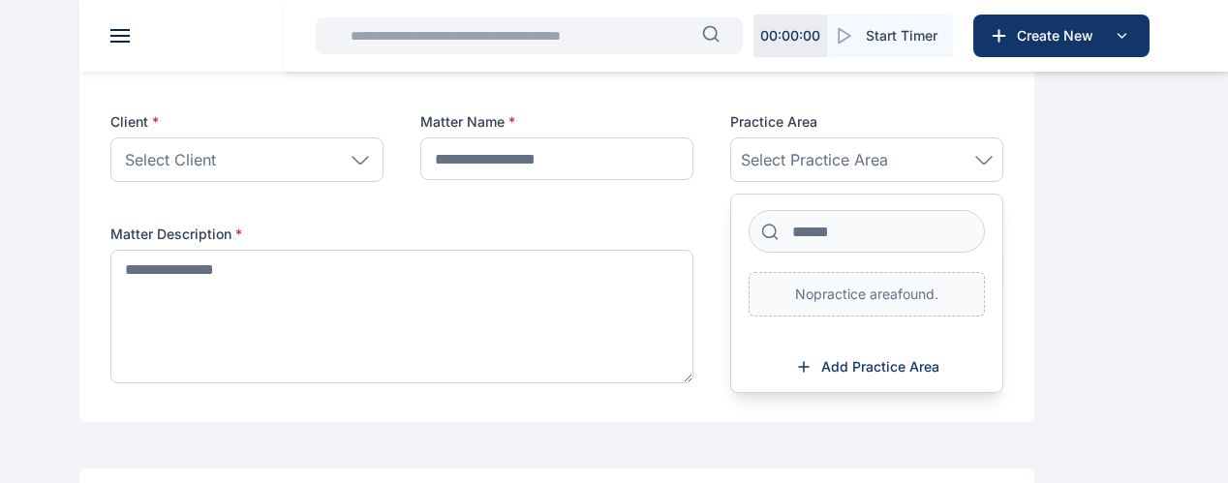
click at [888, 171] on span "Select Practice Area" at bounding box center [814, 159] width 147 height 23
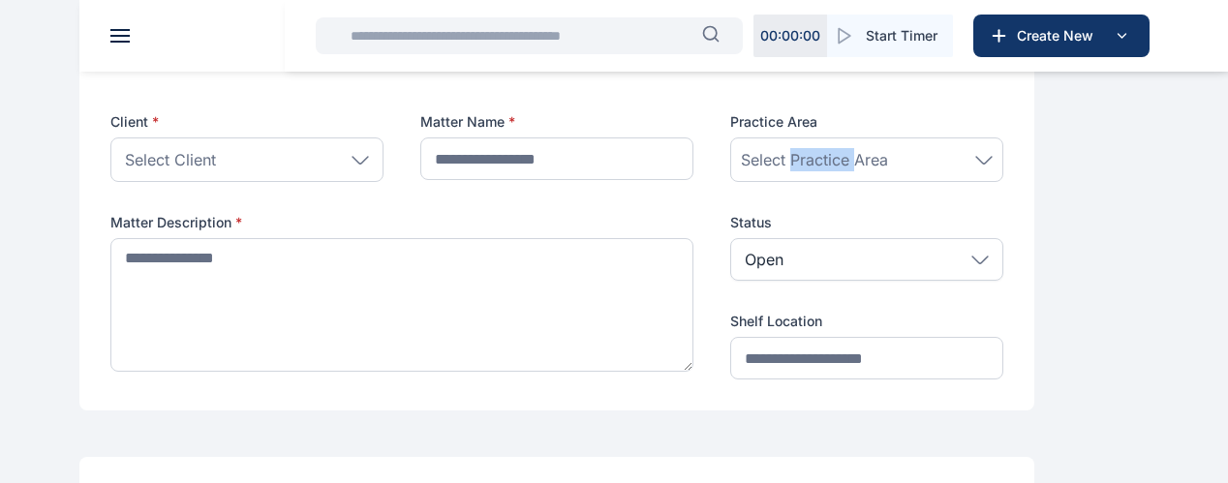
click at [888, 171] on span "Select Practice Area" at bounding box center [814, 159] width 147 height 23
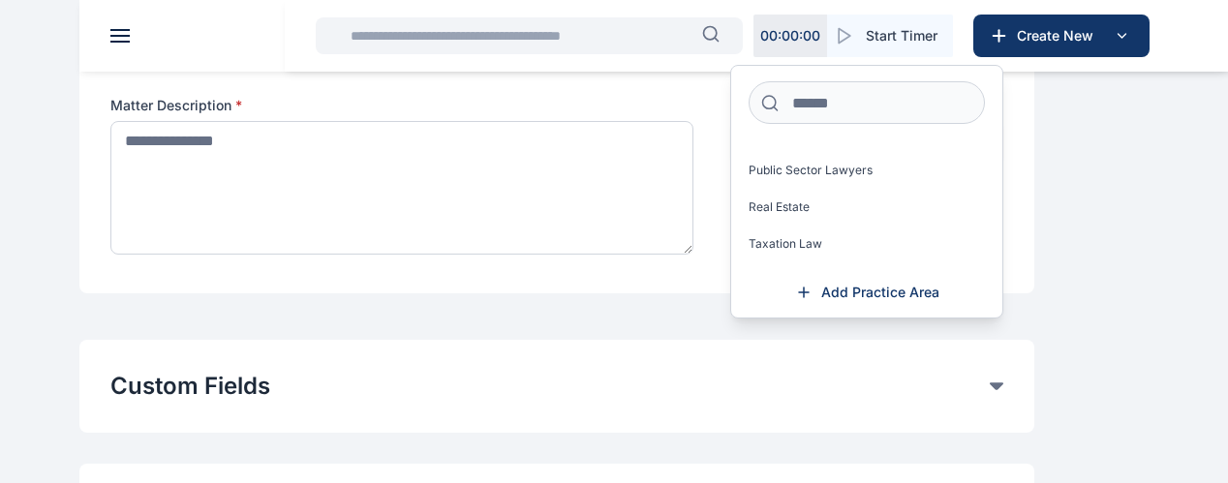
scroll to position [1538, 0]
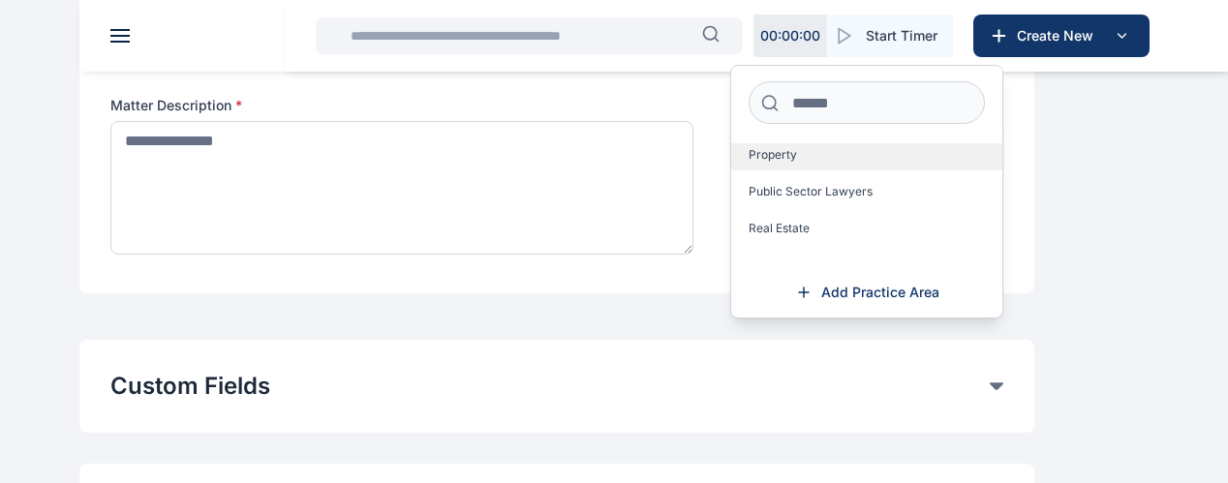
click at [1002, 170] on label "Property" at bounding box center [866, 154] width 271 height 31
click at [940, 170] on label "Property" at bounding box center [866, 154] width 271 height 31
click at [942, 170] on label "Property" at bounding box center [866, 154] width 271 height 31
drag, startPoint x: 950, startPoint y: 189, endPoint x: 986, endPoint y: 193, distance: 36.0
click at [797, 163] on span "Property" at bounding box center [773, 154] width 48 height 15
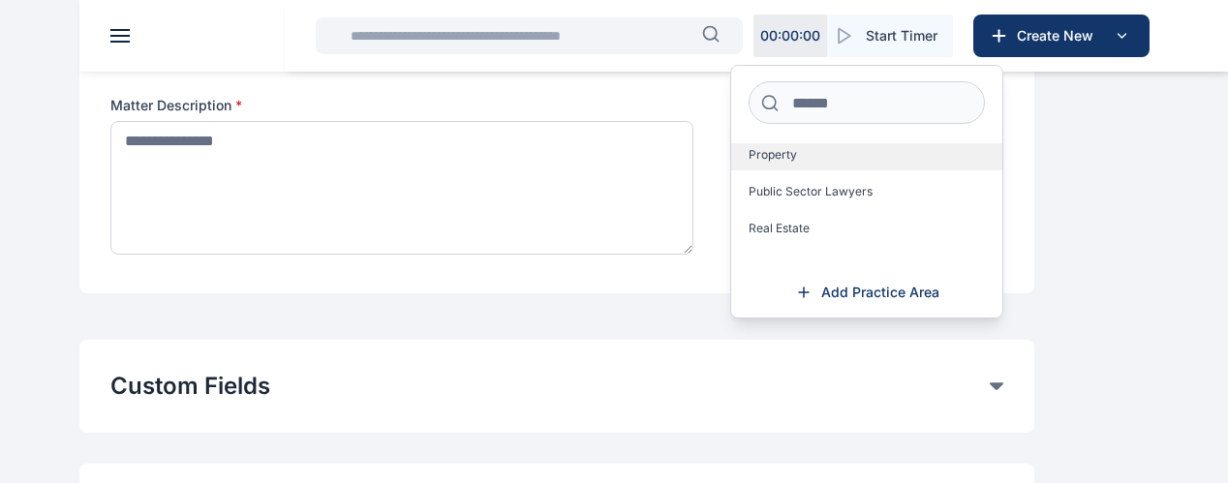
click at [1002, 170] on label "Property" at bounding box center [866, 154] width 271 height 31
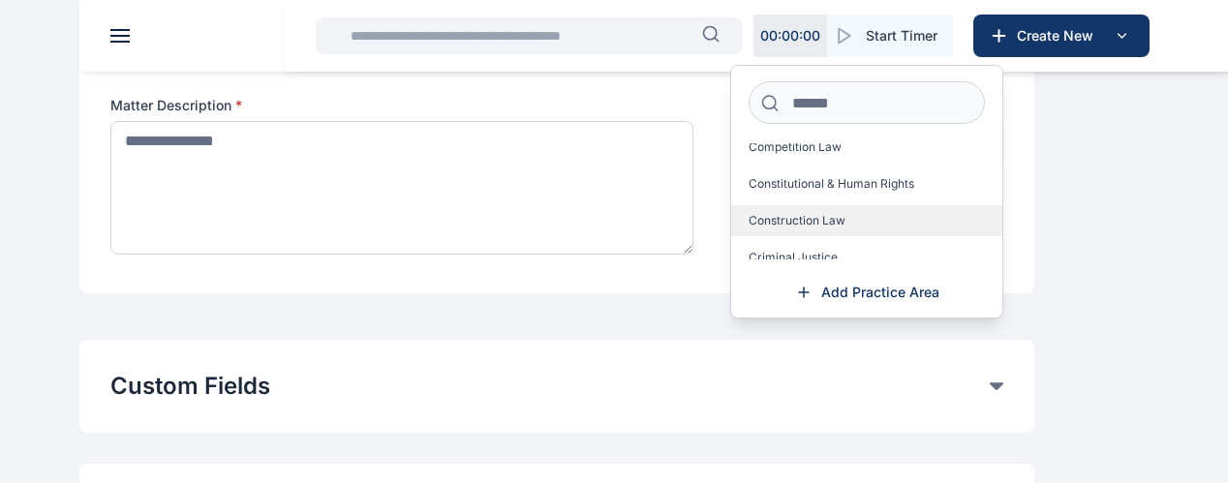
click at [845, 229] on span "Construction Law" at bounding box center [797, 220] width 97 height 15
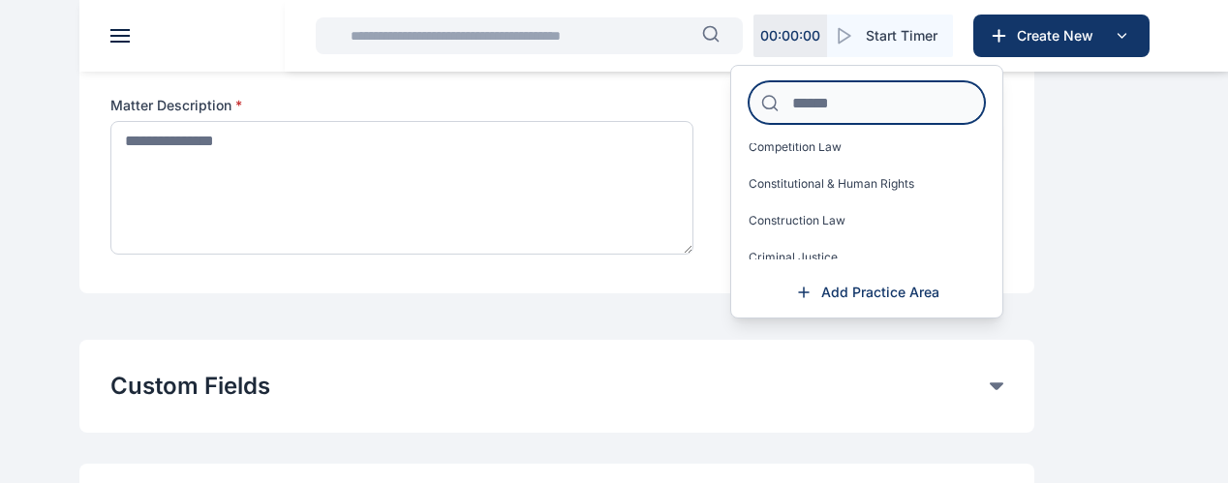
click at [963, 124] on input at bounding box center [867, 102] width 236 height 43
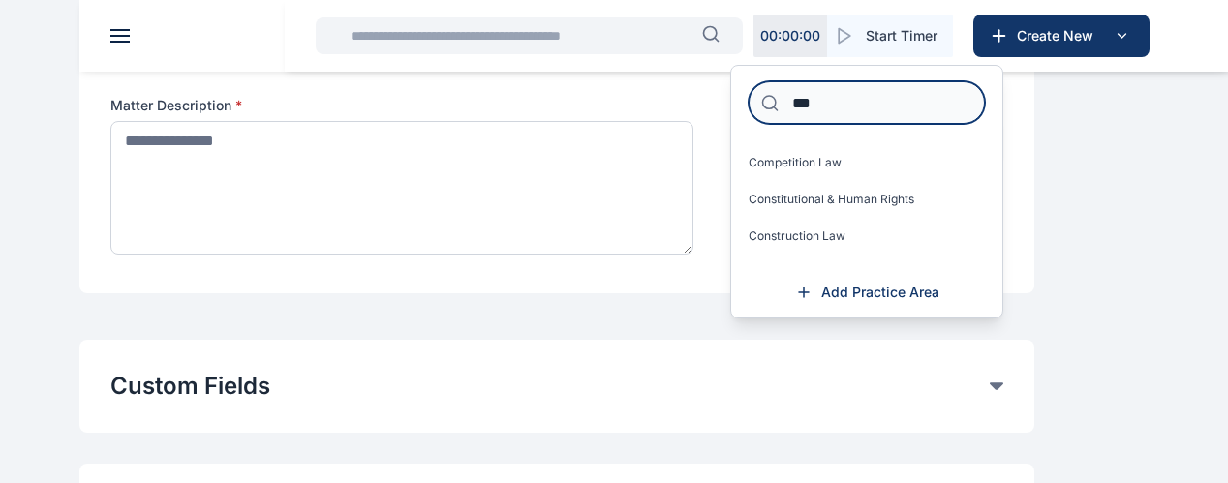
scroll to position [0, 0]
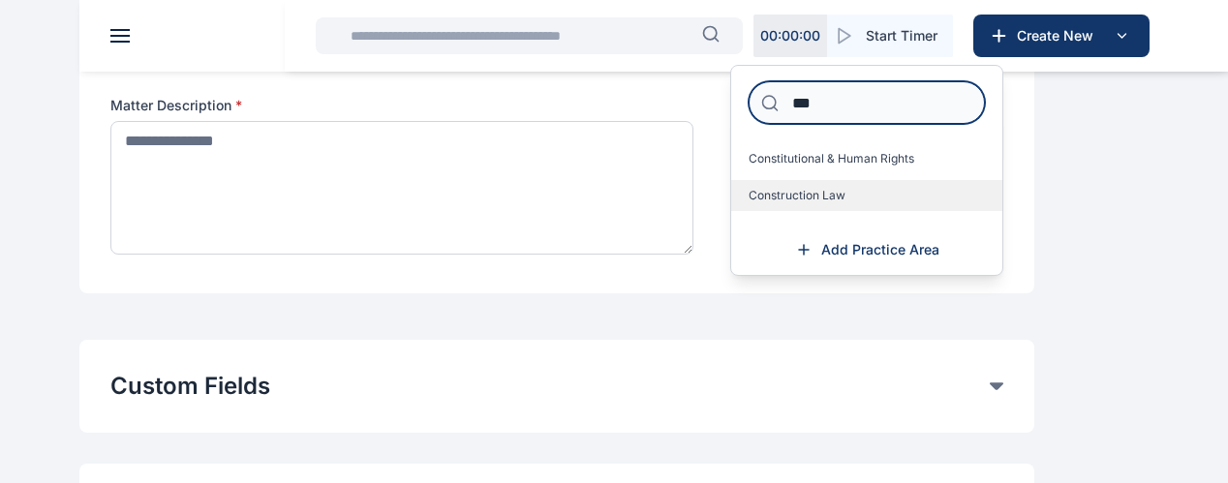
type input "***"
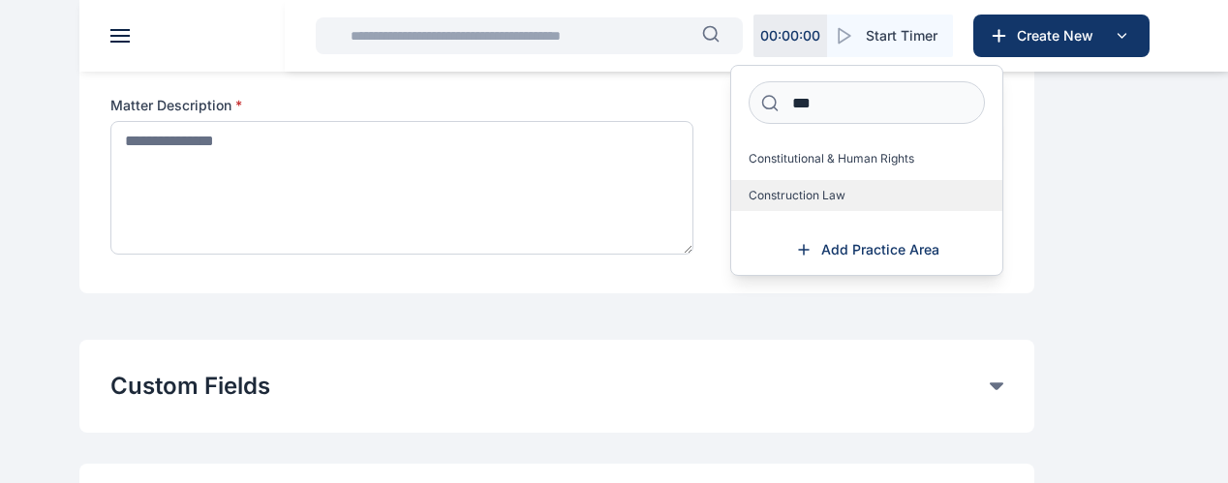
click at [845, 203] on span "Construction Law" at bounding box center [797, 195] width 97 height 15
click at [939, 260] on span "Add Practice Area" at bounding box center [880, 249] width 118 height 19
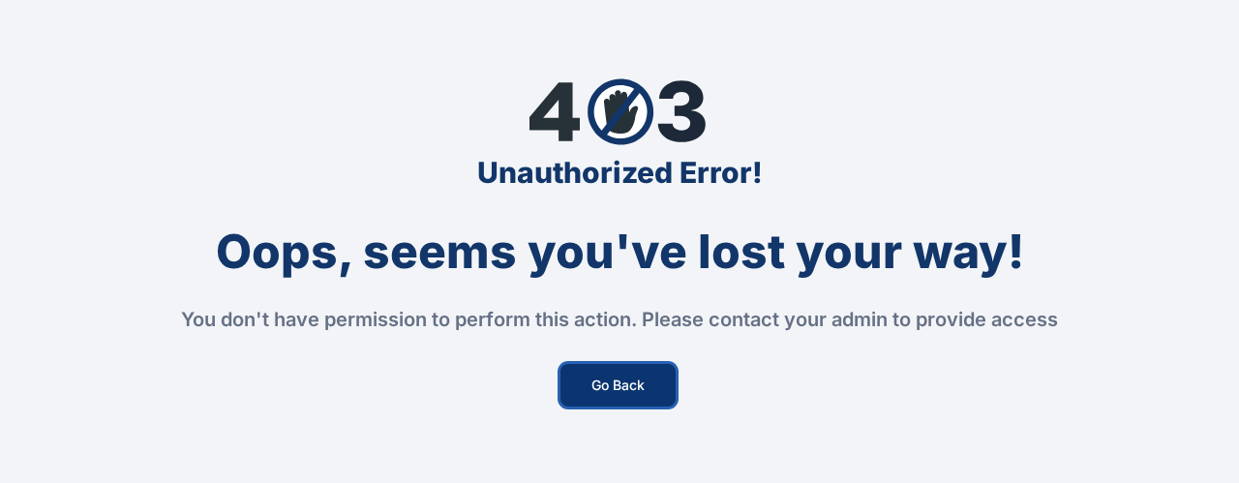
click at [614, 398] on button "Go Back" at bounding box center [618, 385] width 115 height 43
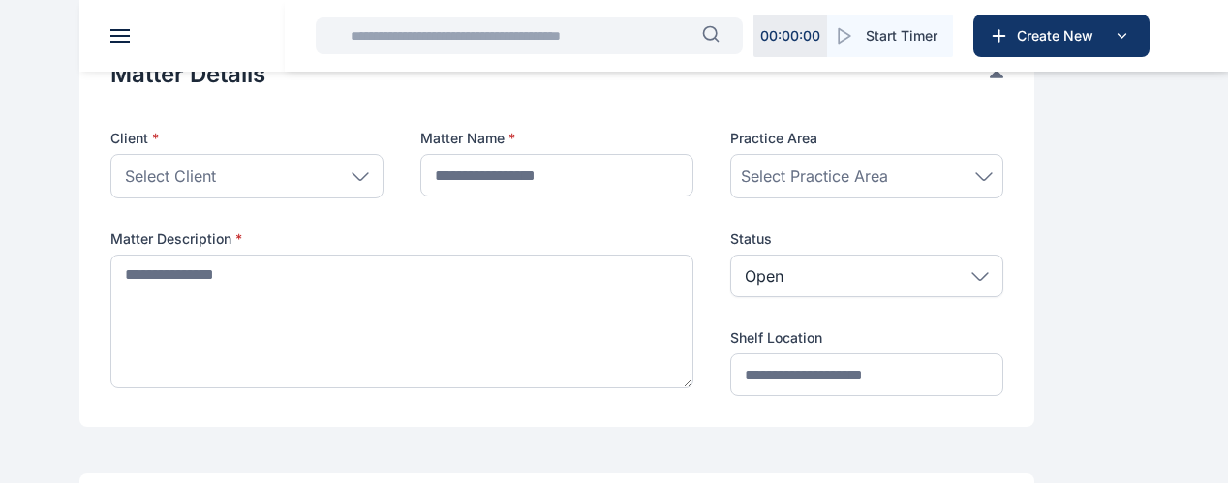
scroll to position [129, 0]
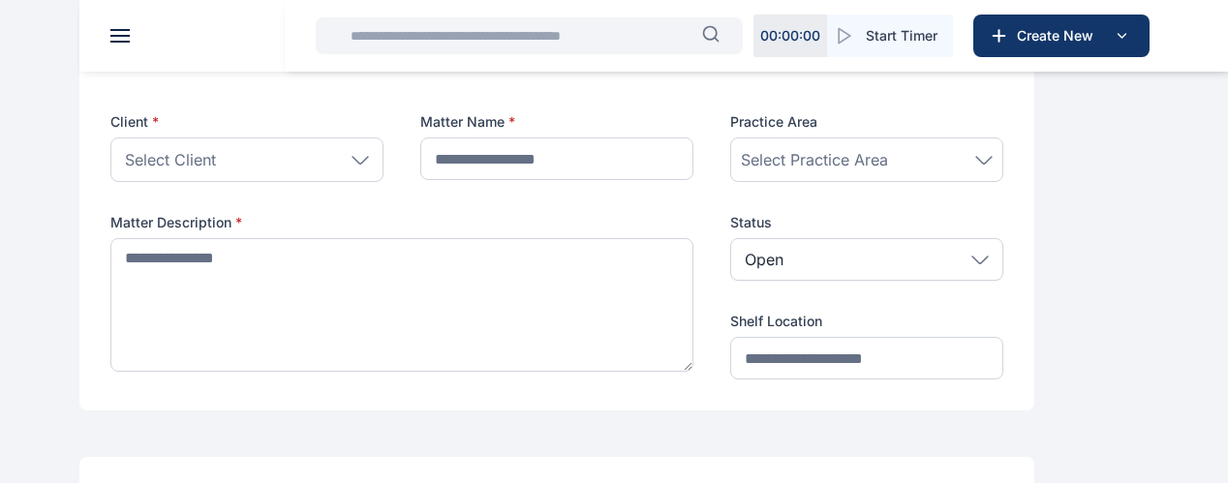
click at [383, 179] on div "Select Client" at bounding box center [246, 160] width 273 height 45
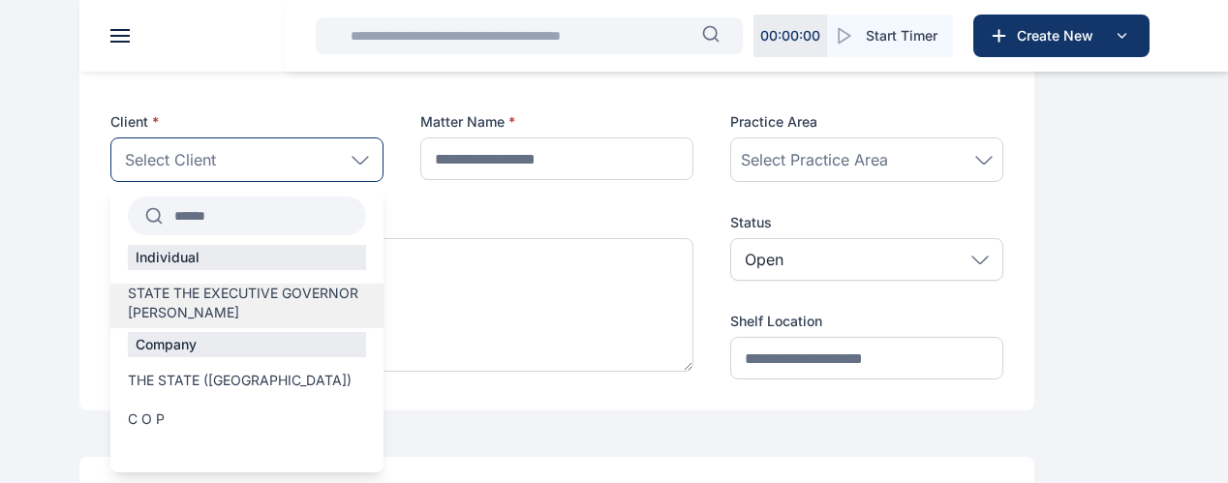
click at [366, 322] on span "STATE THE EXECUTIVE GOVERNOR NASARAWA" at bounding box center [247, 303] width 238 height 39
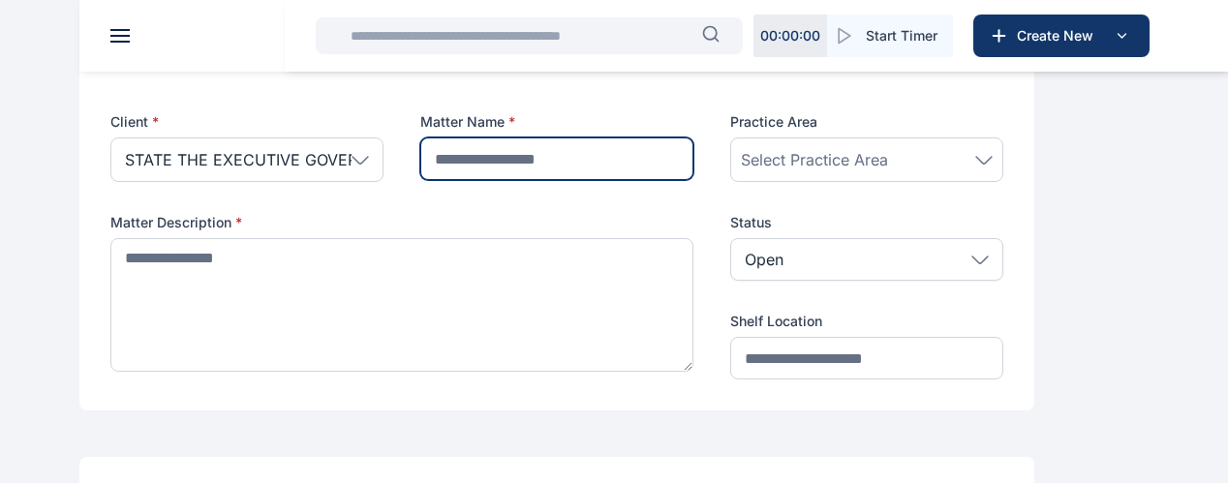
click at [619, 174] on input "text" at bounding box center [556, 159] width 273 height 43
type input "**********"
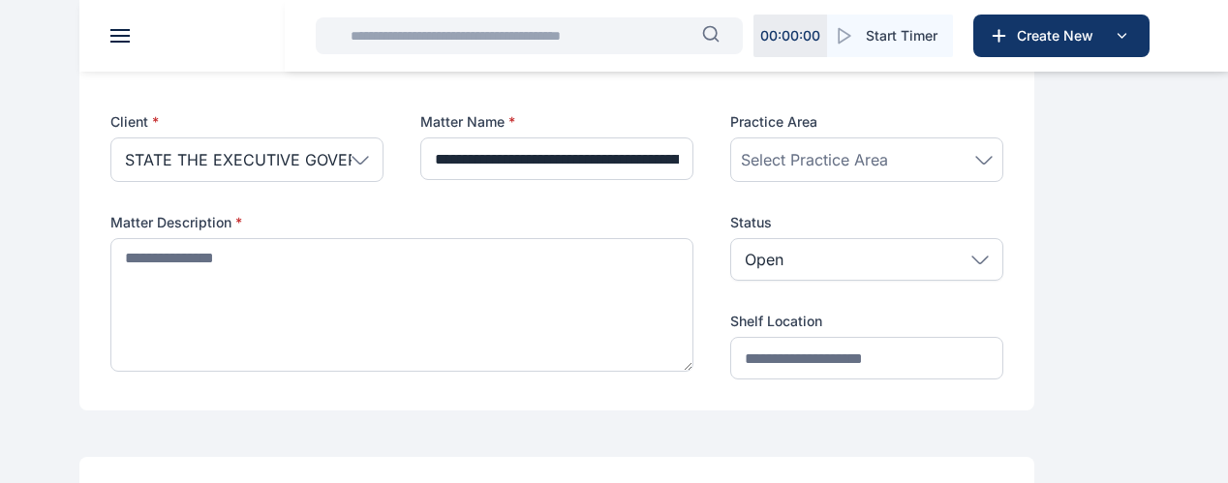
drag, startPoint x: 908, startPoint y: 169, endPoint x: 920, endPoint y: 202, distance: 34.9
click at [888, 171] on span "Select Practice Area" at bounding box center [814, 159] width 147 height 23
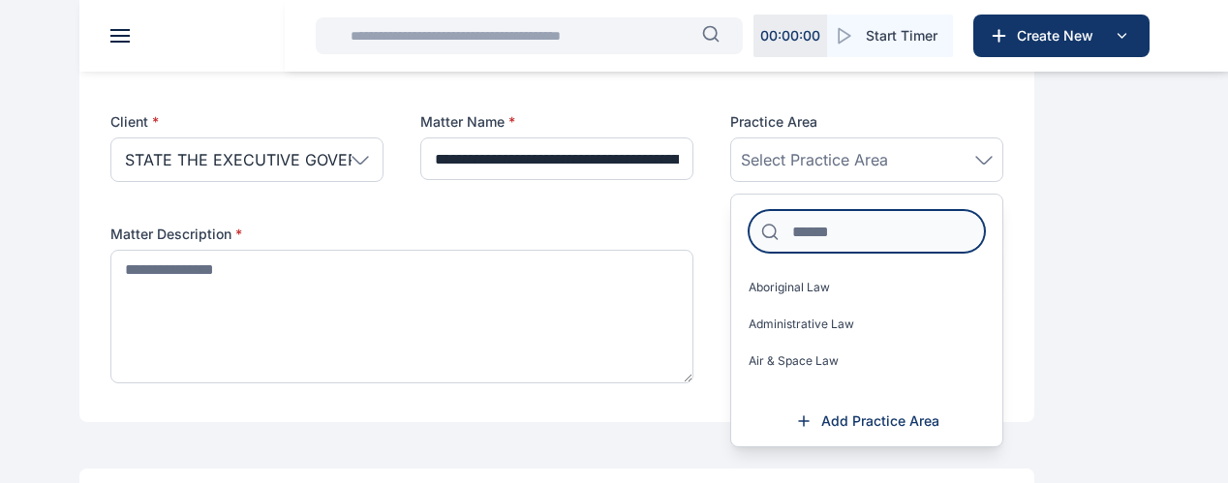
click at [955, 253] on input at bounding box center [867, 231] width 236 height 43
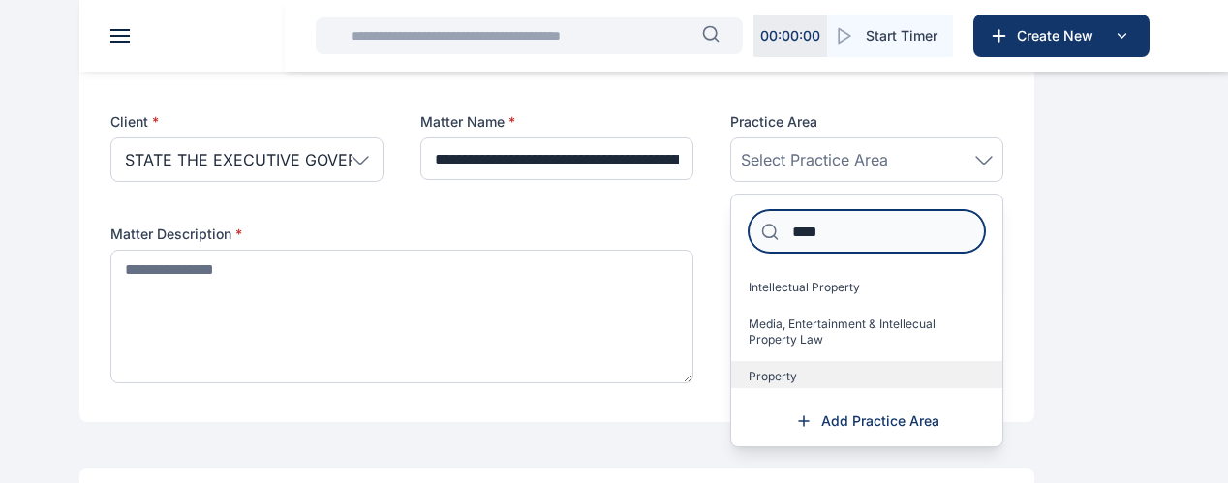
type input "****"
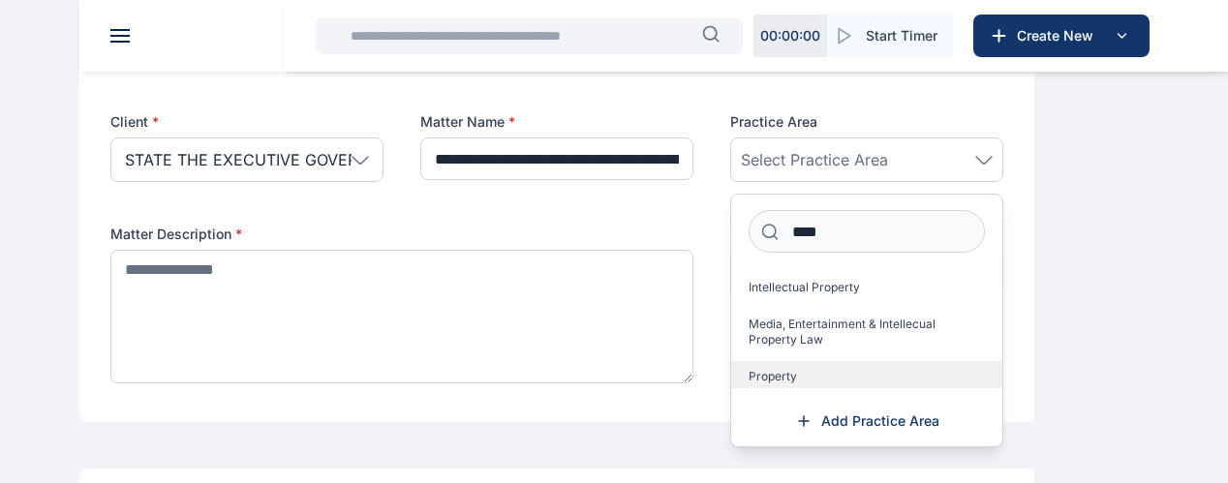
click at [980, 386] on label "Property" at bounding box center [866, 376] width 271 height 31
click at [834, 235] on div "**********" at bounding box center [556, 251] width 893 height 279
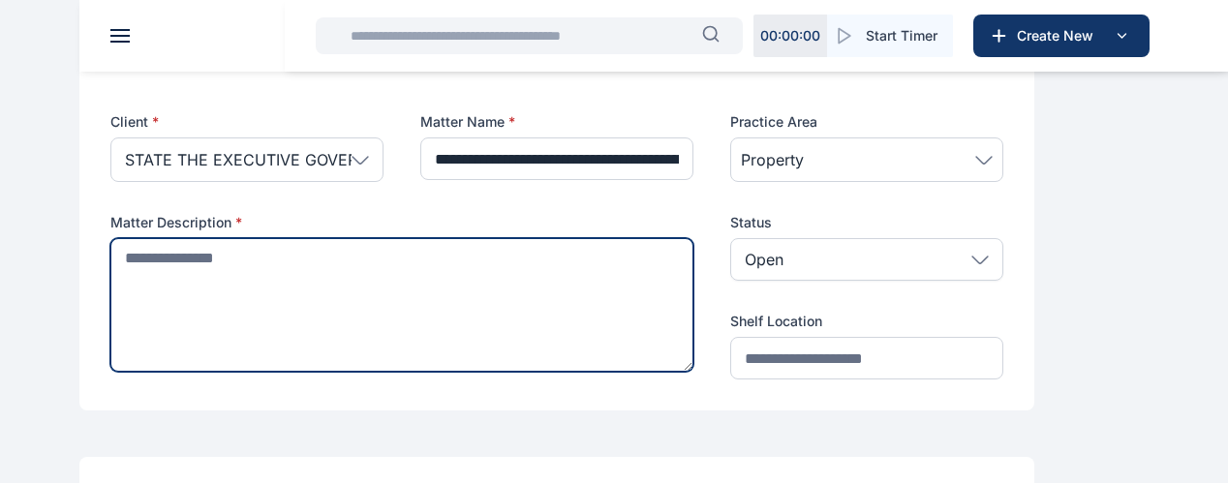
click at [460, 311] on textarea at bounding box center [401, 305] width 583 height 134
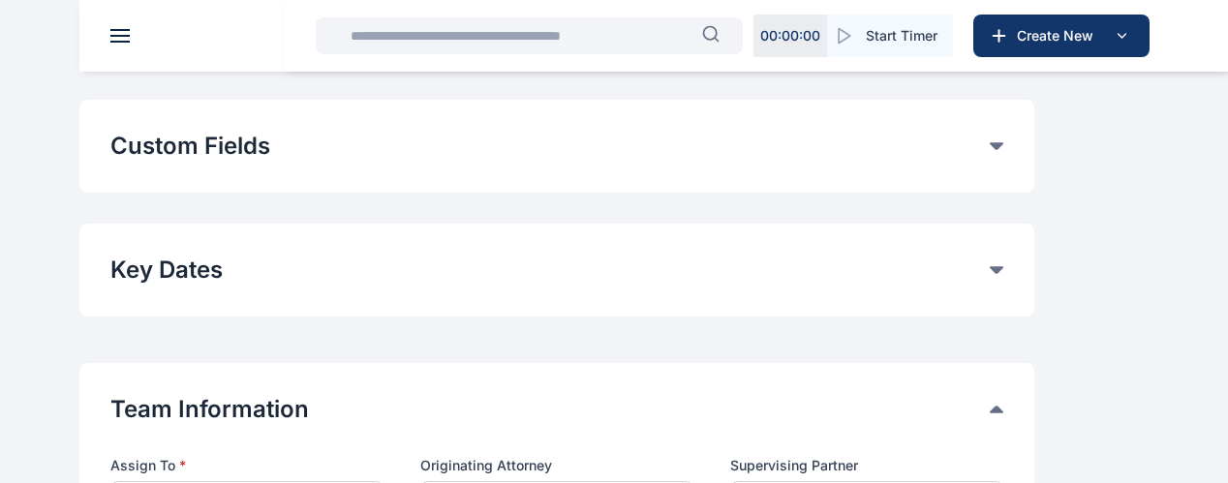
scroll to position [480, 0]
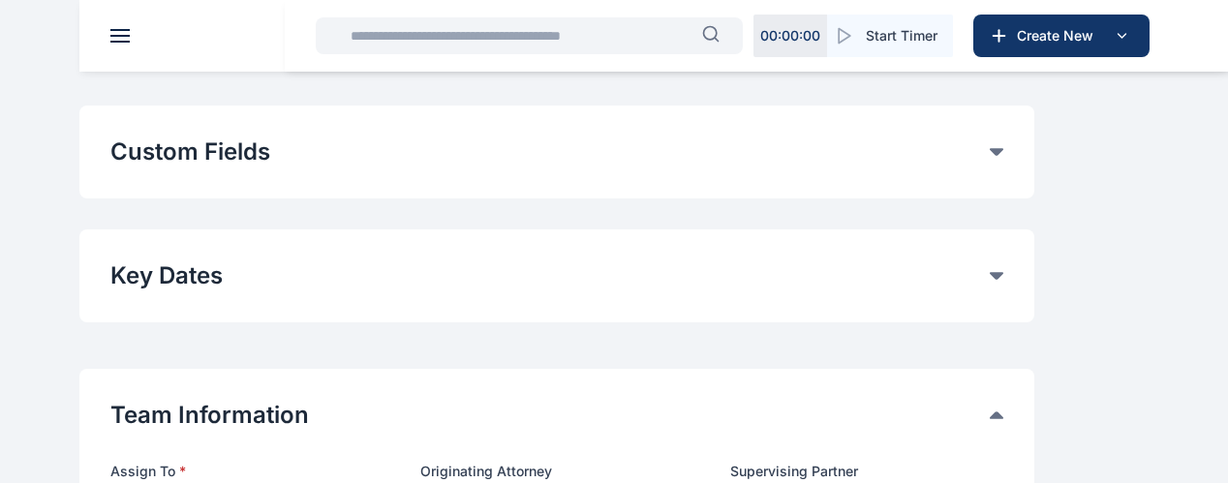
type textarea "**********"
click at [990, 168] on button "Custom Fields" at bounding box center [549, 152] width 879 height 31
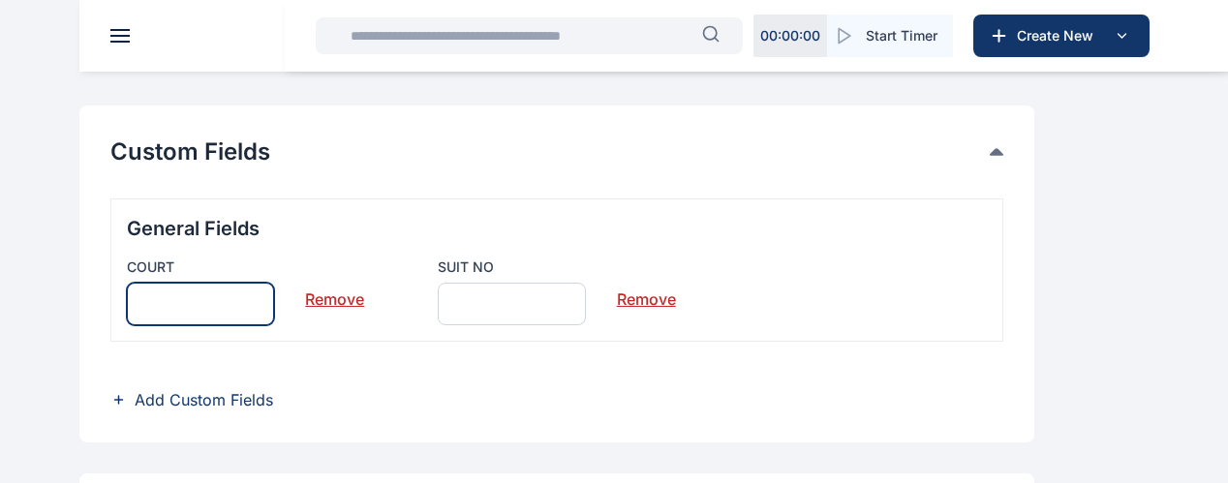
click at [274, 321] on input "text" at bounding box center [200, 304] width 147 height 43
type input "**********"
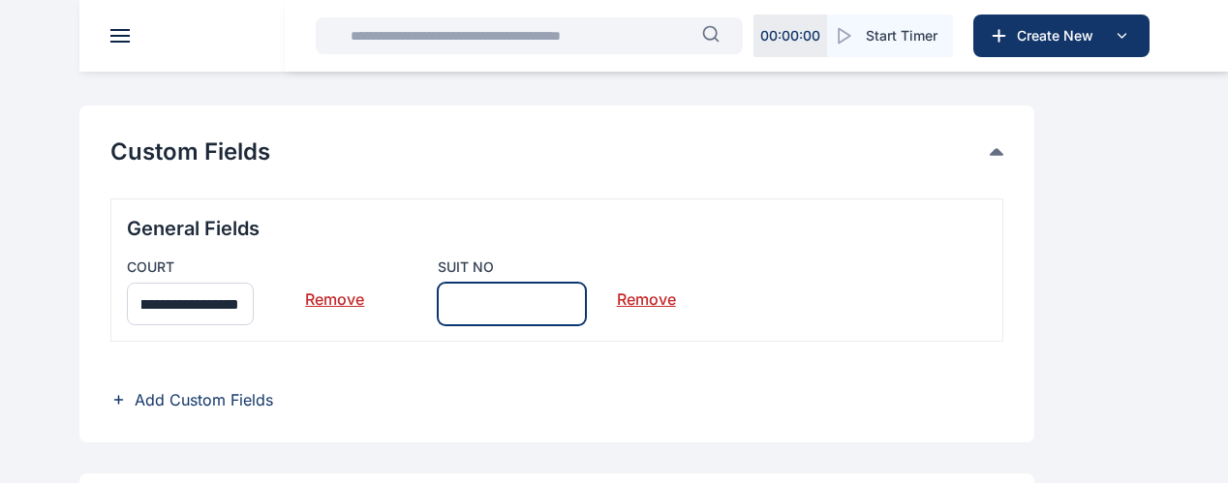
scroll to position [0, 0]
click at [585, 319] on input "text" at bounding box center [511, 304] width 147 height 43
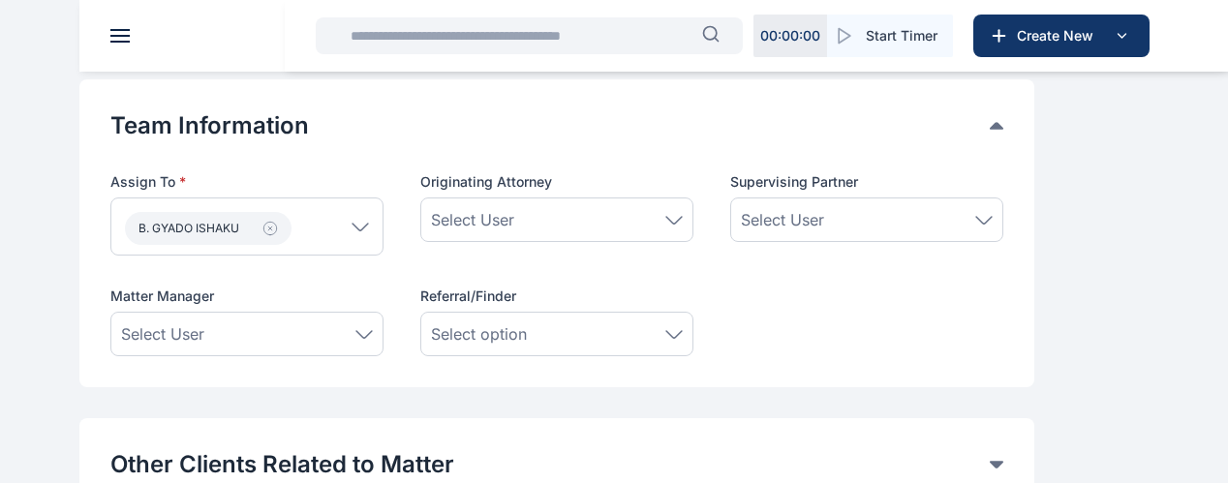
scroll to position [1019, 0]
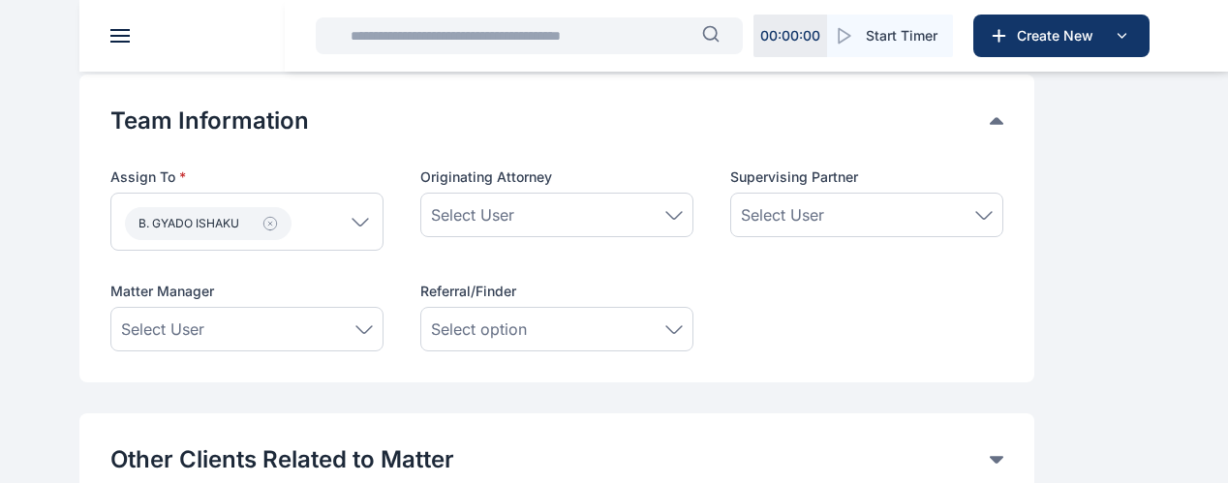
type input "**********"
click at [373, 341] on div "Select User" at bounding box center [247, 329] width 252 height 23
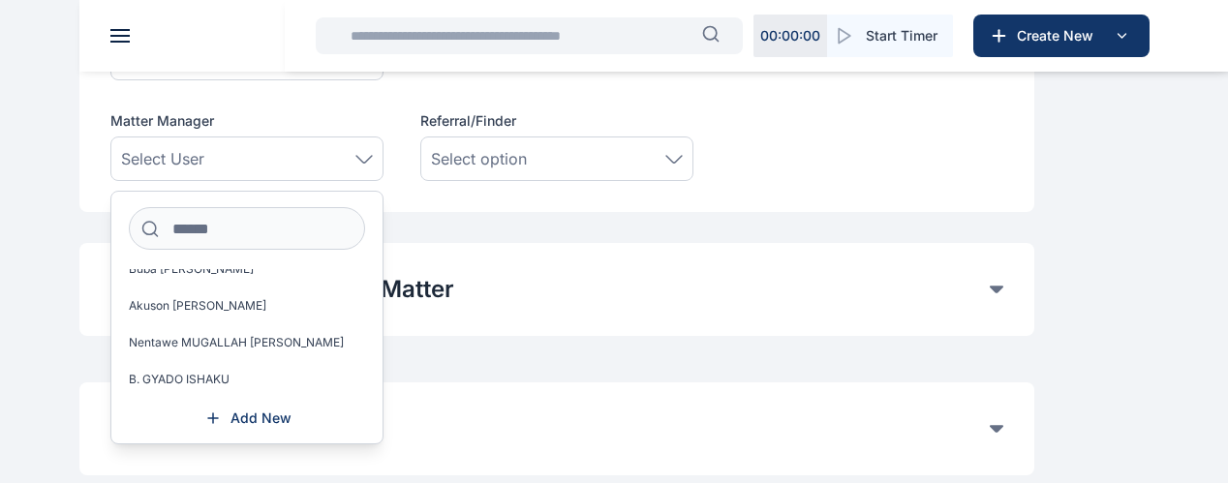
scroll to position [1135, 0]
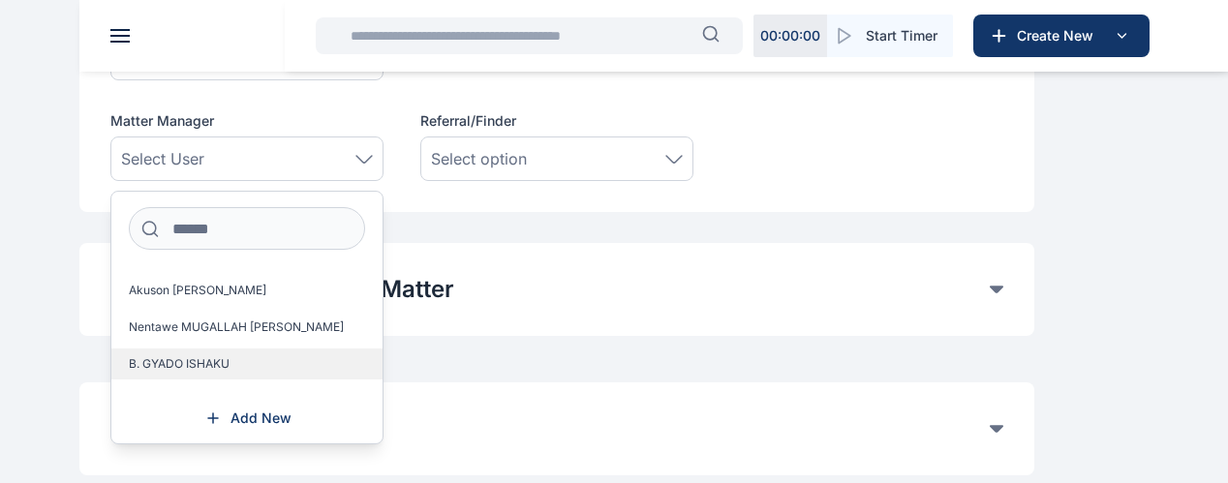
click at [382, 380] on label "B. GYADO ISHAKU" at bounding box center [246, 364] width 271 height 31
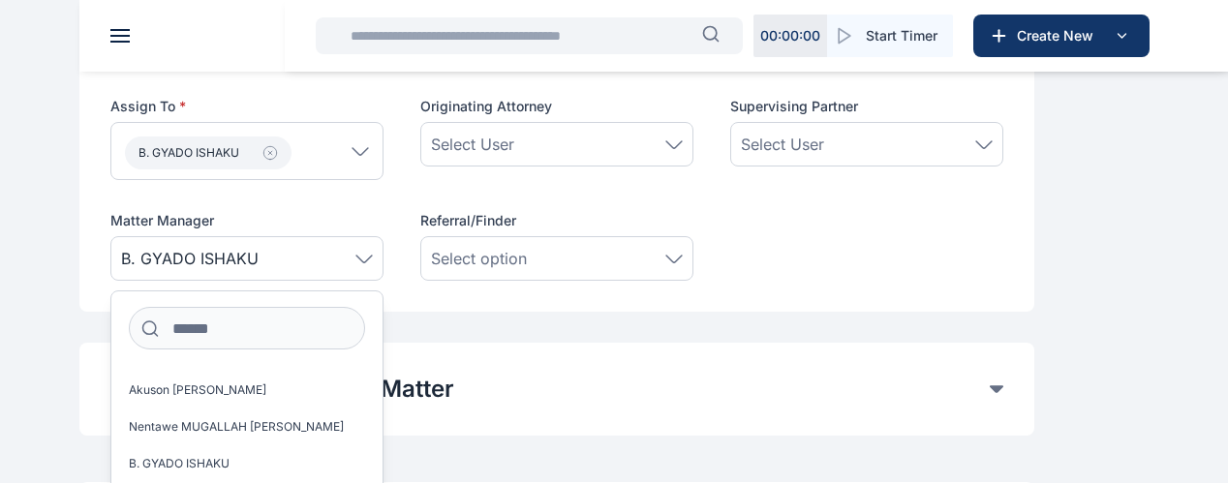
scroll to position [1060, 0]
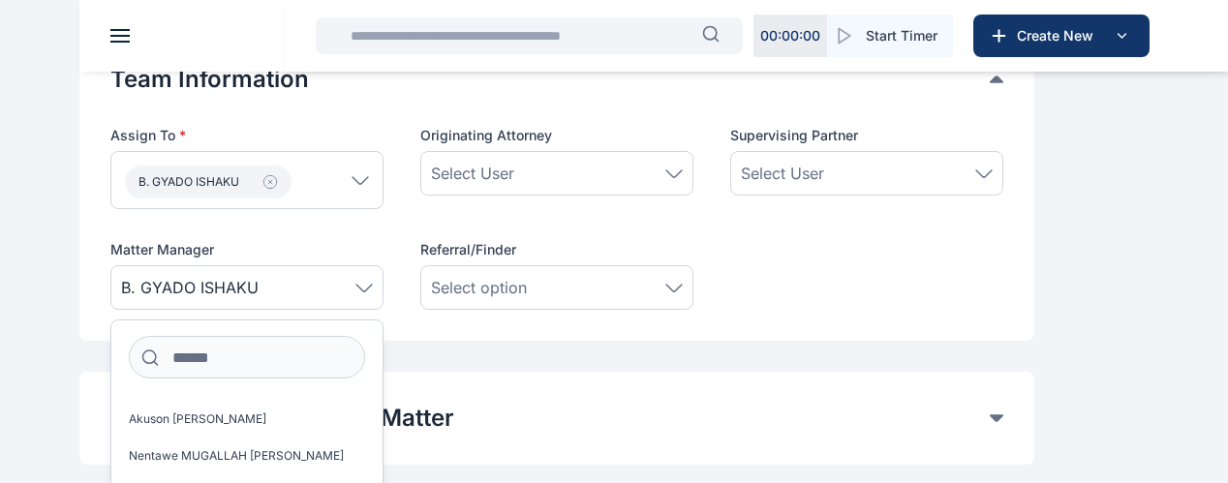
click at [683, 185] on div "Select User" at bounding box center [557, 173] width 252 height 23
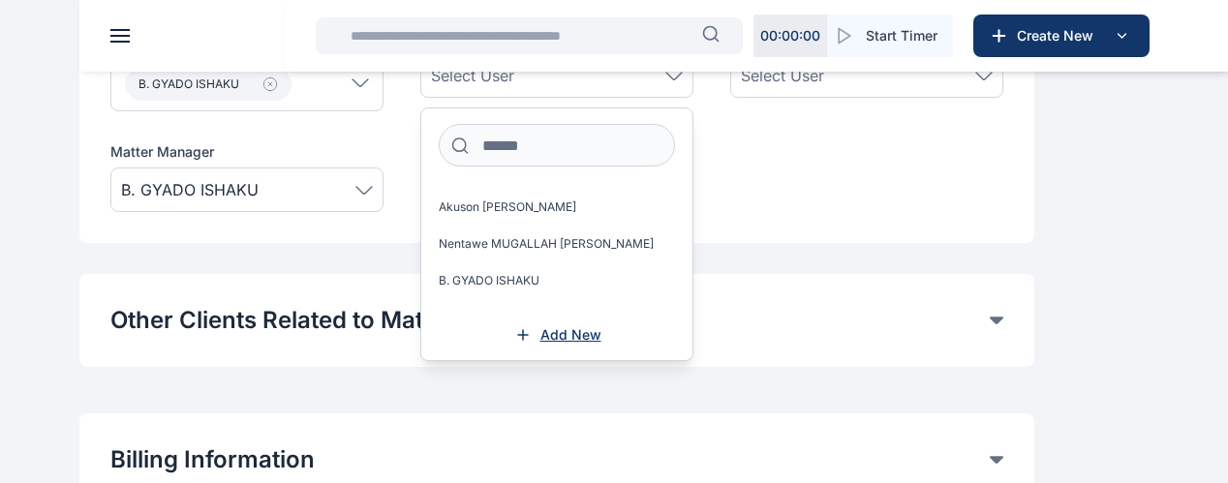
scroll to position [1189, 0]
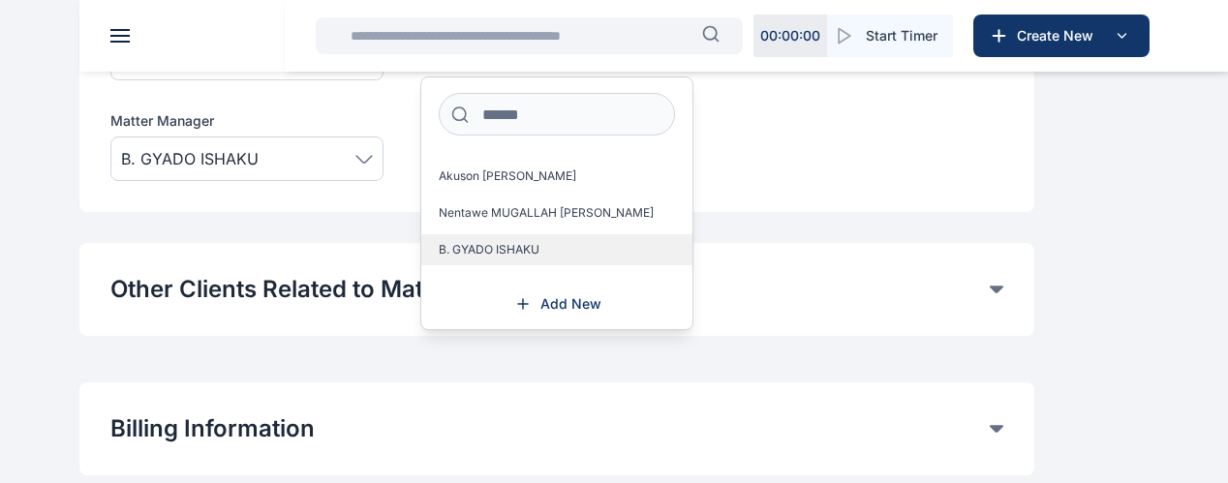
click at [692, 265] on label "B. GYADO ISHAKU" at bounding box center [556, 249] width 271 height 31
click at [692, 260] on label "B. GYADO ISHAKU" at bounding box center [556, 249] width 271 height 31
click at [870, 179] on div "Assign To * B. GYADO ISHAKU Users Admin Central Abundaga Nicholas J. Aliyu Usma…" at bounding box center [556, 89] width 893 height 184
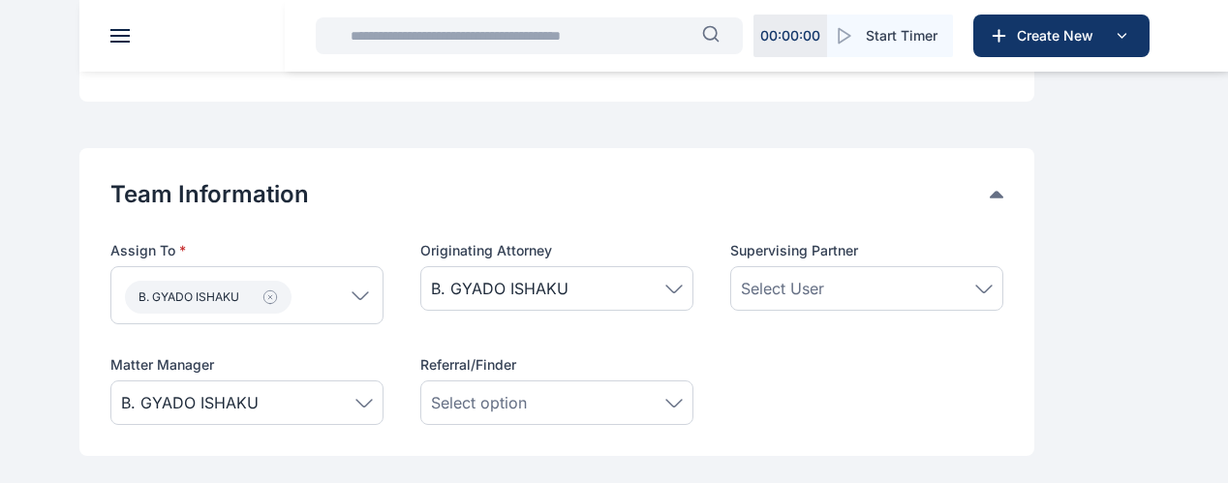
scroll to position [932, 0]
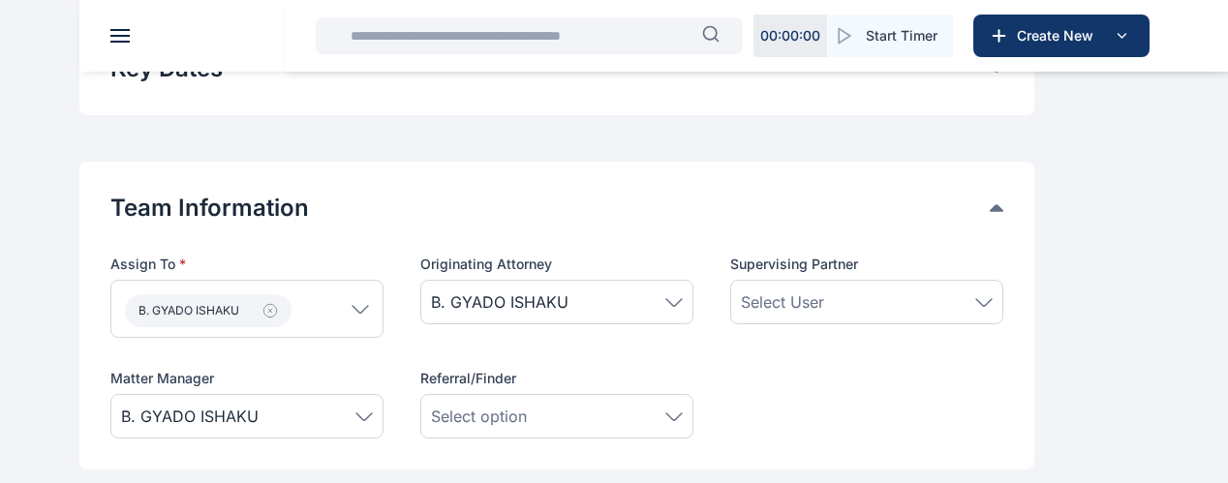
click at [824, 307] on span "Select User" at bounding box center [782, 302] width 83 height 23
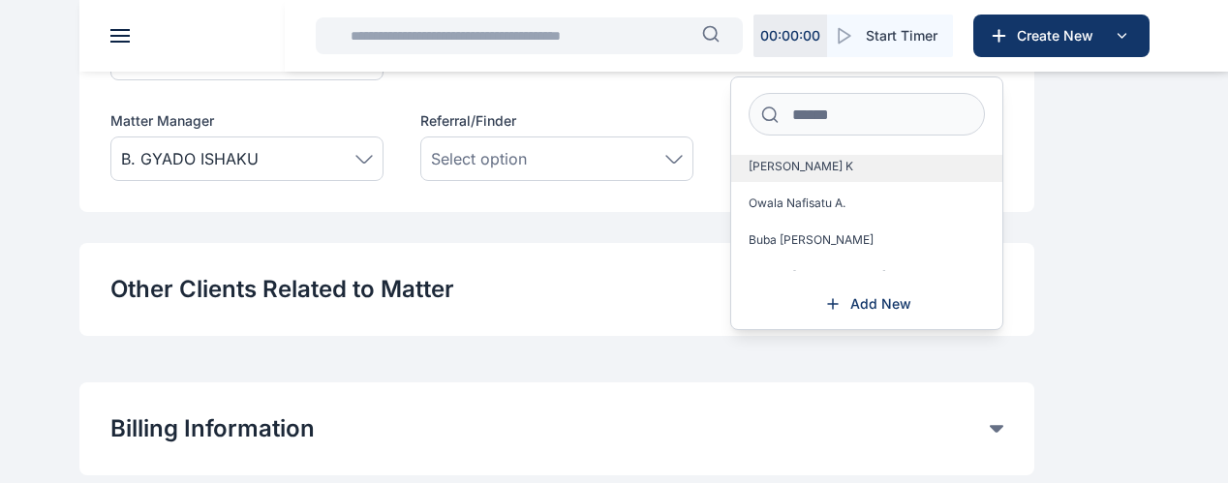
scroll to position [1135, 0]
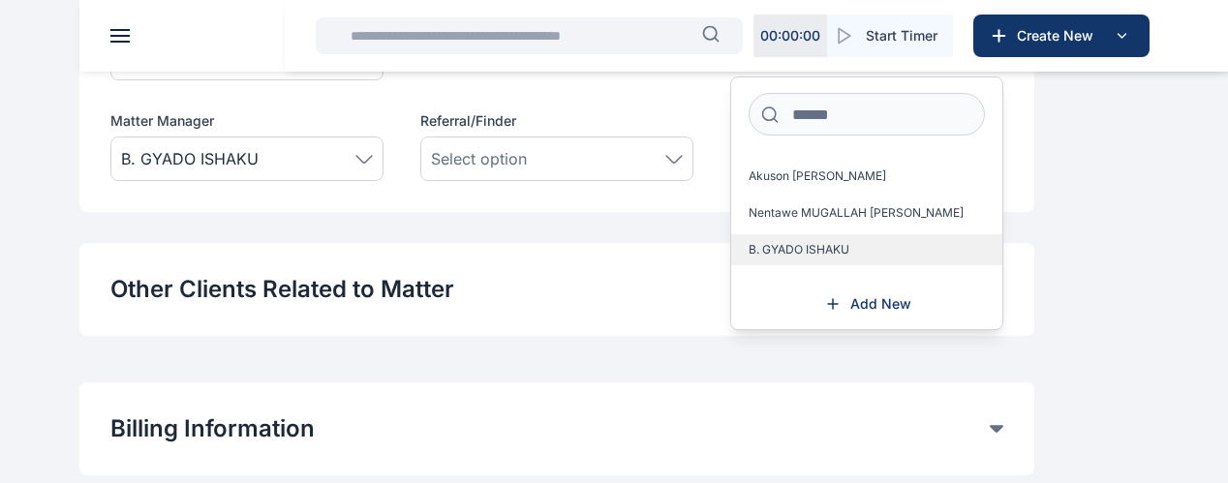
click at [1002, 261] on label "B. GYADO ISHAKU" at bounding box center [866, 249] width 271 height 31
click at [877, 212] on div "Team Information Assign To * B. GYADO ISHAKU Users Admin Central Abundaga Nicho…" at bounding box center [556, 58] width 955 height 308
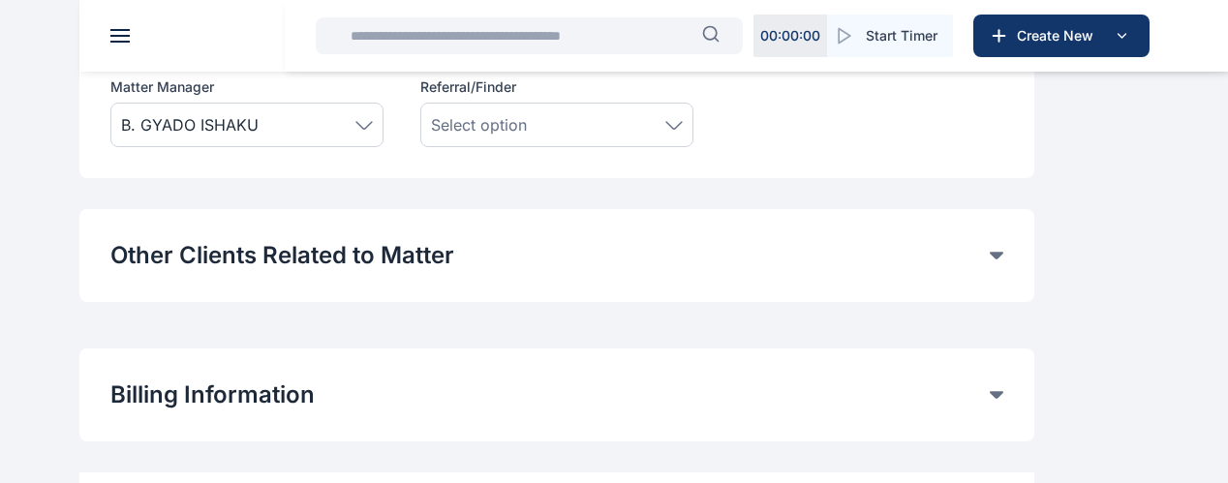
scroll to position [1352, 0]
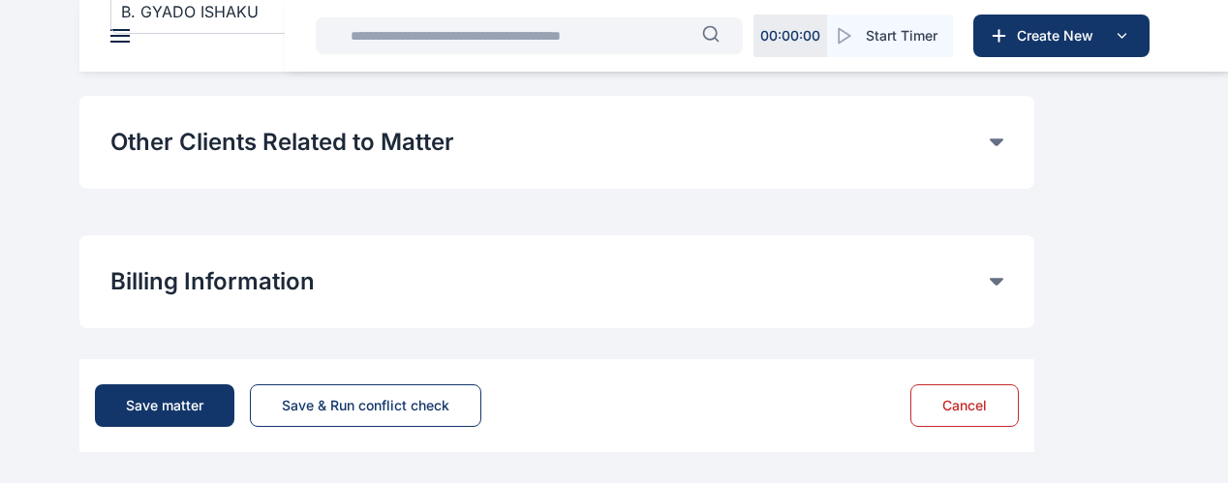
click at [966, 146] on button "Other Clients Related to Matter" at bounding box center [549, 142] width 879 height 31
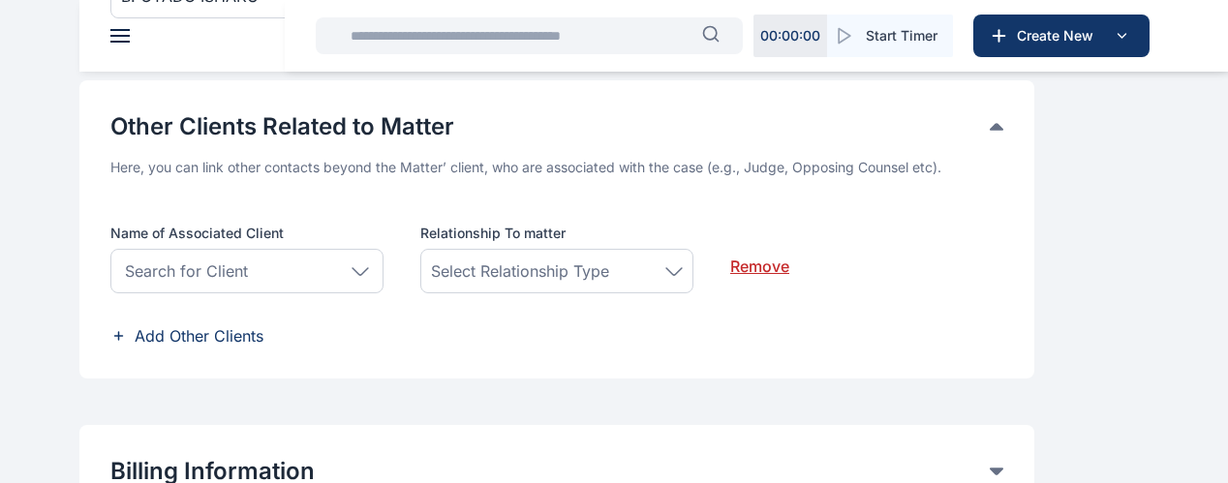
click at [986, 142] on button "Other Clients Related to Matter" at bounding box center [549, 126] width 879 height 31
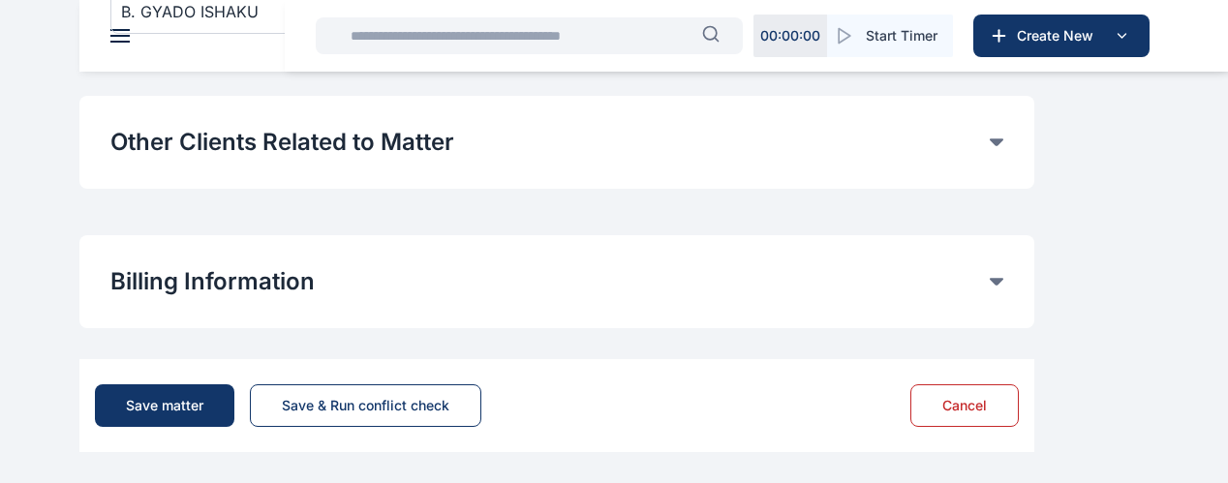
click at [987, 142] on button "Other Clients Related to Matter" at bounding box center [549, 142] width 879 height 31
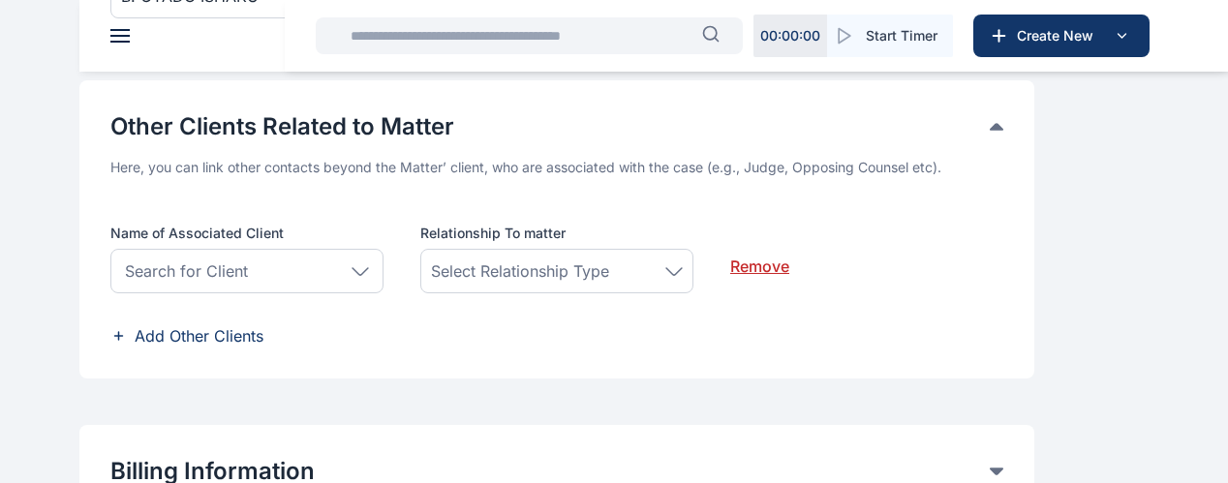
click at [987, 142] on button "Other Clients Related to Matter" at bounding box center [549, 126] width 879 height 31
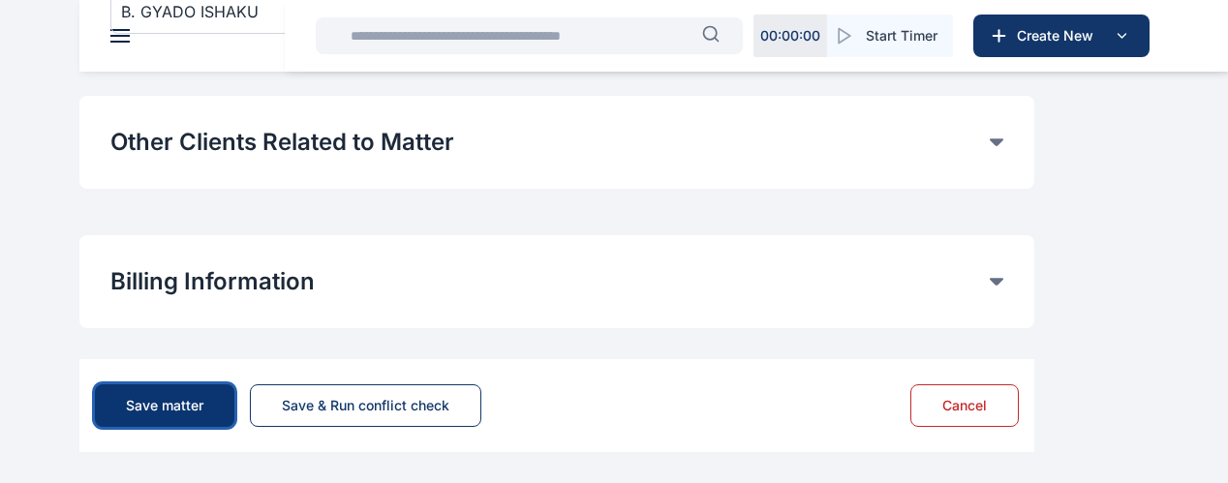
click at [234, 402] on button "Save matter" at bounding box center [164, 405] width 139 height 43
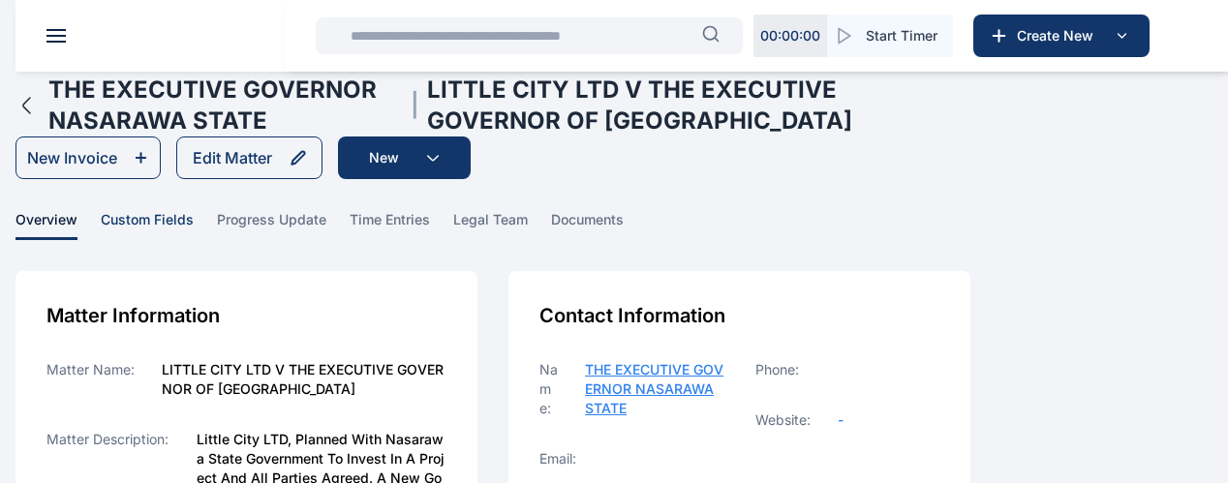
click at [194, 238] on span "custom fields" at bounding box center [147, 225] width 93 height 30
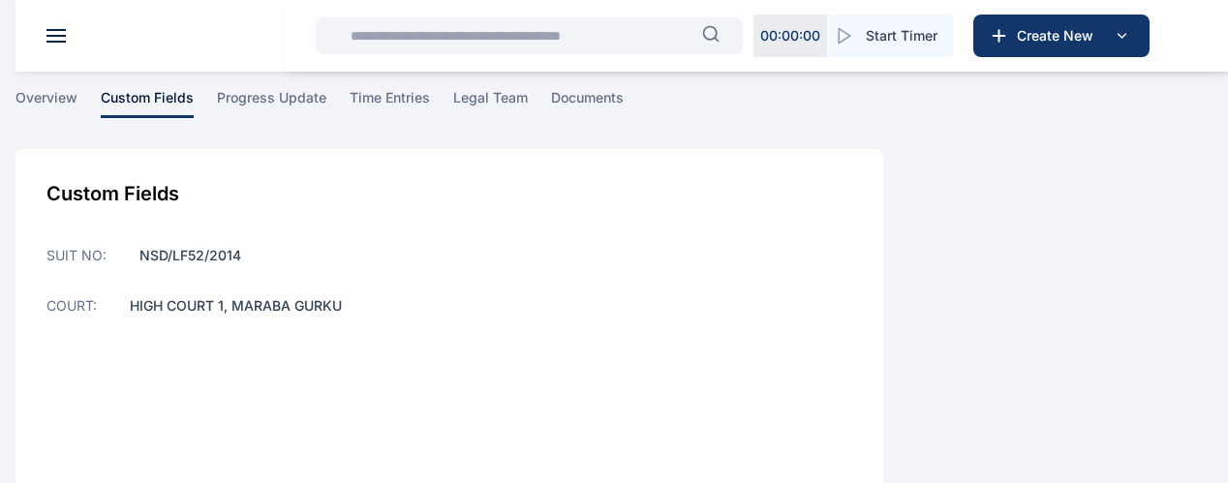
scroll to position [129, 0]
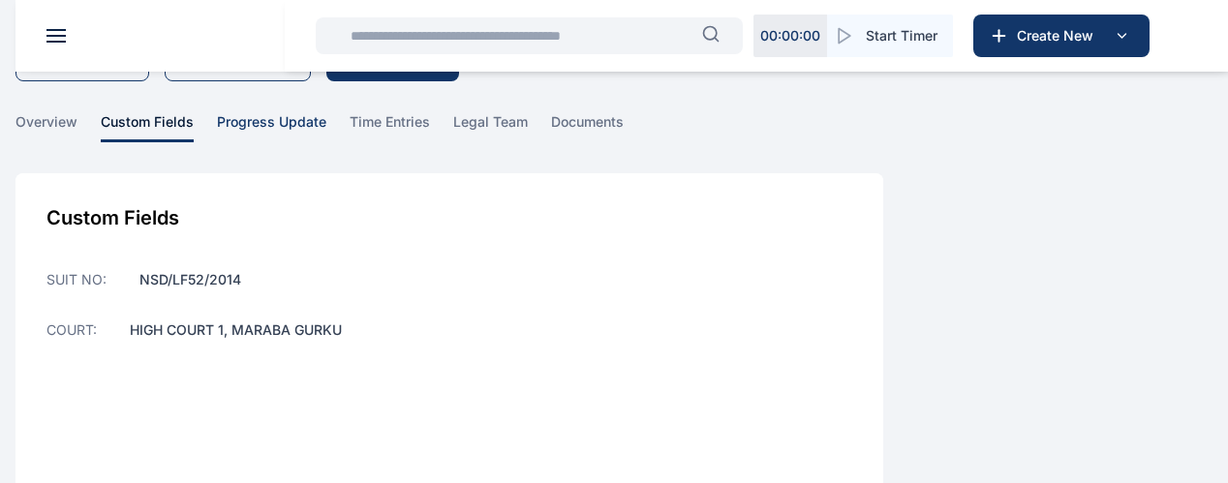
click at [326, 113] on span "progress update" at bounding box center [271, 127] width 109 height 30
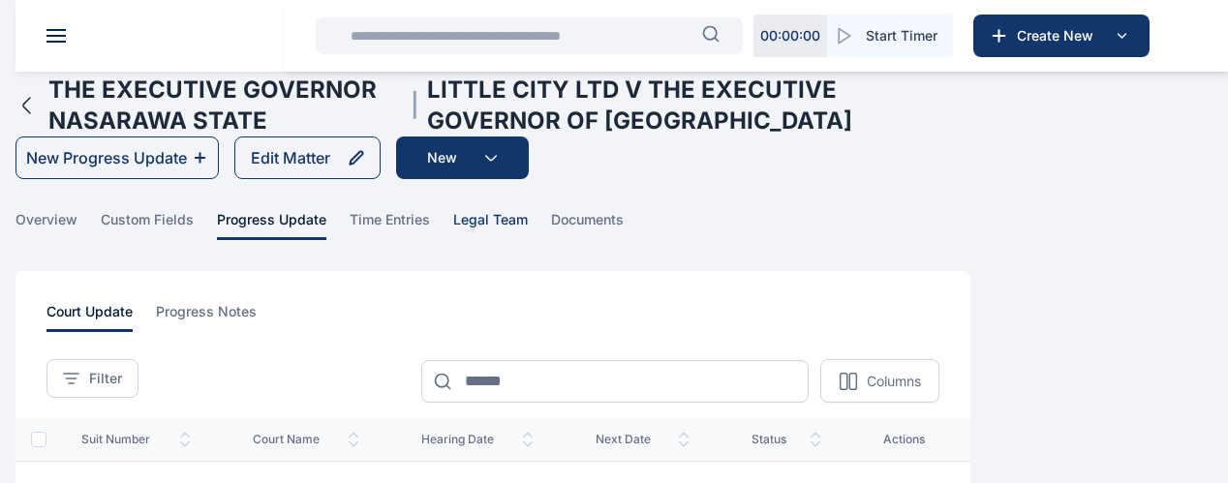
click at [528, 240] on span "legal team" at bounding box center [490, 225] width 75 height 30
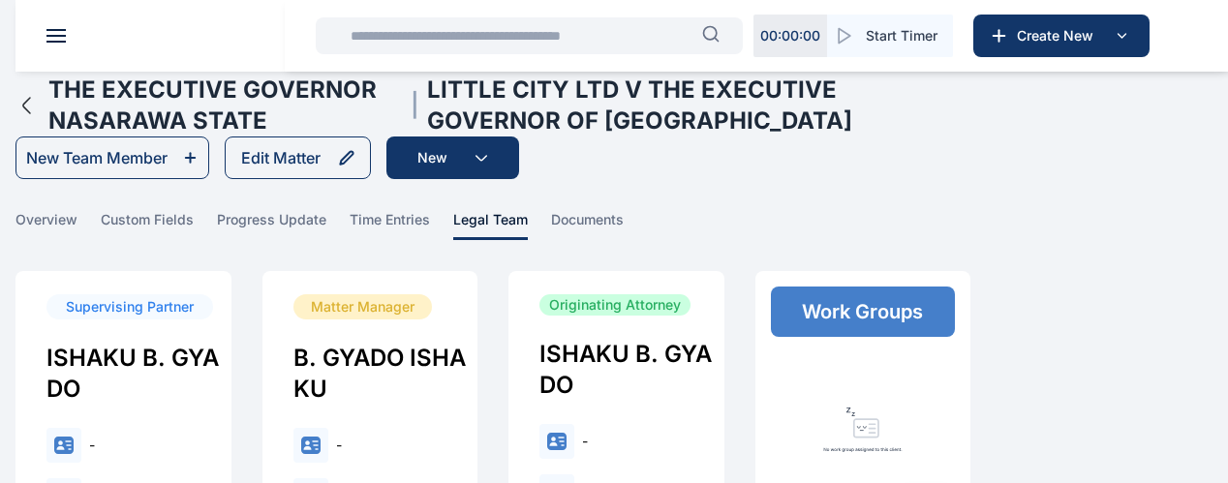
click at [0, 0] on span "Dashboard dashboard dashboard" at bounding box center [0, 0] width 0 height 0
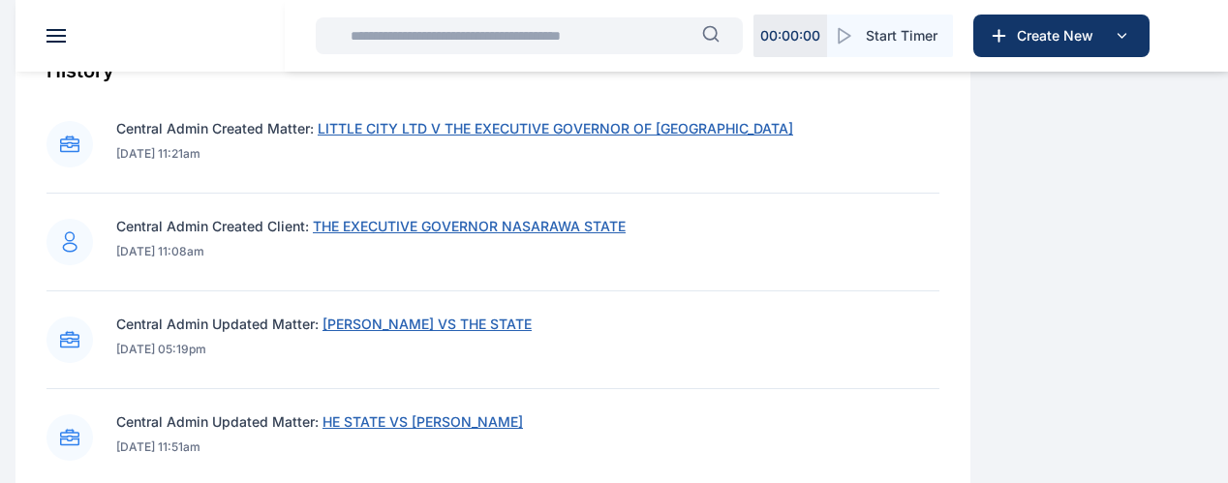
scroll to position [645, 0]
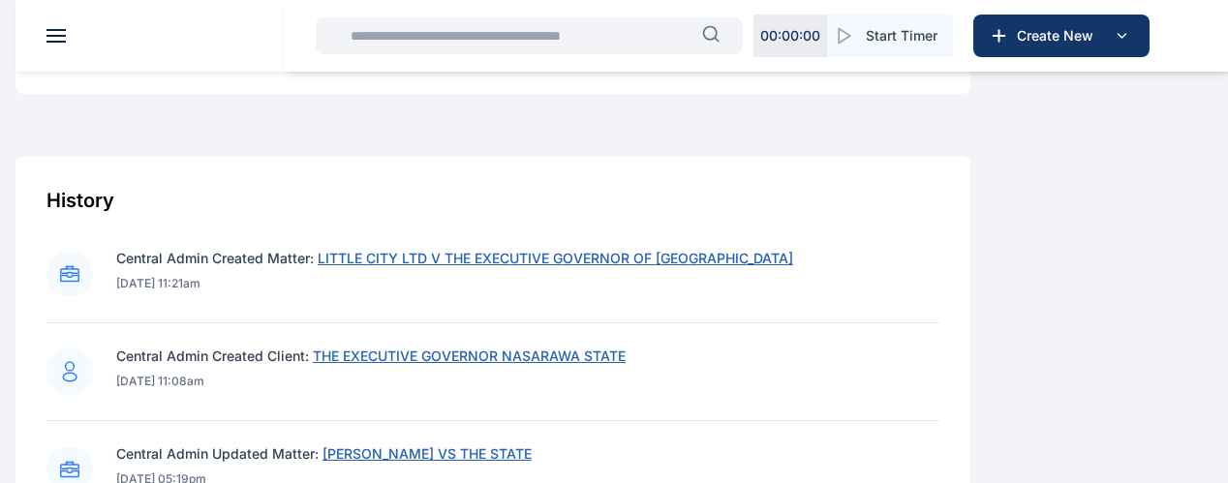
click at [610, 266] on span "LITTLE CITY LTD V THE EXECUTIVE GOVERNOR OF [GEOGRAPHIC_DATA]" at bounding box center [555, 258] width 475 height 16
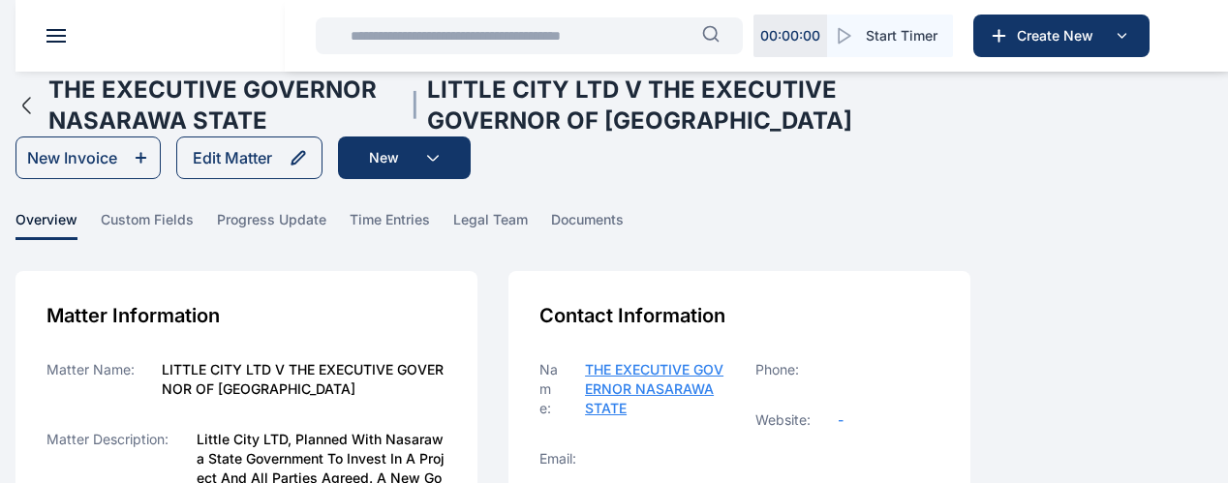
click at [0, 0] on span "Dashboard dashboard dashboard" at bounding box center [0, 0] width 0 height 0
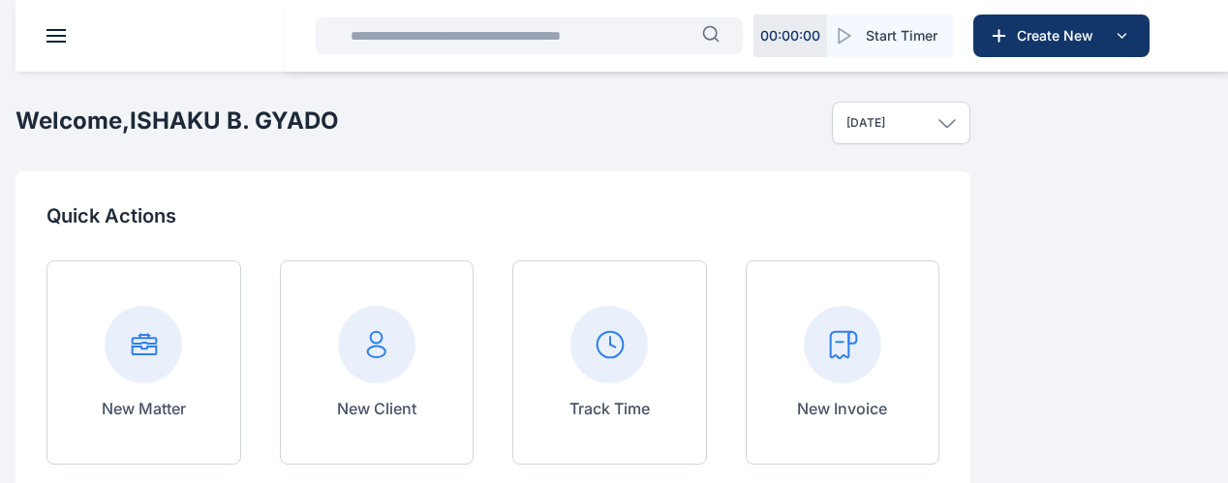
scroll to position [570, 0]
click at [0, 0] on span "Settings settings settings" at bounding box center [0, 0] width 0 height 0
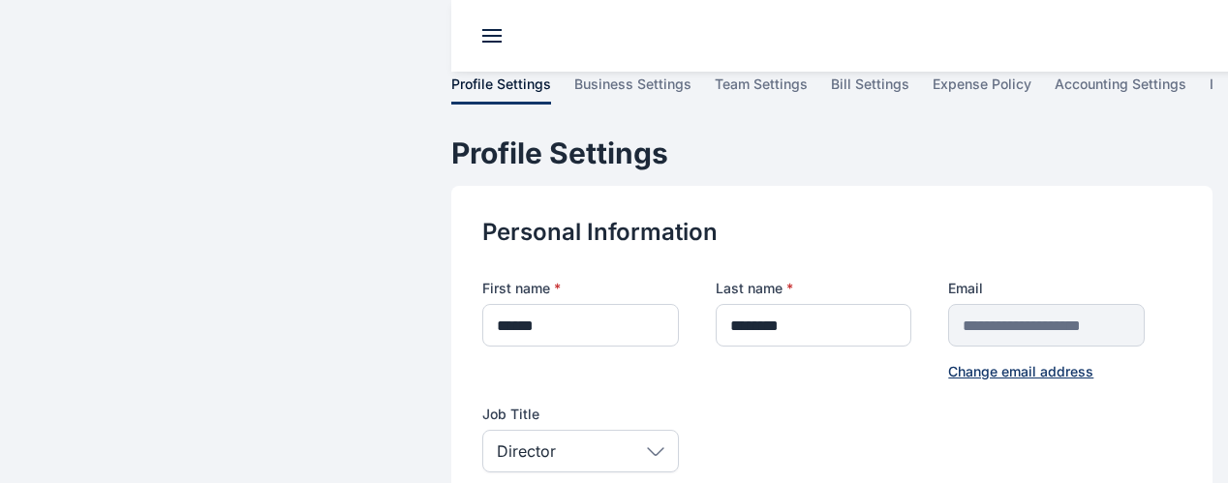
click at [0, 0] on span "integration" at bounding box center [0, 0] width 0 height 0
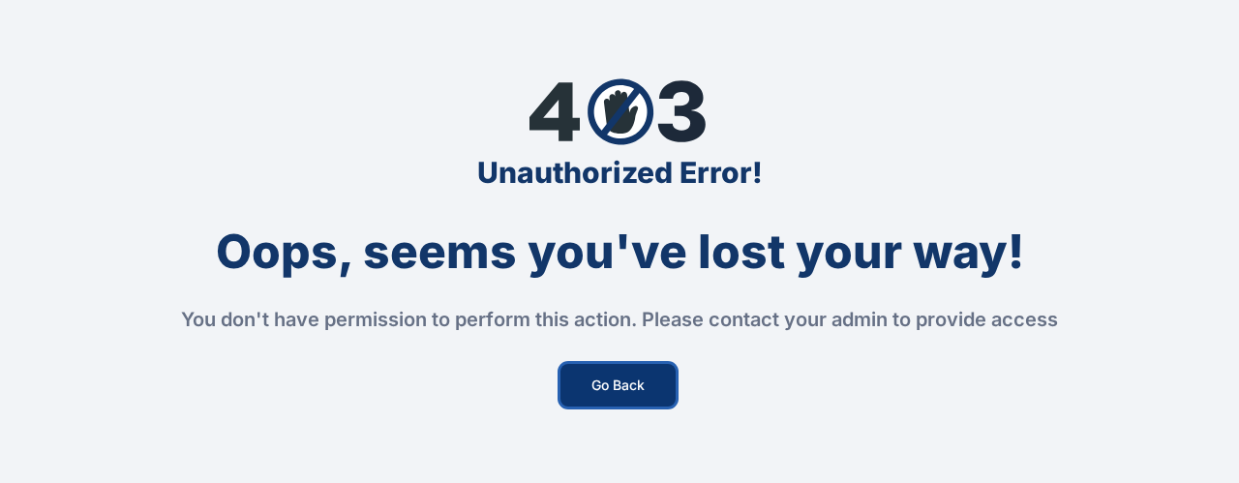
drag, startPoint x: 649, startPoint y: 391, endPoint x: 583, endPoint y: 372, distance: 68.6
click at [647, 391] on button "Go Back" at bounding box center [618, 385] width 115 height 43
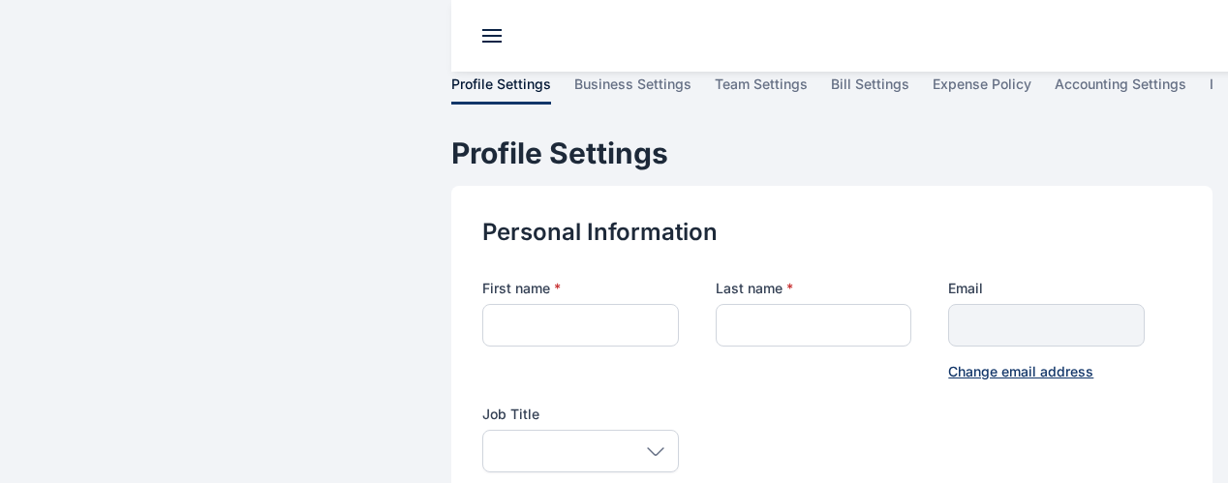
type input "******"
type input "********"
type input "**********"
type input "*****"
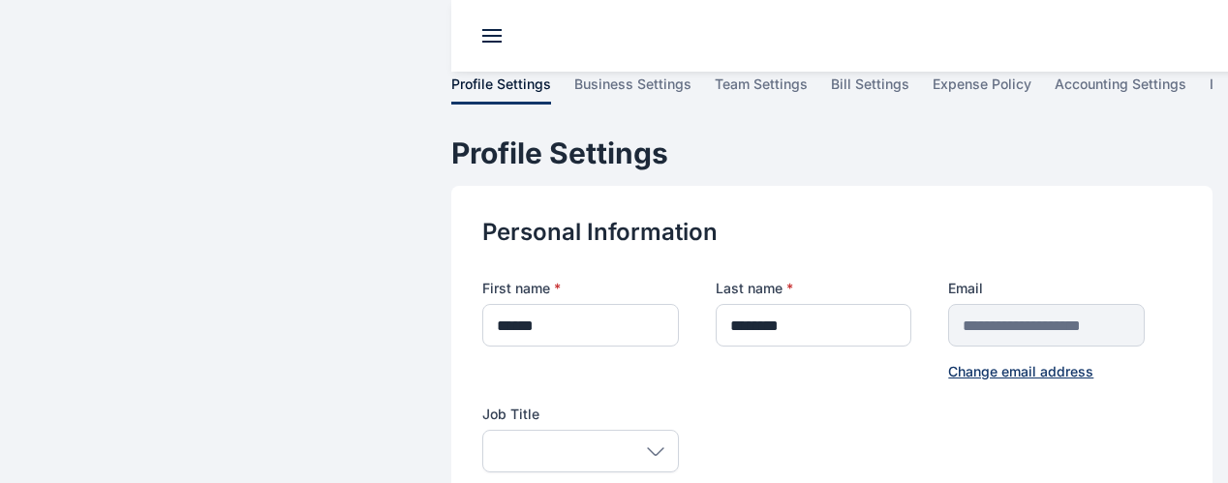
type input "**********"
click at [0, 0] on span at bounding box center [0, 0] width 0 height 0
type input "******"
type input "********"
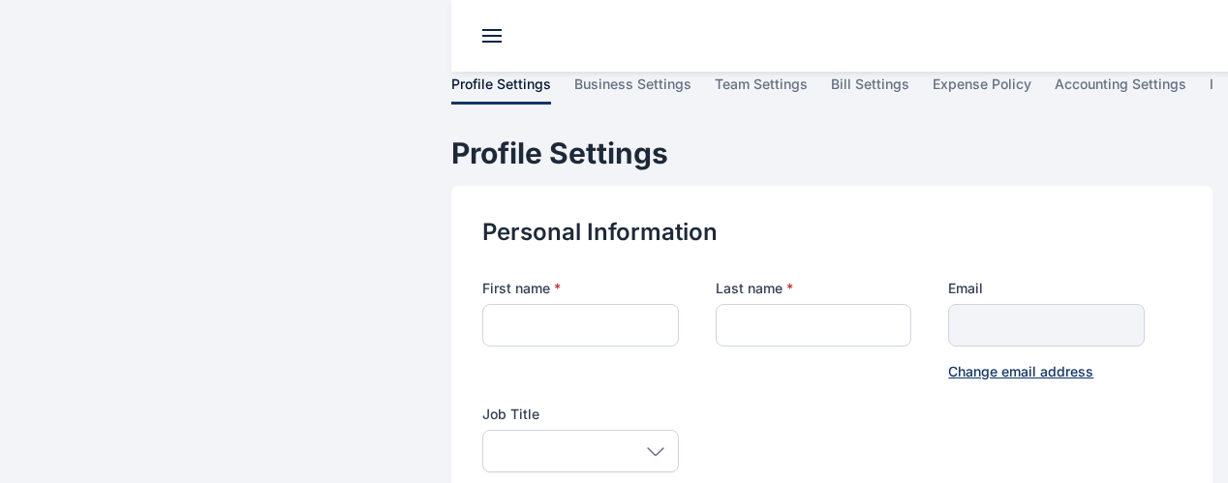
type input "**********"
type input "*****"
type input "**********"
click at [0, 0] on span at bounding box center [0, 0] width 0 height 0
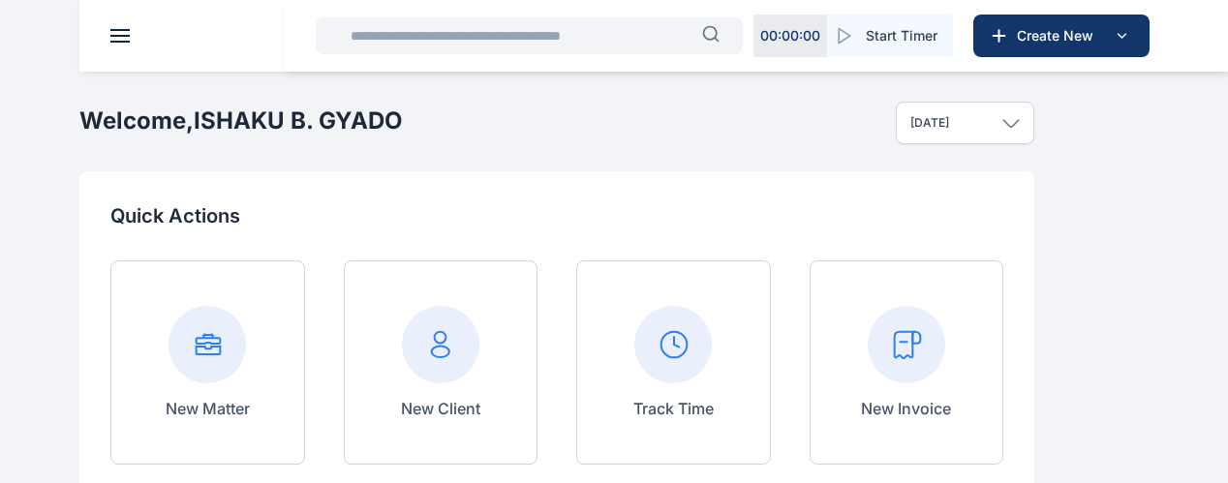
scroll to position [129, 0]
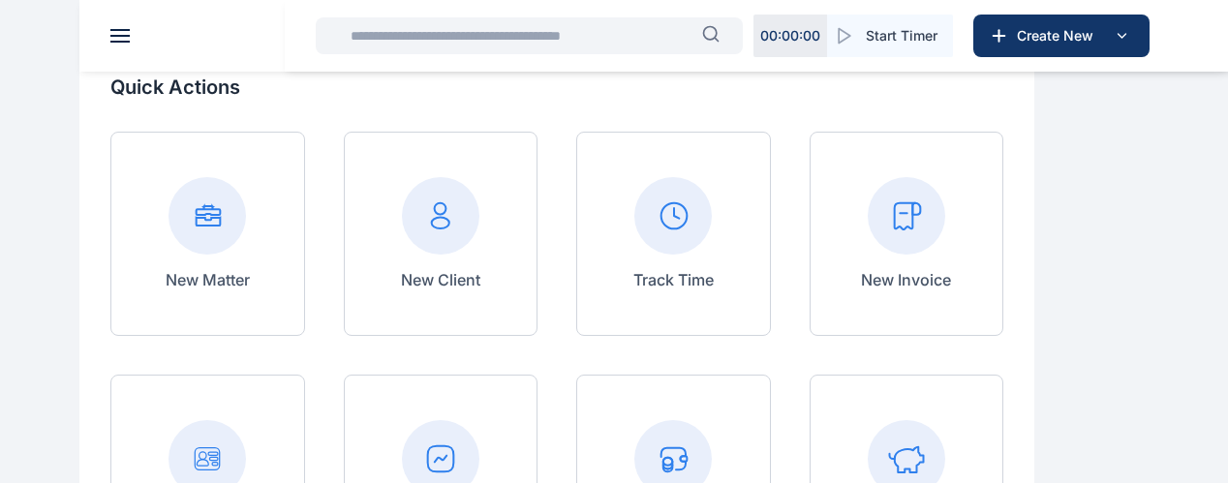
click at [246, 248] on rect at bounding box center [206, 215] width 77 height 77
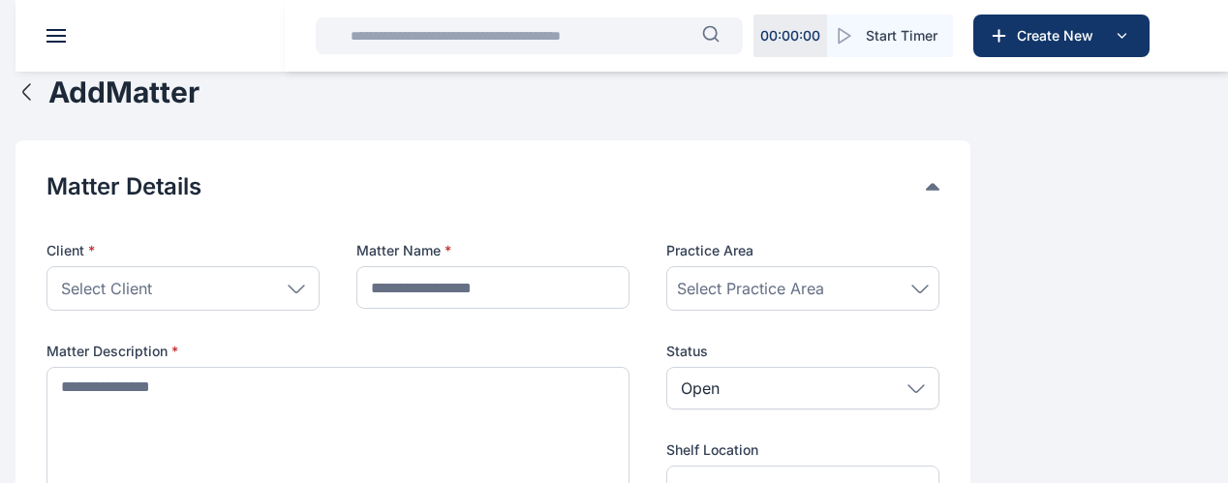
click at [39, 104] on icon "button" at bounding box center [26, 91] width 23 height 23
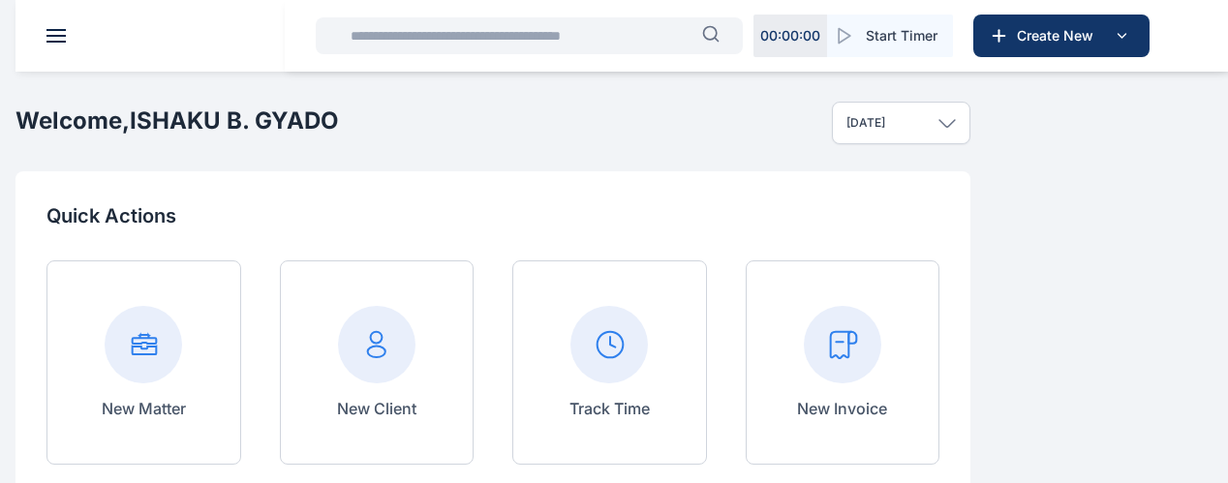
click at [970, 144] on div "[DATE]" at bounding box center [901, 123] width 138 height 43
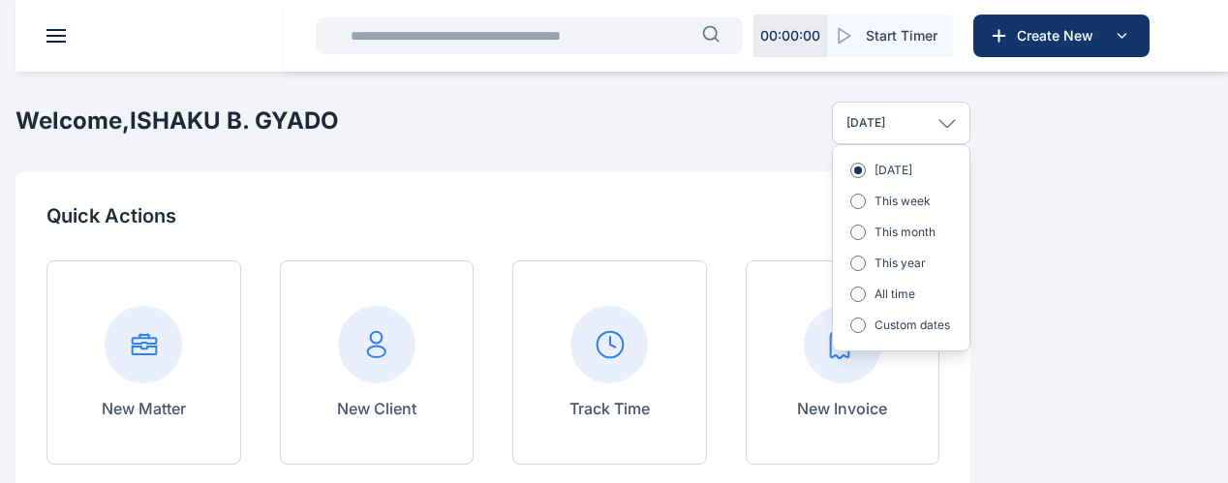
click at [970, 144] on div "[DATE]" at bounding box center [901, 123] width 138 height 43
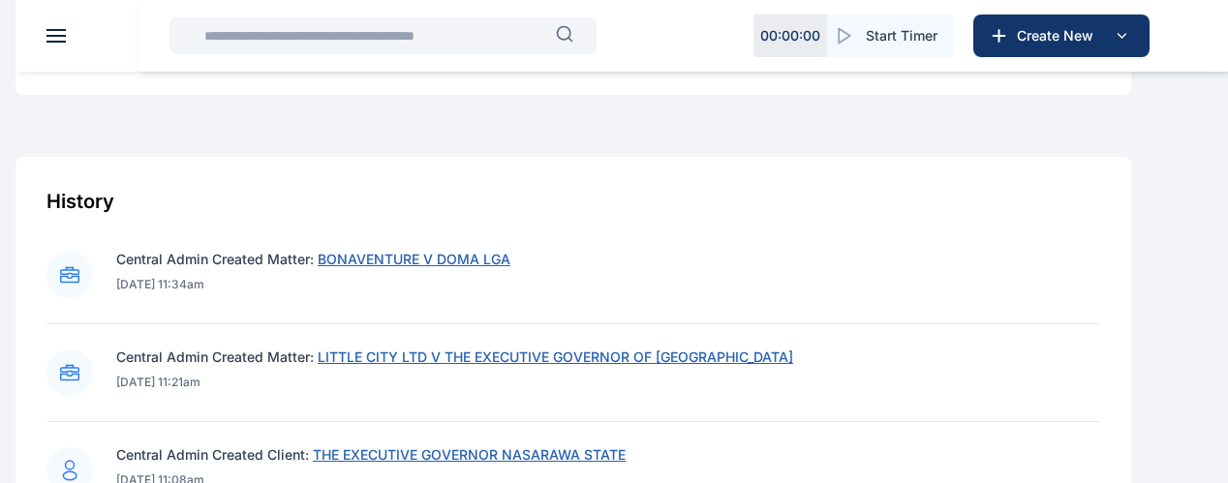
scroll to position [645, 0]
click at [510, 266] on span "BONAVENTURE V DOMA LGA" at bounding box center [414, 258] width 193 height 16
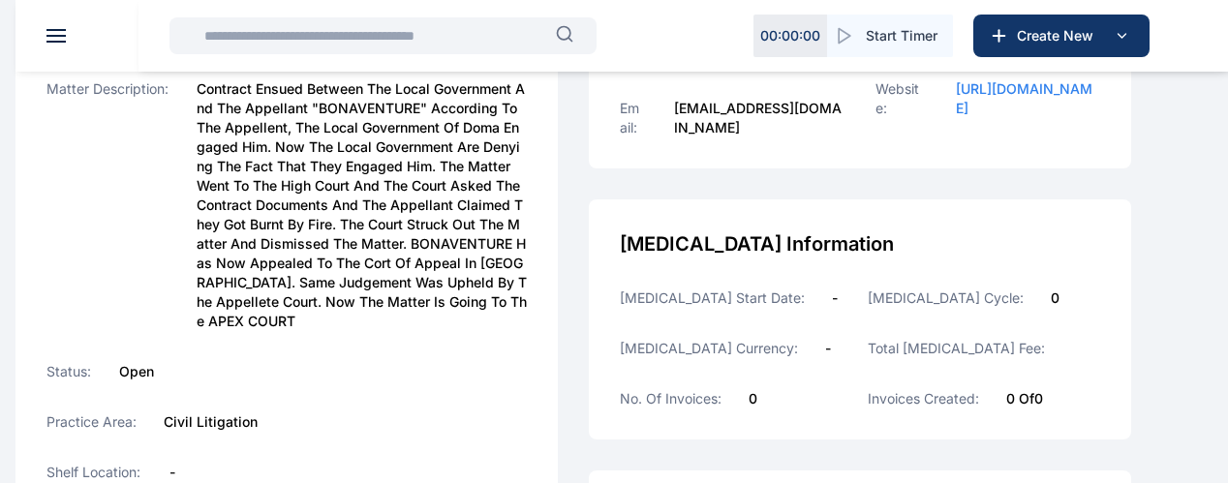
scroll to position [387, 0]
